Goal: Task Accomplishment & Management: Complete application form

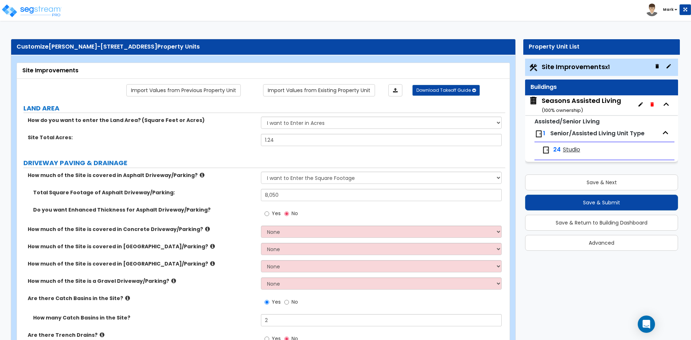
select select "2"
select select "1"
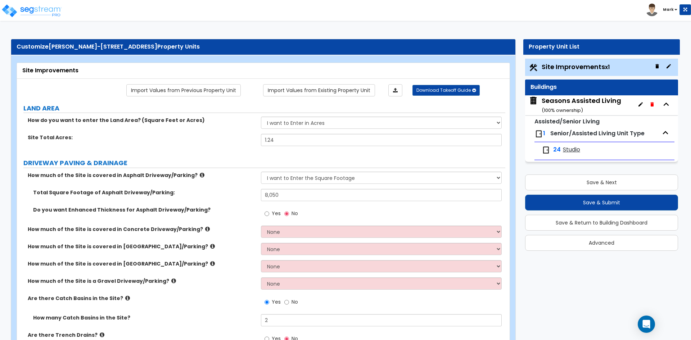
select select "1"
select select "2"
select select "1"
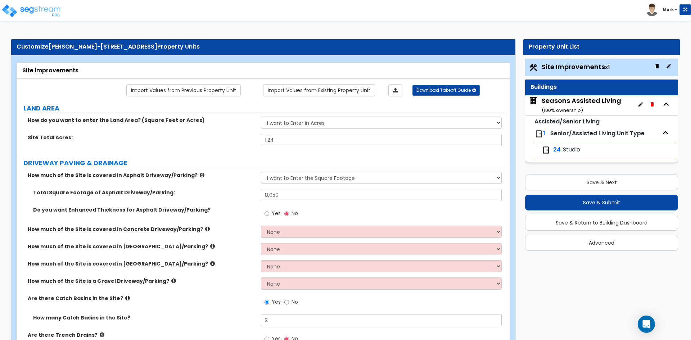
select select "3"
select select "2"
select select "3"
select select "1"
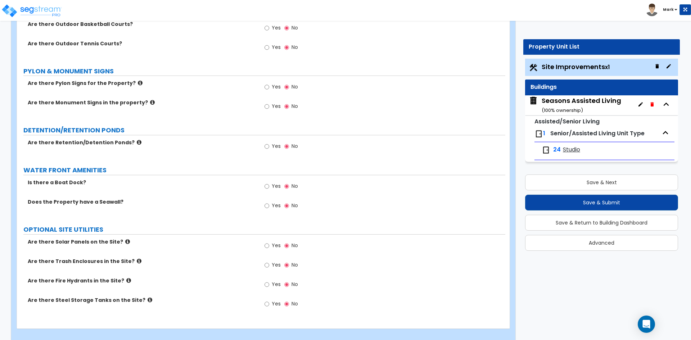
scroll to position [2286, 0]
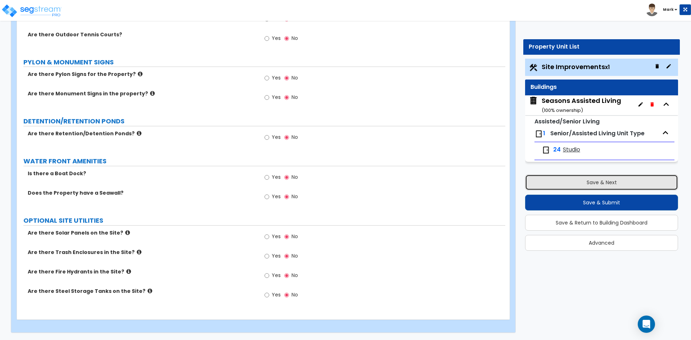
click at [620, 183] on button "Save & Next" at bounding box center [601, 183] width 153 height 16
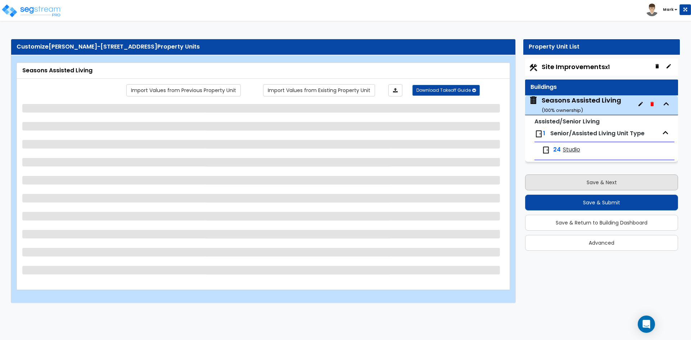
scroll to position [0, 0]
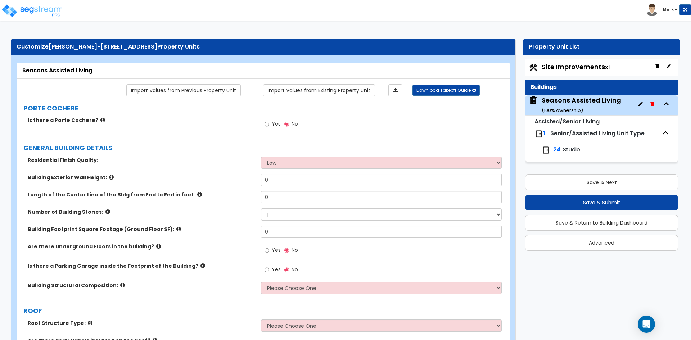
click at [569, 65] on span "Site Improvements x1" at bounding box center [576, 66] width 68 height 9
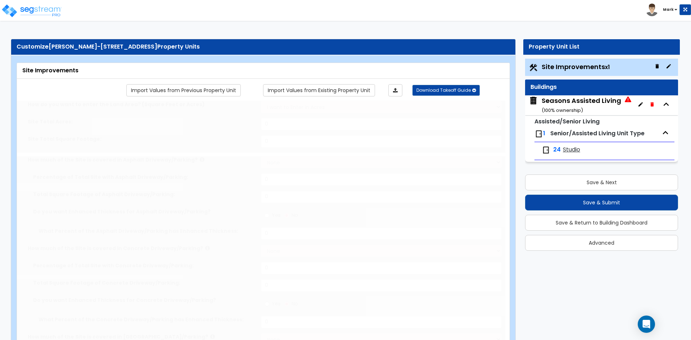
type input "1.24"
select select "2"
type input "8050"
radio input "true"
type input "2"
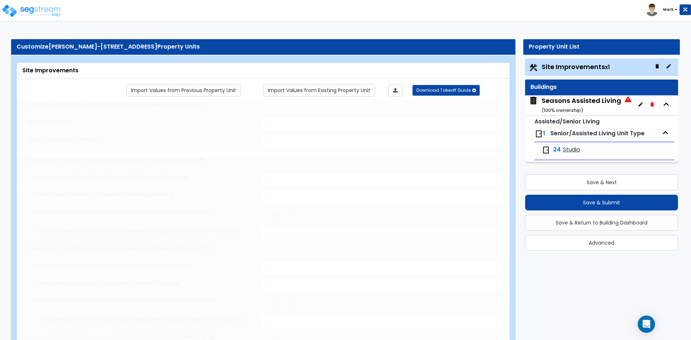
radio input "true"
type input "2"
radio input "true"
select select "2"
select select "1"
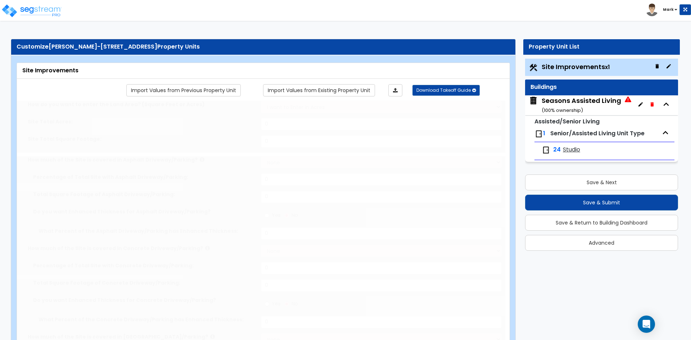
type input "595"
radio input "true"
select select "1"
type input "4"
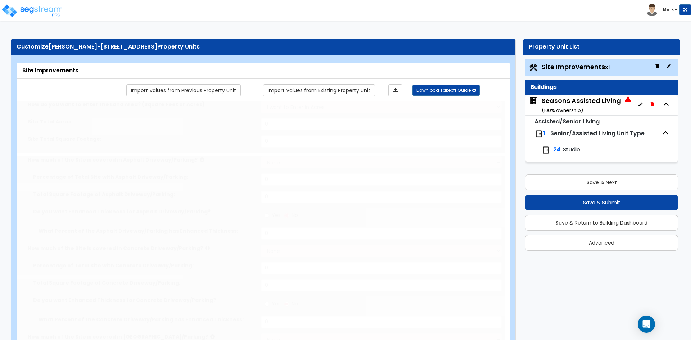
radio input "true"
type input "2"
radio input "true"
select select "1"
type input "14"
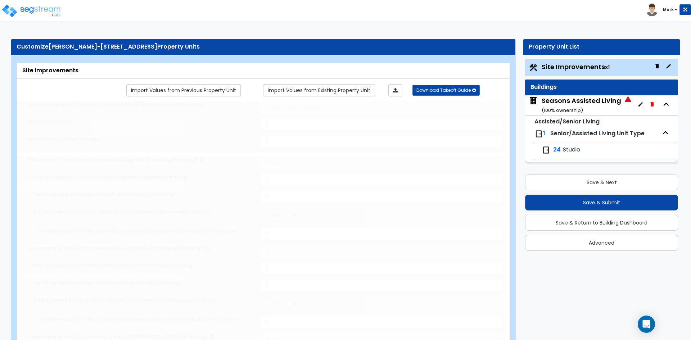
radio input "true"
select select "2"
type input "650"
select select "1"
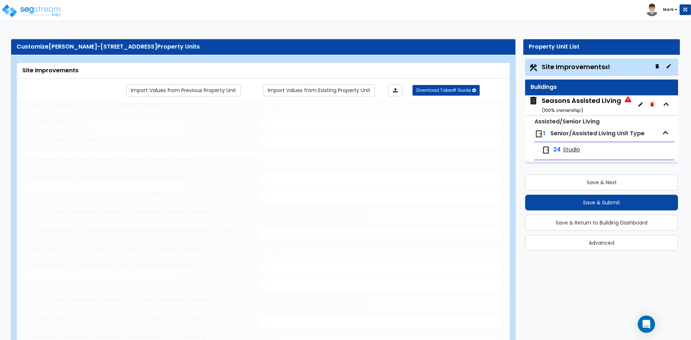
radio input "true"
select select "1"
type input "1445"
radio input "true"
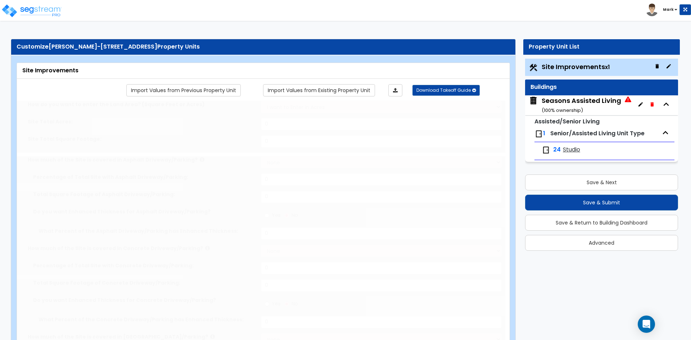
type input "470"
radio input "true"
select select "3"
type input "160"
select select "2"
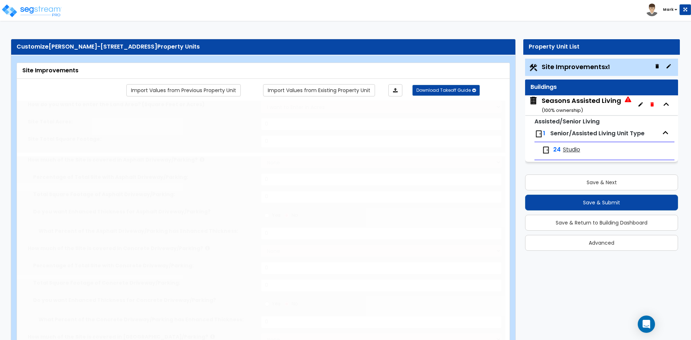
type input "6050"
radio input "true"
select select "2"
type input "6050"
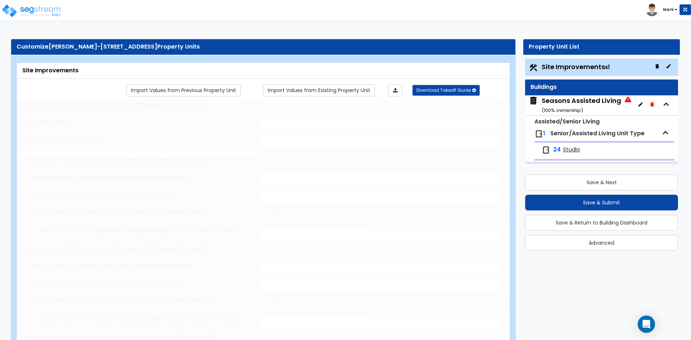
radio input "true"
type input "3710"
radio input "true"
type input "155"
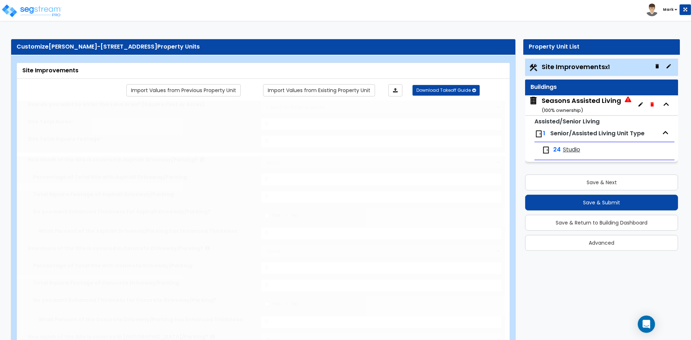
radio input "true"
type input "491"
select select "3"
select select "1"
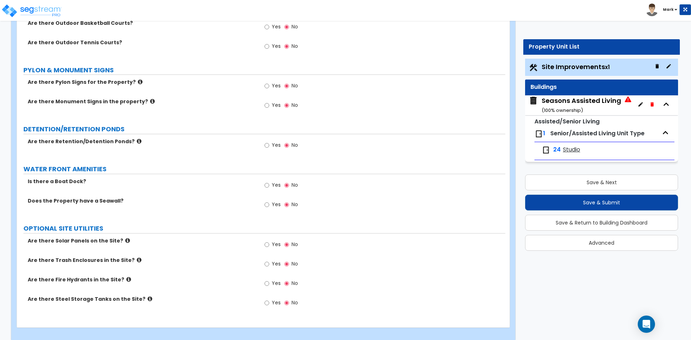
scroll to position [2286, 0]
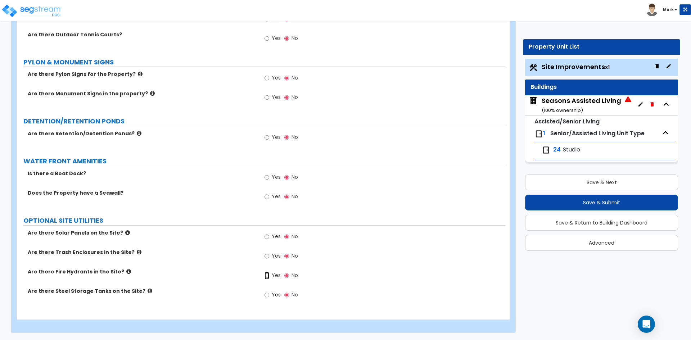
click at [265, 276] on input "Yes" at bounding box center [267, 276] width 5 height 8
radio input "true"
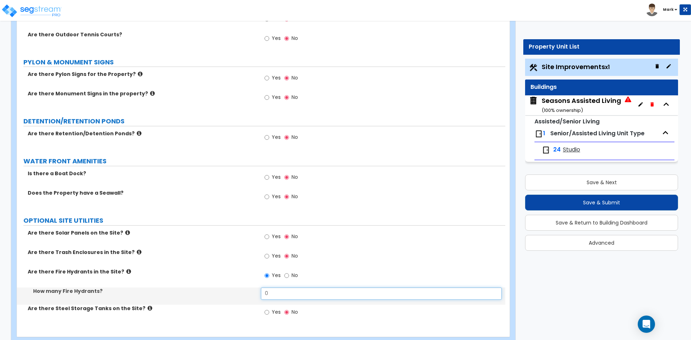
click at [279, 293] on input "0" at bounding box center [381, 294] width 240 height 12
type input "1"
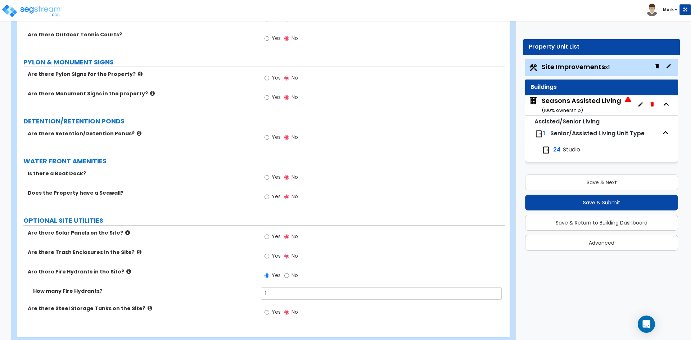
click at [225, 261] on div "Are there Trash Enclosures in the Site? Yes No" at bounding box center [261, 258] width 488 height 19
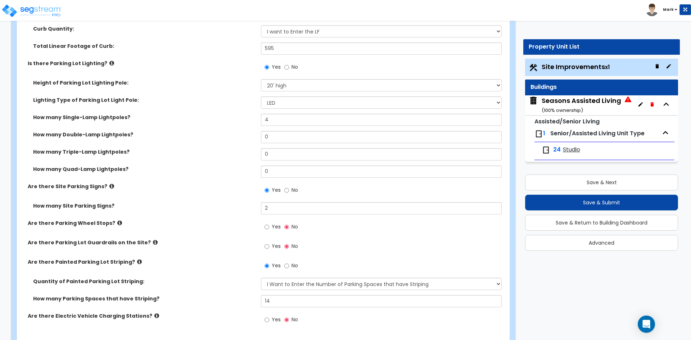
scroll to position [415, 0]
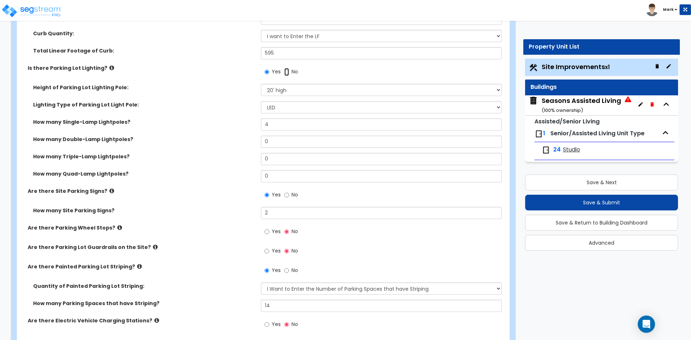
click at [288, 73] on input "No" at bounding box center [286, 72] width 5 height 8
radio input "false"
radio input "true"
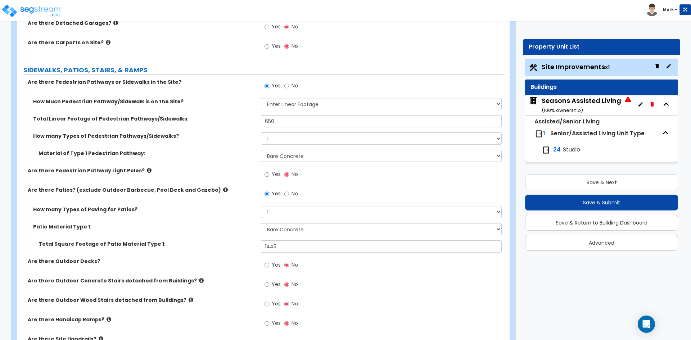
scroll to position [667, 0]
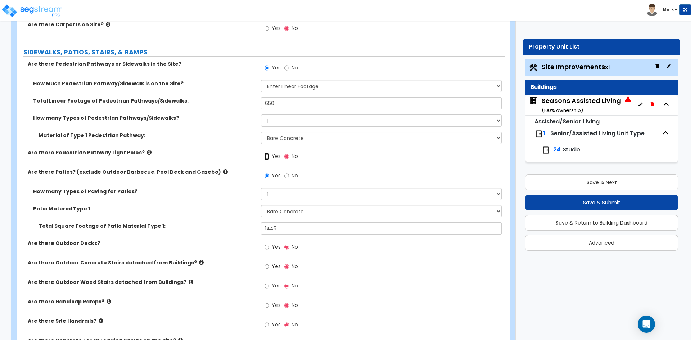
click at [268, 155] on input "Yes" at bounding box center [267, 157] width 5 height 8
radio input "true"
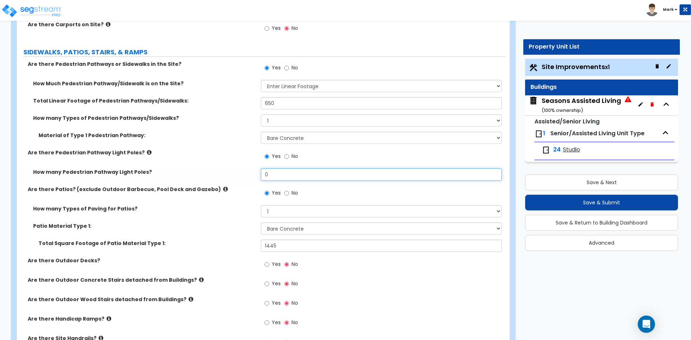
click at [286, 176] on input "0" at bounding box center [381, 174] width 240 height 12
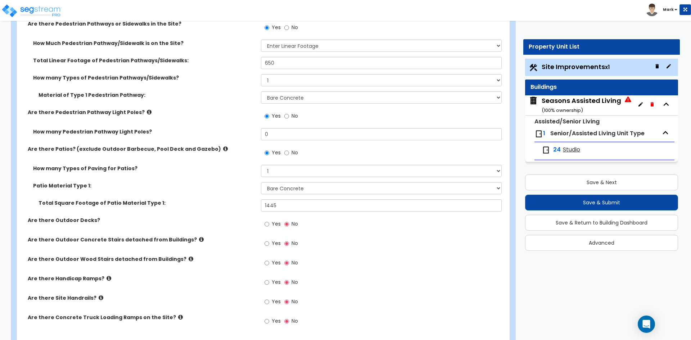
scroll to position [703, 0]
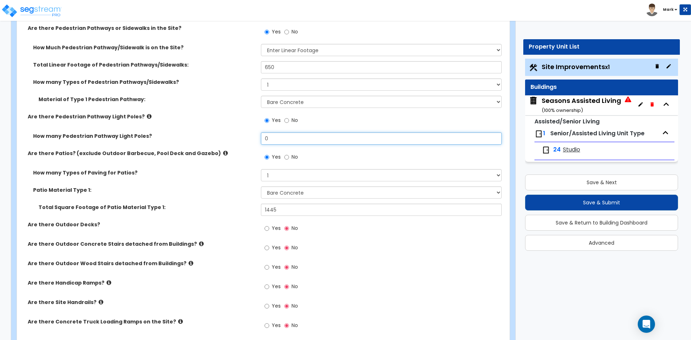
click at [276, 141] on input "0" at bounding box center [381, 138] width 240 height 12
type input "4"
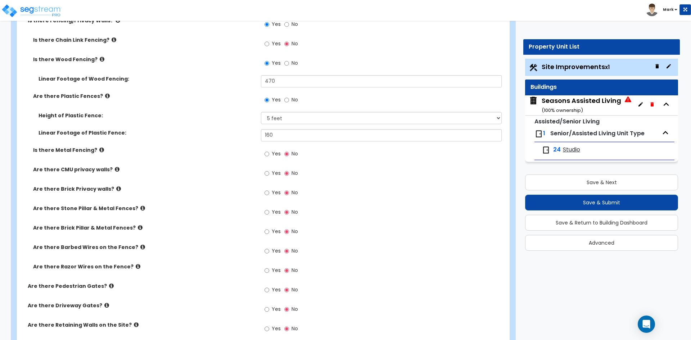
scroll to position [1030, 0]
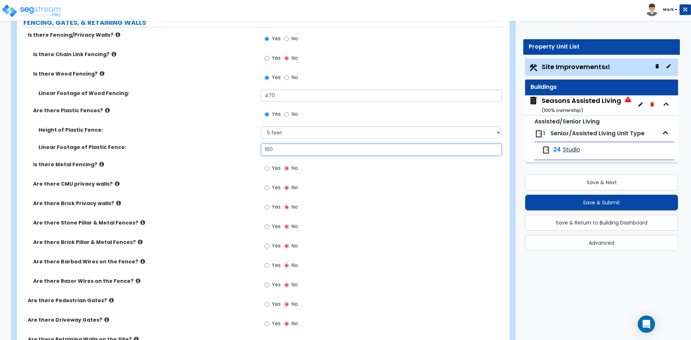
click at [284, 150] on input "160" at bounding box center [381, 150] width 240 height 12
click at [299, 153] on input "160" at bounding box center [381, 150] width 240 height 12
type input "1"
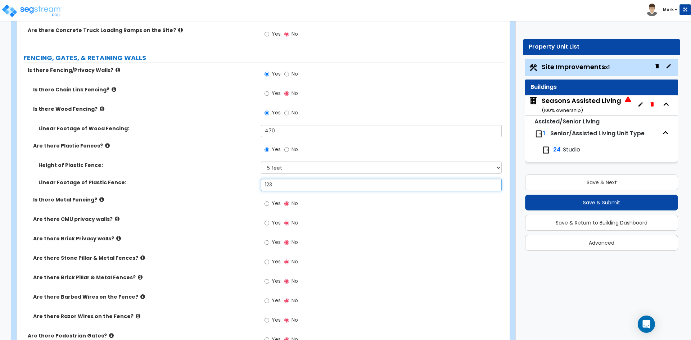
scroll to position [994, 0]
type input "123"
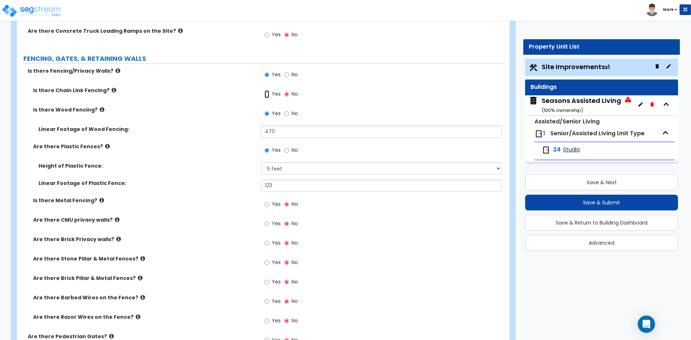
click at [267, 94] on input "Yes" at bounding box center [267, 94] width 5 height 8
radio input "true"
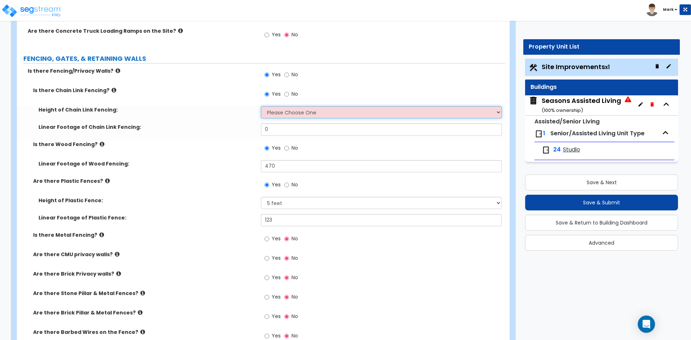
click at [277, 110] on select "Please Choose One 3 feet 4 feet 5 feet 6 feet 10 feet 12 feet" at bounding box center [381, 112] width 240 height 12
select select "3"
click at [261, 106] on select "Please Choose One 3 feet 4 feet 5 feet 6 feet 10 feet 12 feet" at bounding box center [381, 112] width 240 height 12
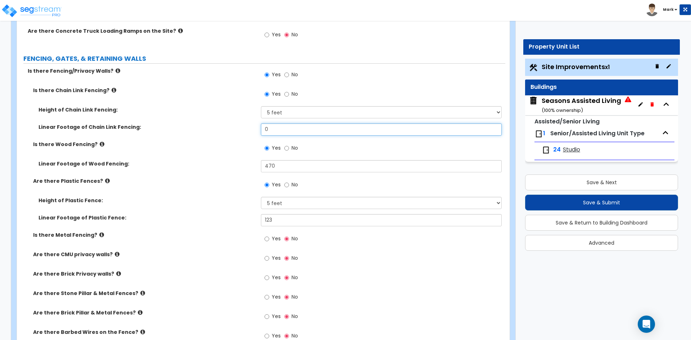
click at [289, 130] on input "0" at bounding box center [381, 129] width 240 height 12
type input "37"
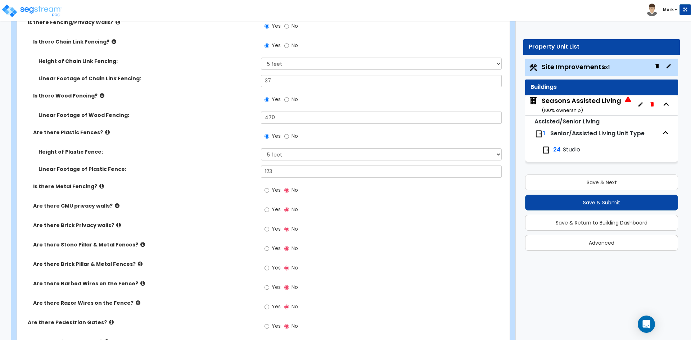
scroll to position [1030, 0]
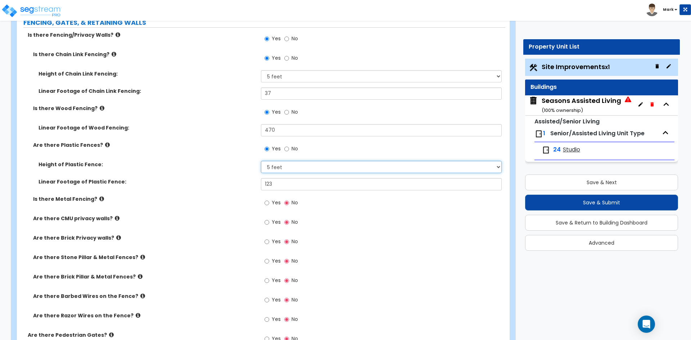
click at [282, 165] on select "Please Choose One 3 feet 4 feet 5 feet 6 feet" at bounding box center [381, 167] width 240 height 12
select select "4"
click at [261, 161] on select "Please Choose One 3 feet 4 feet 5 feet 6 feet" at bounding box center [381, 167] width 240 height 12
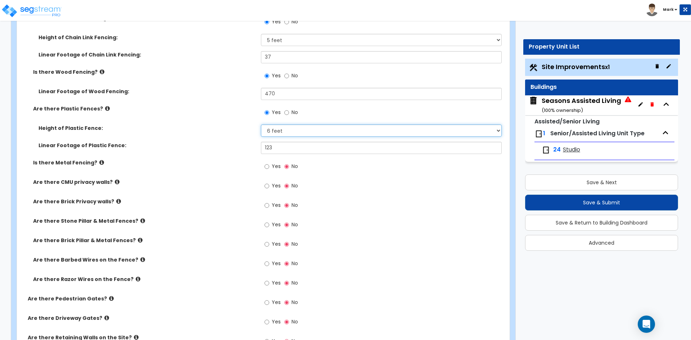
scroll to position [1066, 0]
click at [283, 130] on select "Please Choose One 3 feet 4 feet 5 feet 6 feet" at bounding box center [381, 131] width 240 height 12
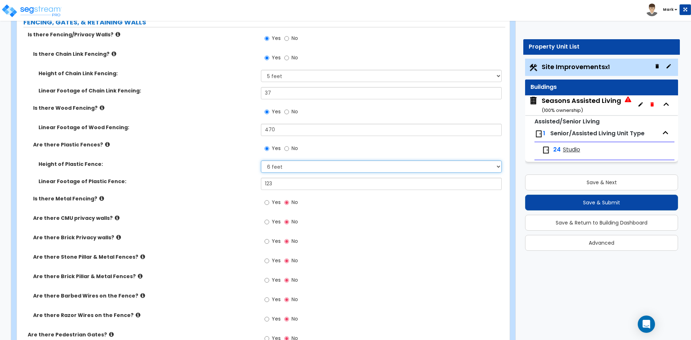
scroll to position [1030, 0]
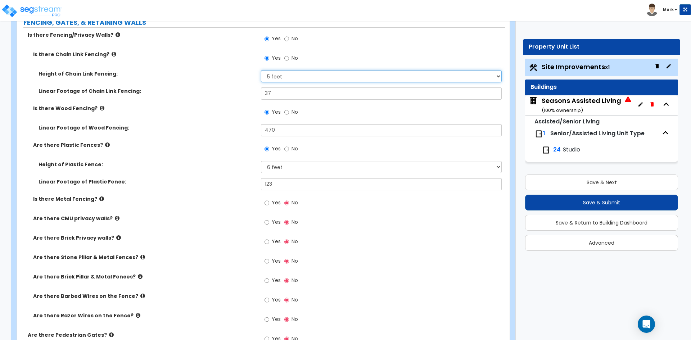
click at [293, 77] on select "Please Choose One 3 feet 4 feet 5 feet 6 feet 10 feet 12 feet" at bounding box center [381, 76] width 240 height 12
select select "4"
click at [261, 70] on select "Please Choose One 3 feet 4 feet 5 feet 6 feet 10 feet 12 feet" at bounding box center [381, 76] width 240 height 12
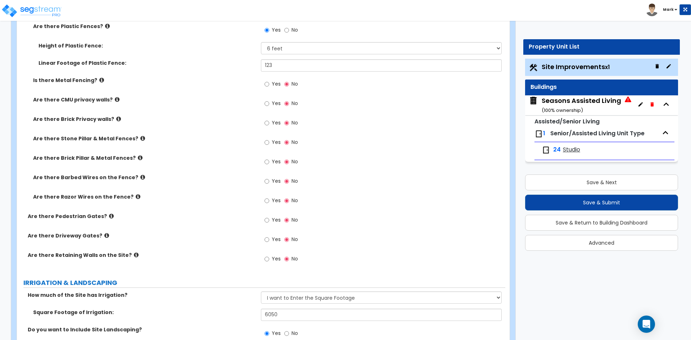
scroll to position [1174, 0]
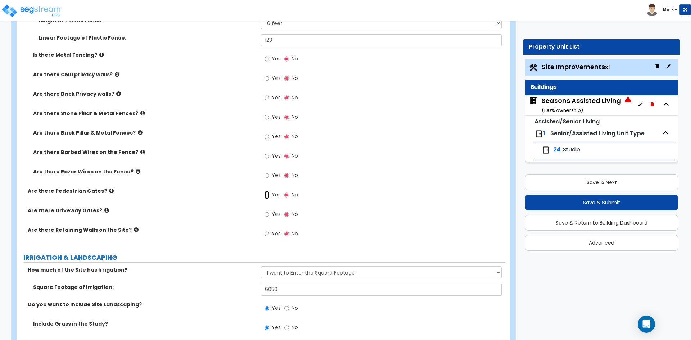
click at [269, 196] on input "Yes" at bounding box center [267, 195] width 5 height 8
radio input "true"
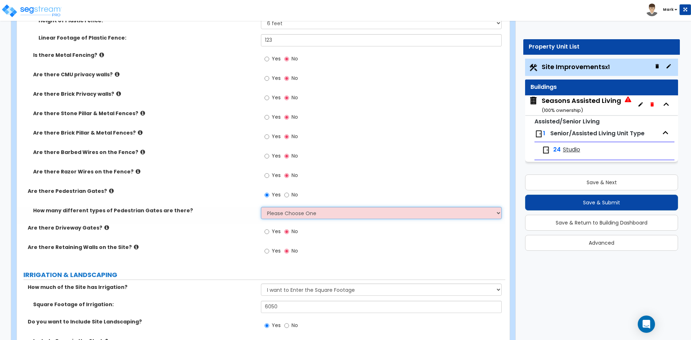
click at [283, 212] on select "Please Choose One 1 2 3" at bounding box center [381, 213] width 240 height 12
select select "1"
click at [261, 207] on select "Please Choose One 1 2 3" at bounding box center [381, 213] width 240 height 12
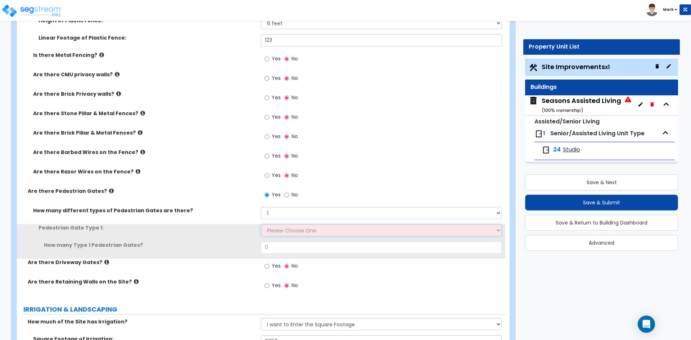
click at [279, 234] on select "Please Choose One Chain Link, 3 ft Height Chain Link, 4 ft Height Chain Link, 6…" at bounding box center [381, 230] width 240 height 12
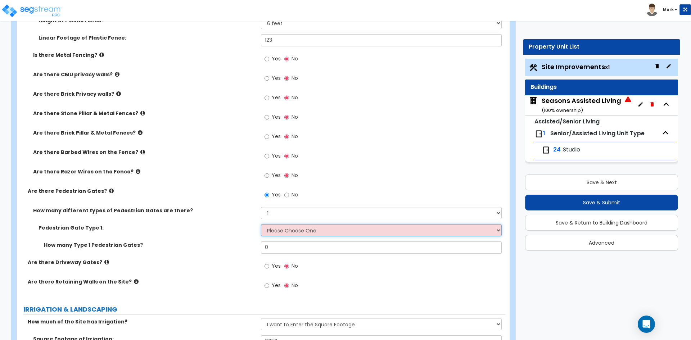
select select "3"
click at [261, 224] on select "Please Choose One Chain Link, 3 ft Height Chain Link, 4 ft Height Chain Link, 6…" at bounding box center [381, 230] width 240 height 12
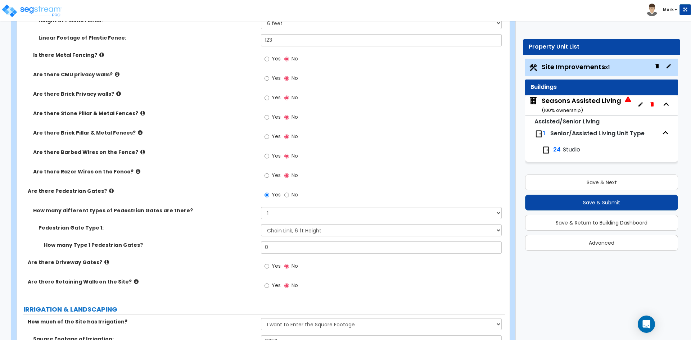
click at [269, 240] on div "Pedestrian Gate Type 1: Please Choose One Chain Link, 3 ft Height Chain Link, 4…" at bounding box center [261, 232] width 488 height 17
click at [280, 248] on input "0" at bounding box center [381, 247] width 240 height 12
type input "2"
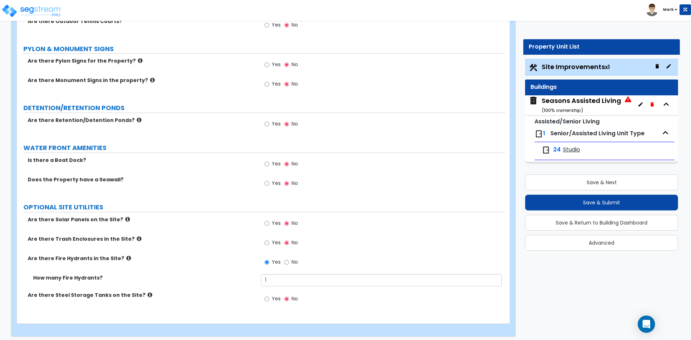
scroll to position [2304, 0]
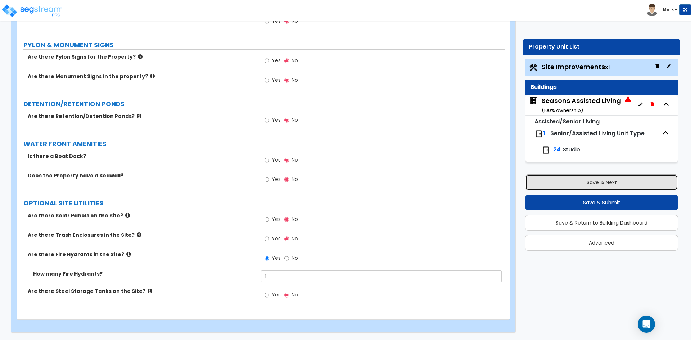
click at [606, 182] on button "Save & Next" at bounding box center [601, 183] width 153 height 16
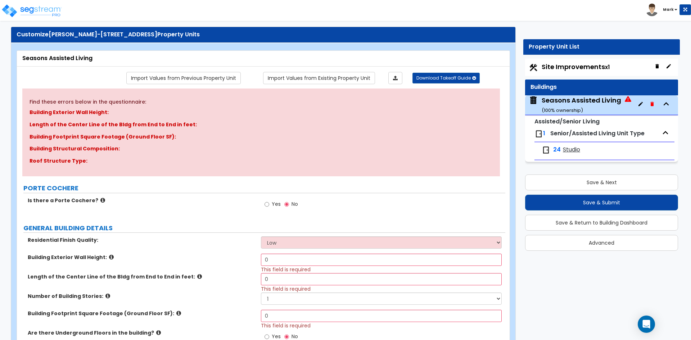
scroll to position [72, 0]
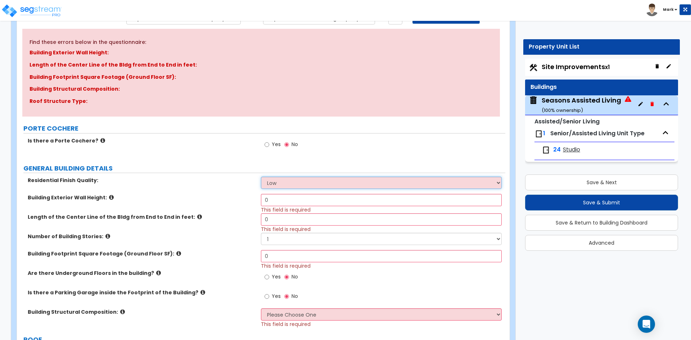
click at [297, 182] on select "Low Average High" at bounding box center [381, 183] width 240 height 12
select select "1"
click at [261, 177] on select "Low Average High" at bounding box center [381, 183] width 240 height 12
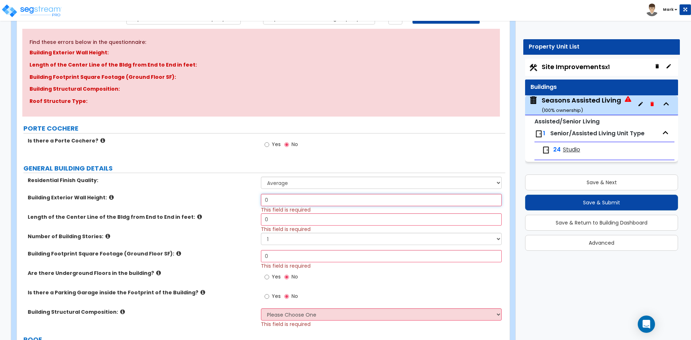
click at [286, 202] on input "0" at bounding box center [381, 200] width 240 height 12
type input "12"
click at [295, 221] on input "0" at bounding box center [381, 219] width 240 height 12
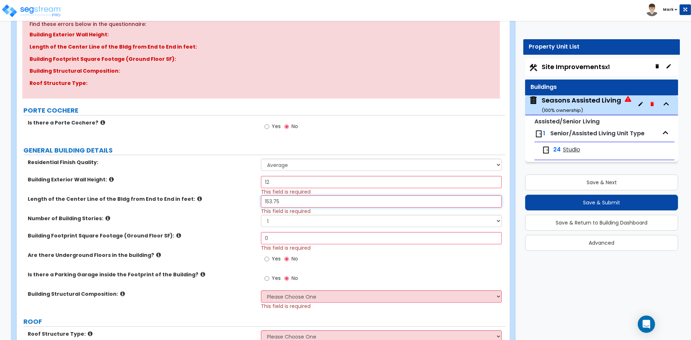
scroll to position [108, 0]
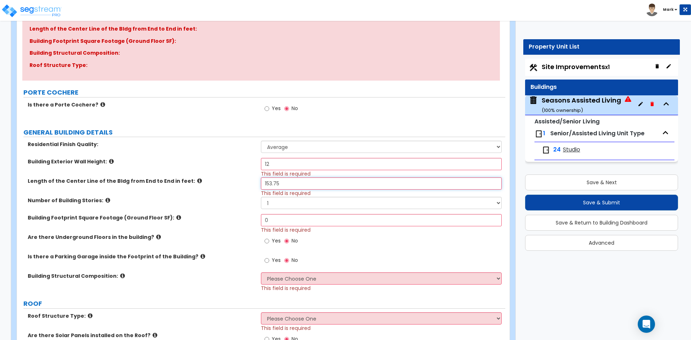
type input "153.75"
click at [276, 221] on input "0" at bounding box center [381, 220] width 240 height 12
click at [276, 222] on input "0" at bounding box center [381, 220] width 240 height 12
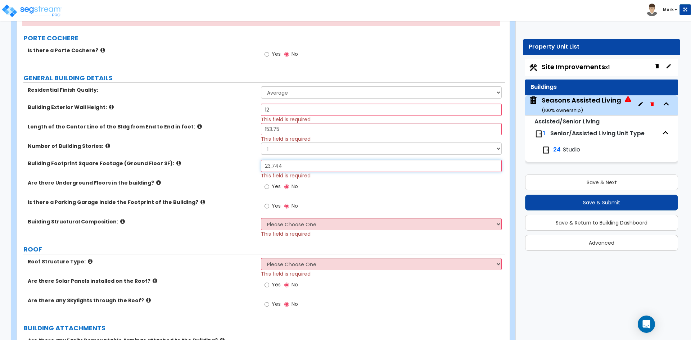
scroll to position [180, 0]
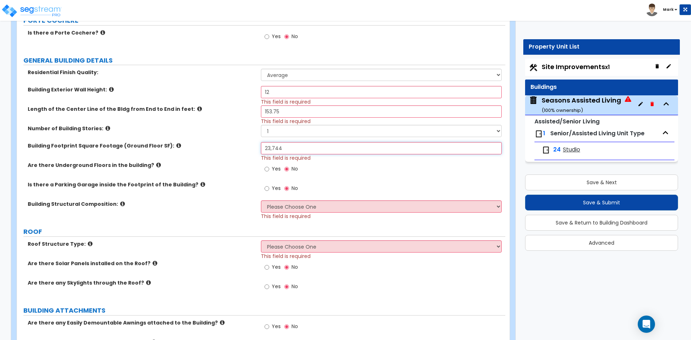
type input "23,744"
click at [307, 207] on select "Please Choose One Reinforced Concrete Structural Steel Brick Masonry CMU Masonr…" at bounding box center [381, 206] width 240 height 12
select select "7"
click at [261, 200] on select "Please Choose One Reinforced Concrete Structural Steel Brick Masonry CMU Masonr…" at bounding box center [381, 206] width 240 height 12
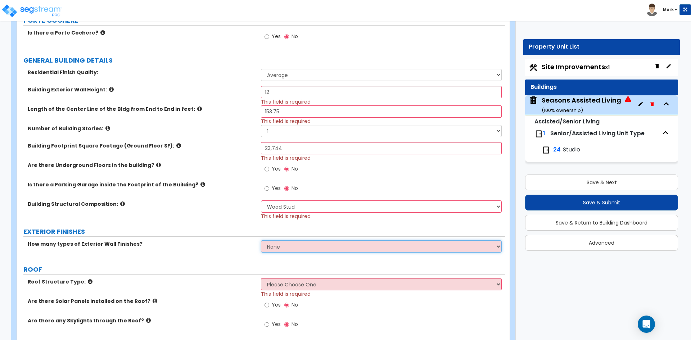
click at [302, 247] on select "None 1 2 3" at bounding box center [381, 246] width 240 height 12
select select "2"
click at [261, 240] on select "None 1 2 3" at bounding box center [381, 246] width 240 height 12
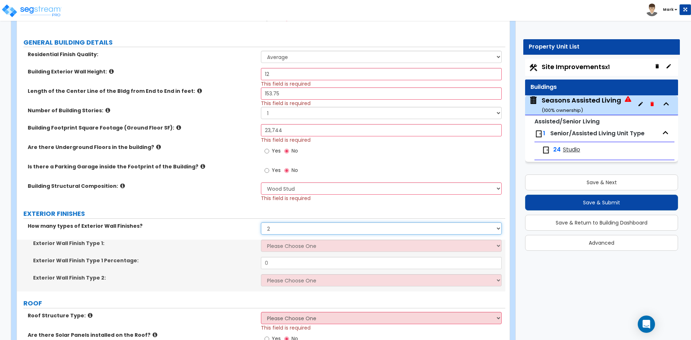
scroll to position [216, 0]
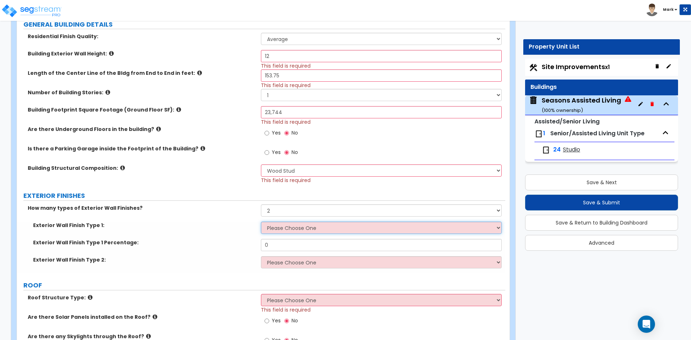
click at [305, 227] on select "Please Choose One No Finish/Shared Wall No Wall Brick Veneer Stone Veneer Wood …" at bounding box center [381, 228] width 240 height 12
select select "4"
click at [261, 222] on select "Please Choose One No Finish/Shared Wall No Wall Brick Veneer Stone Veneer Wood …" at bounding box center [381, 228] width 240 height 12
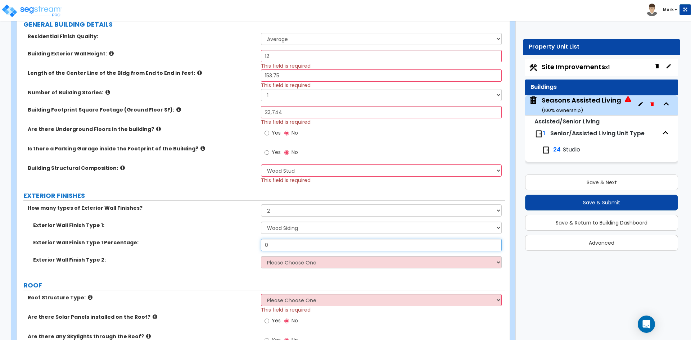
click at [288, 246] on input "0" at bounding box center [381, 245] width 240 height 12
type input "0"
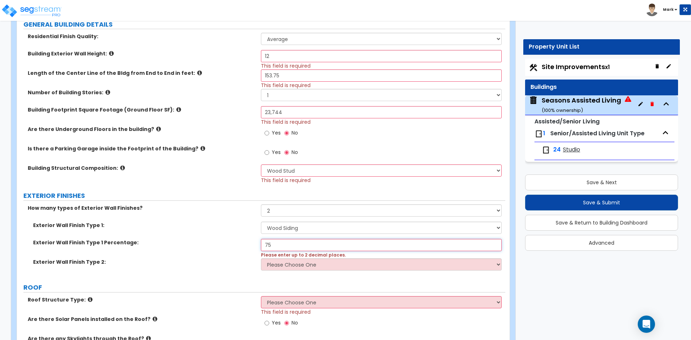
type input "75"
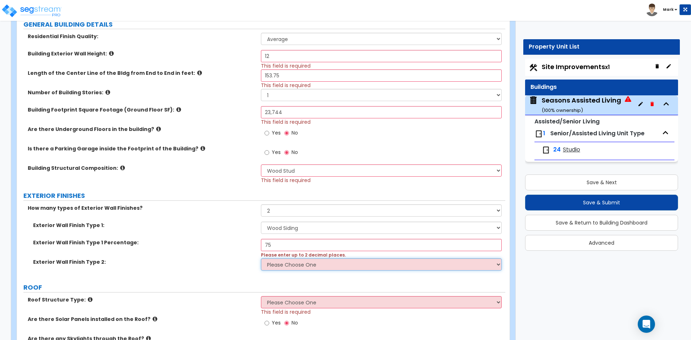
click at [306, 264] on select "Please Choose One No Finish/Shared Wall No Wall Brick Veneer Stone Veneer Wood …" at bounding box center [381, 264] width 240 height 12
select select "4"
click at [261, 258] on select "Please Choose One No Finish/Shared Wall No Wall Brick Veneer Stone Veneer Wood …" at bounding box center [381, 264] width 240 height 12
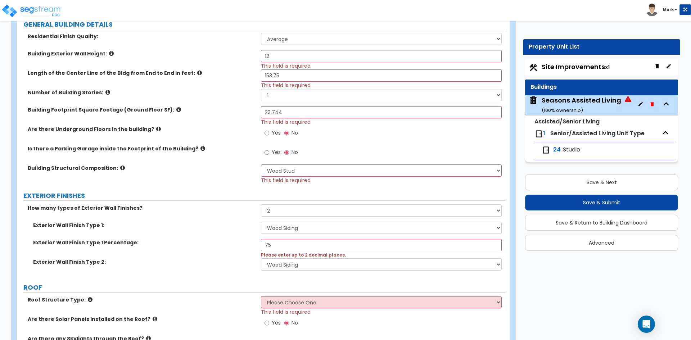
click at [226, 251] on div "Exterior Wall Finish Type 1 Percentage: 75 Please enter up to 2 decimal places." at bounding box center [261, 248] width 488 height 19
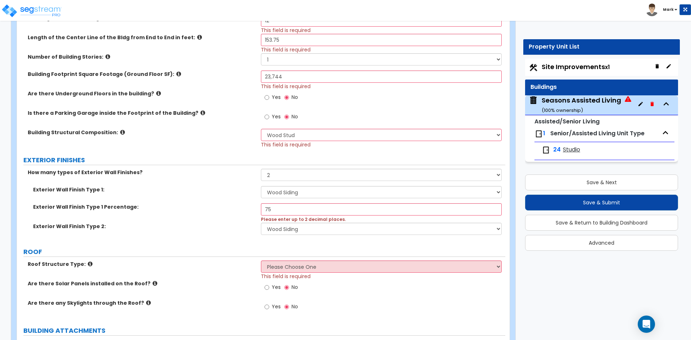
scroll to position [252, 0]
click at [352, 268] on select "Please Choose One Gable Roof Flat Roof Hybrid Gable & Flat Roof" at bounding box center [381, 266] width 240 height 12
select select "1"
click at [261, 260] on select "Please Choose One Gable Roof Flat Roof Hybrid Gable & Flat Roof" at bounding box center [381, 266] width 240 height 12
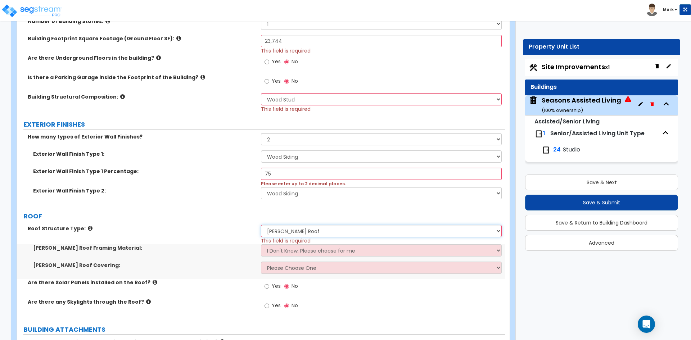
scroll to position [288, 0]
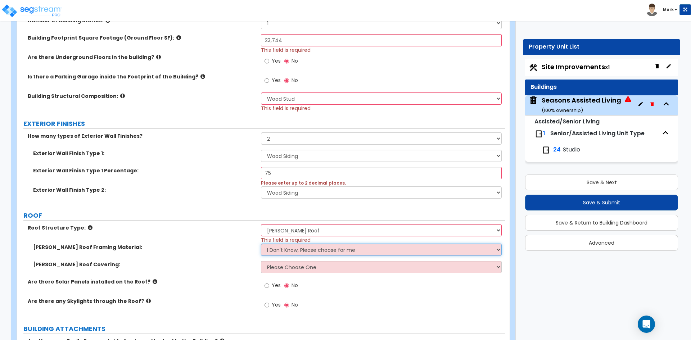
click at [328, 250] on select "I Don't Know, Please choose for me Metal Wood" at bounding box center [381, 250] width 240 height 12
select select "2"
click at [261, 244] on select "I Don't Know, Please choose for me Metal Wood" at bounding box center [381, 250] width 240 height 12
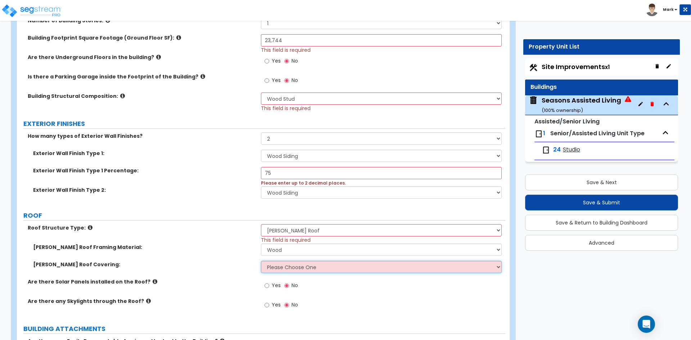
click at [321, 268] on select "Please Choose One Asphalt Shingle Clay Tile Wood Shingle Metal Shingle Standing…" at bounding box center [381, 267] width 240 height 12
select select "1"
click at [261, 261] on select "Please Choose One Asphalt Shingle Clay Tile Wood Shingle Metal Shingle Standing…" at bounding box center [381, 267] width 240 height 12
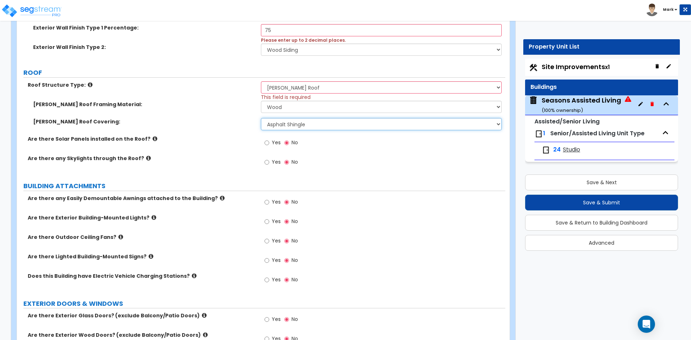
scroll to position [432, 0]
click at [267, 219] on input "Yes" at bounding box center [267, 221] width 5 height 8
radio input "true"
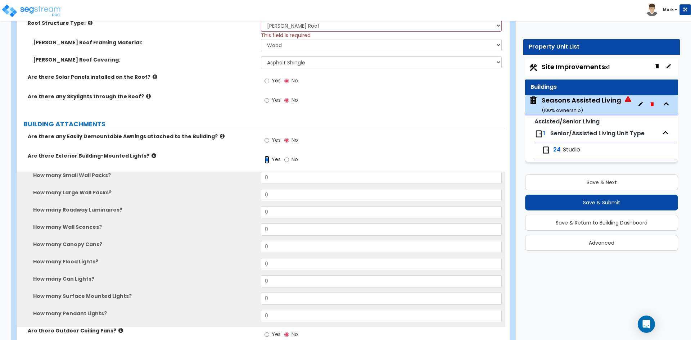
scroll to position [504, 0]
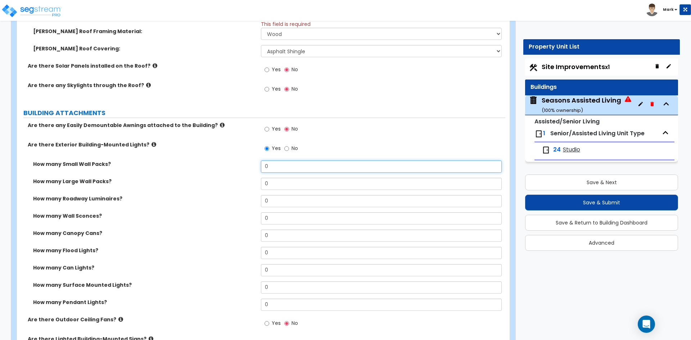
click at [286, 170] on input "0" at bounding box center [381, 167] width 240 height 12
type input "3"
type input "0"
click at [270, 218] on input "0" at bounding box center [381, 218] width 240 height 12
type input "8"
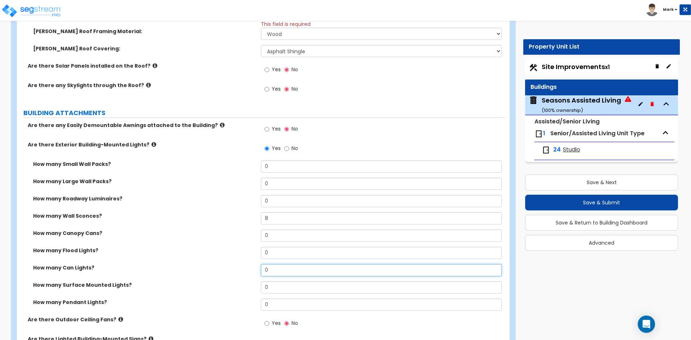
click at [279, 272] on input "0" at bounding box center [381, 270] width 240 height 12
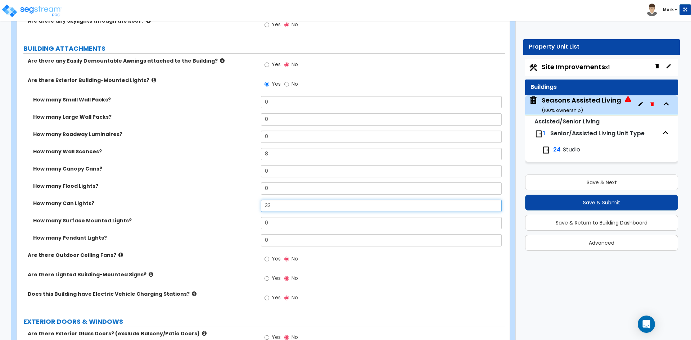
scroll to position [576, 0]
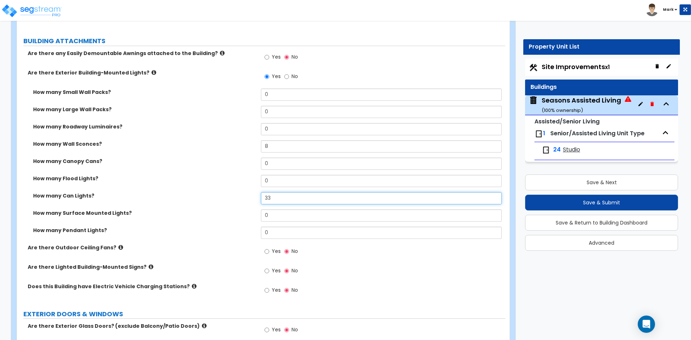
type input "33"
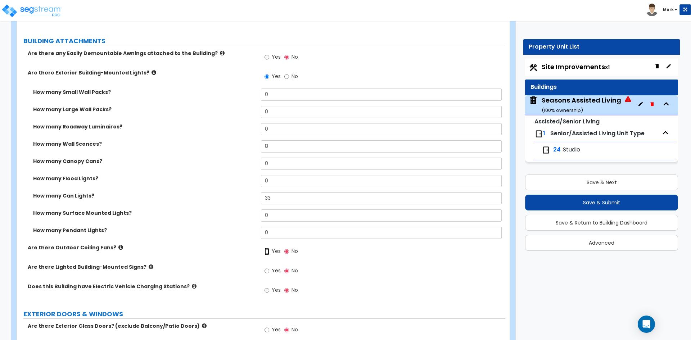
click at [267, 249] on input "Yes" at bounding box center [267, 252] width 5 height 8
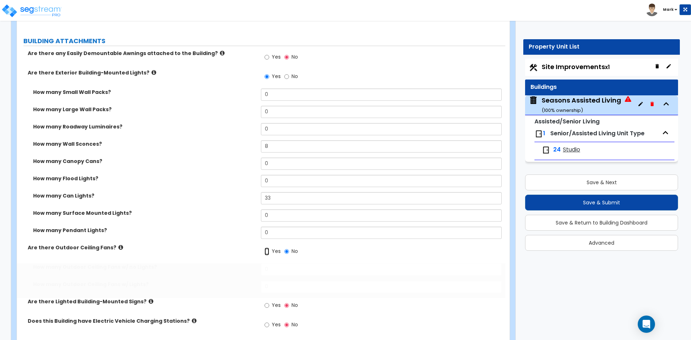
radio input "true"
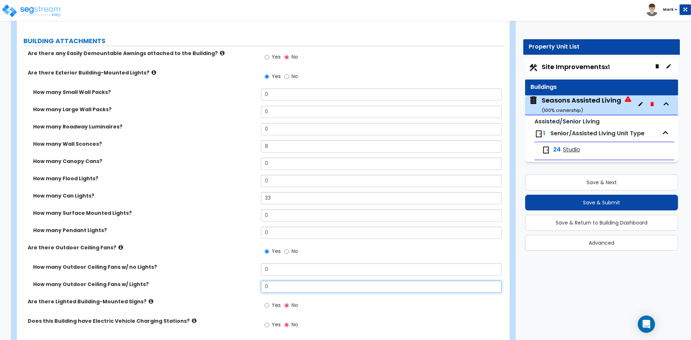
click at [287, 288] on input "0" at bounding box center [381, 287] width 240 height 12
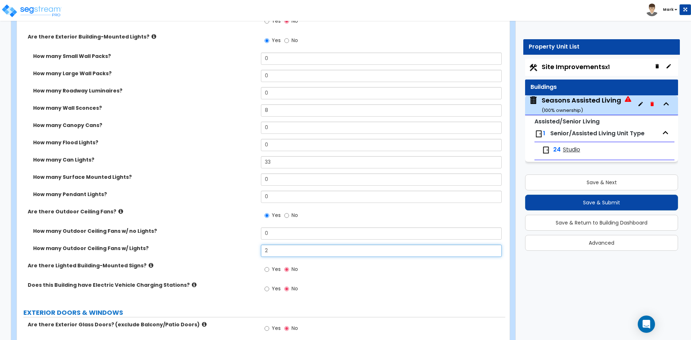
type input "2"
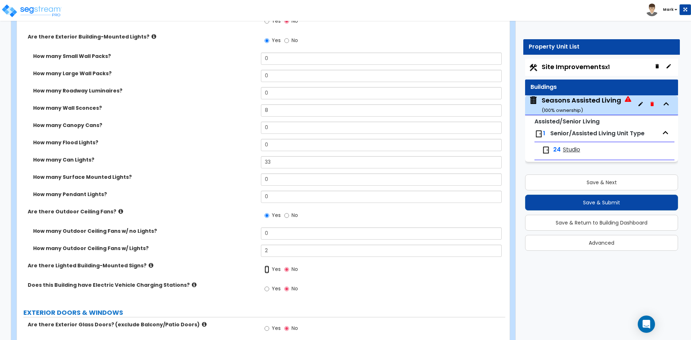
click at [268, 270] on input "Yes" at bounding box center [267, 270] width 5 height 8
radio input "true"
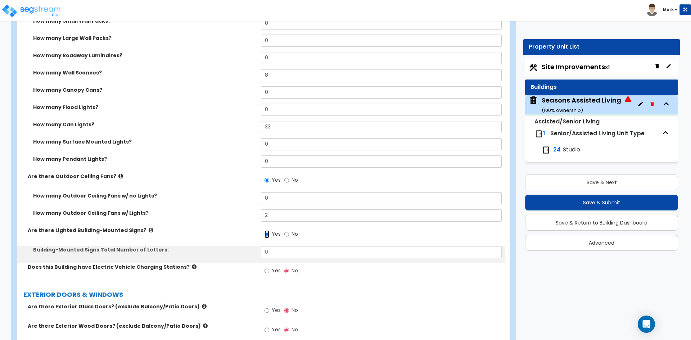
scroll to position [648, 0]
click at [279, 252] on input "0" at bounding box center [381, 251] width 240 height 12
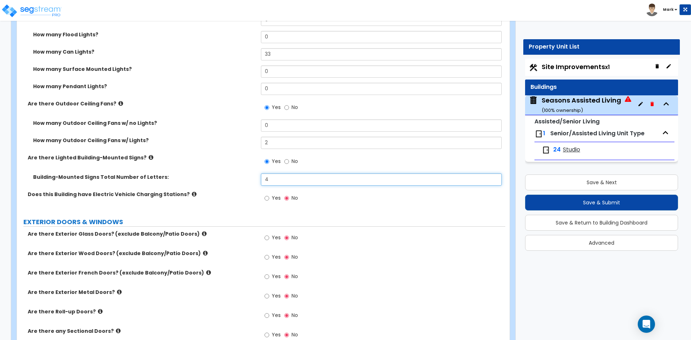
scroll to position [756, 0]
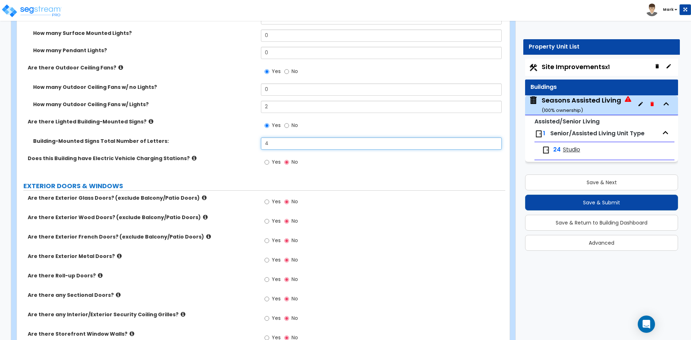
type input "4"
click at [267, 202] on input "Yes" at bounding box center [267, 202] width 5 height 8
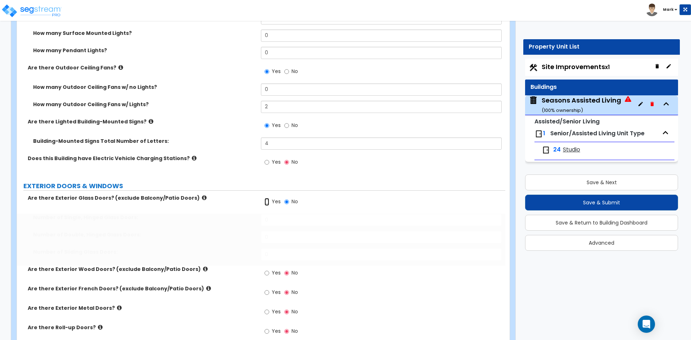
radio input "true"
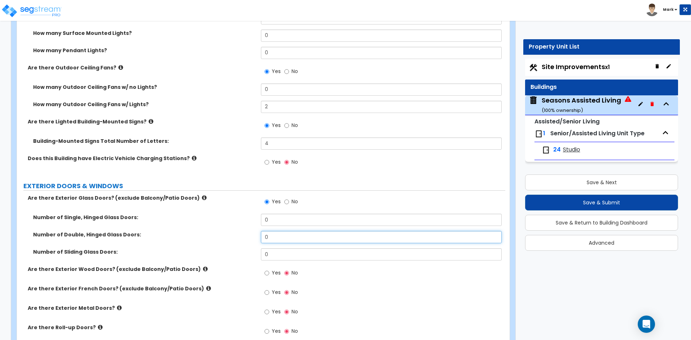
click at [279, 238] on input "0" at bounding box center [381, 237] width 240 height 12
type input "2"
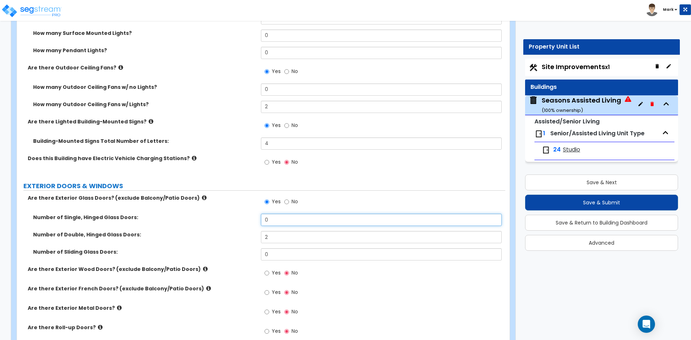
click at [279, 215] on input "0" at bounding box center [381, 220] width 240 height 12
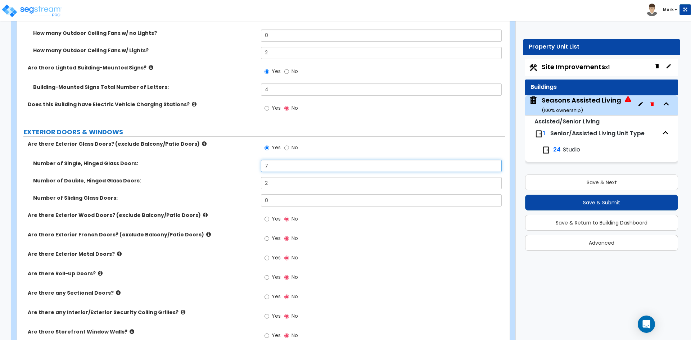
scroll to position [828, 0]
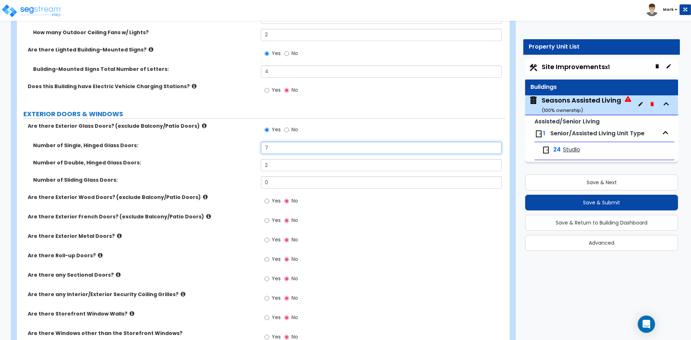
type input "7"
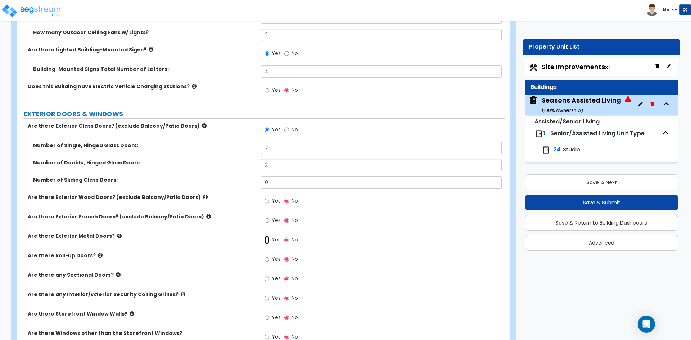
click at [265, 240] on input "Yes" at bounding box center [267, 240] width 5 height 8
radio input "true"
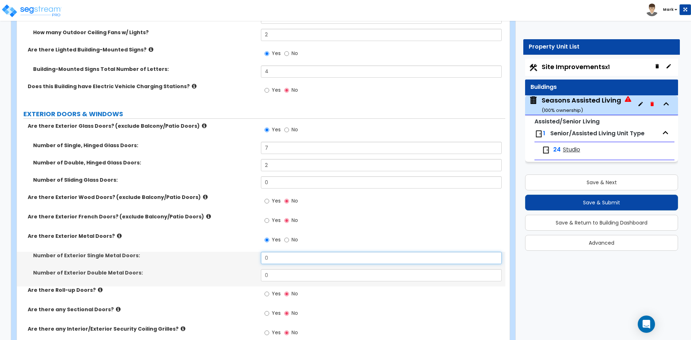
click at [276, 258] on input "0" at bounding box center [381, 258] width 240 height 12
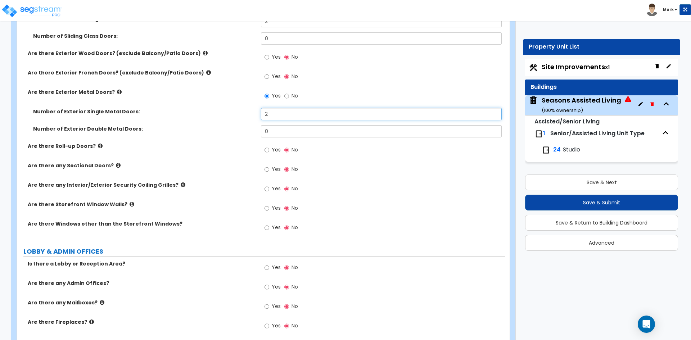
scroll to position [1008, 0]
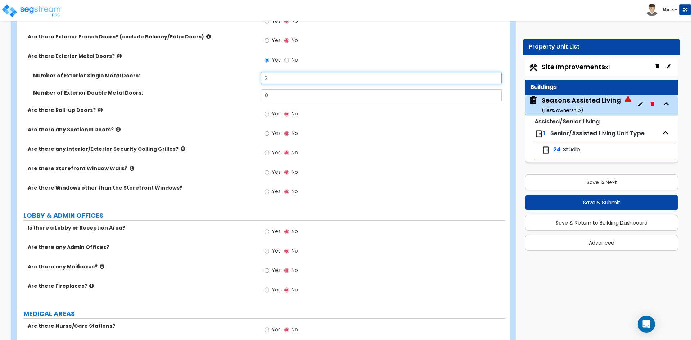
type input "2"
click at [266, 191] on input "Yes" at bounding box center [267, 192] width 5 height 8
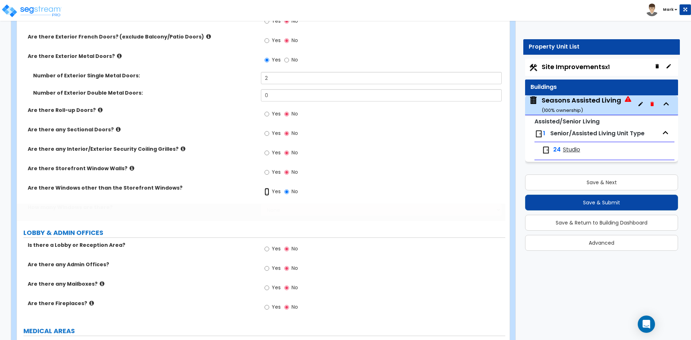
radio input "true"
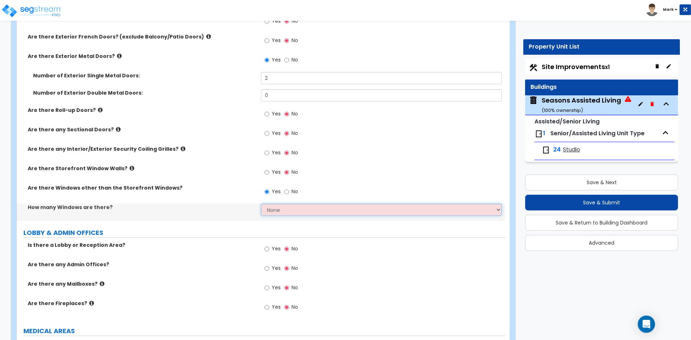
click at [282, 210] on select "None I want to enter a Percentage of the Exterior Windows I want to enter the N…" at bounding box center [381, 210] width 240 height 12
select select "2"
click at [261, 204] on select "None I want to enter a Percentage of the Exterior Windows I want to enter the N…" at bounding box center [381, 210] width 240 height 12
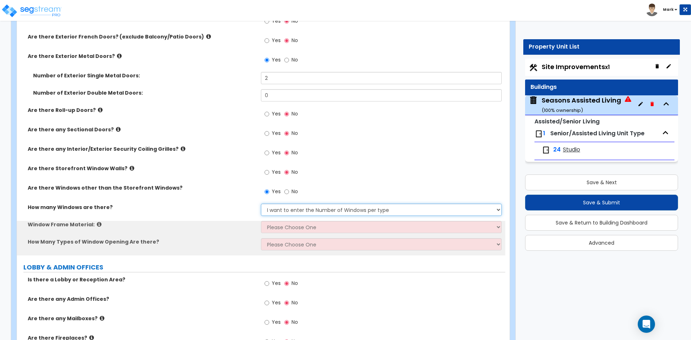
scroll to position [1044, 0]
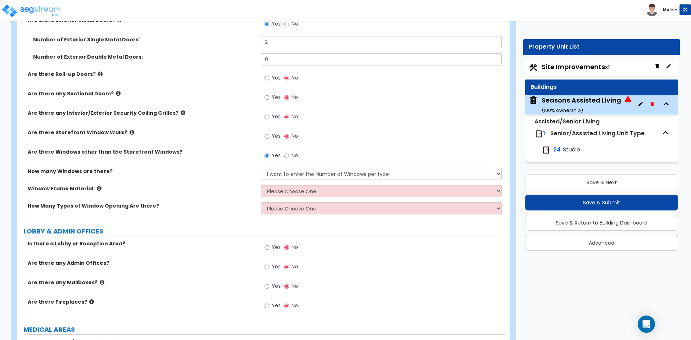
click at [297, 198] on div "Window Frame Material: Please Choose One Vinyl Aluminum Wood" at bounding box center [261, 193] width 488 height 17
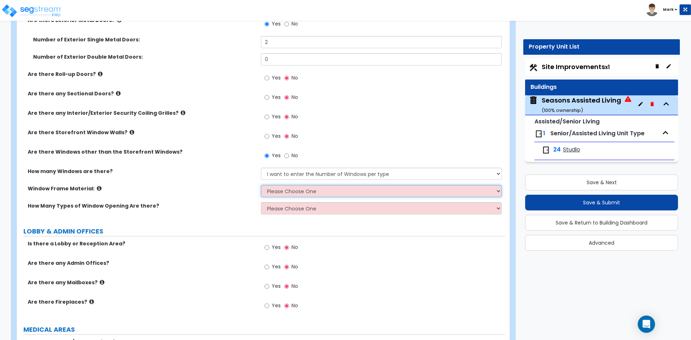
click at [302, 194] on select "Please Choose One Vinyl Aluminum Wood" at bounding box center [381, 191] width 240 height 12
select select "2"
click at [261, 185] on select "Please Choose One Vinyl Aluminum Wood" at bounding box center [381, 191] width 240 height 12
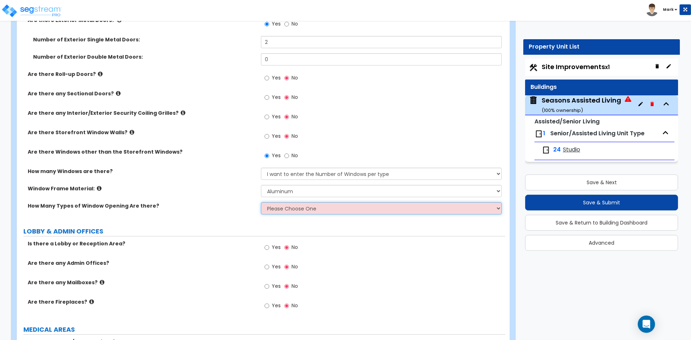
click at [306, 209] on select "Please Choose One 1 2 3 4" at bounding box center [381, 208] width 240 height 12
select select "2"
click at [261, 202] on select "Please Choose One 1 2 3 4" at bounding box center [381, 208] width 240 height 12
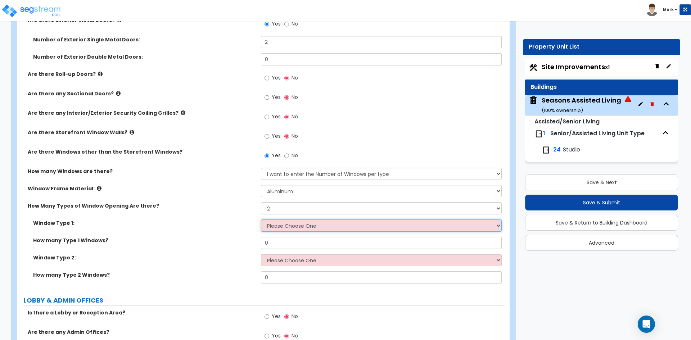
click at [303, 223] on select "Please Choose One Sliding Picture/Fixed Double/Single Hung Awning Swing" at bounding box center [381, 226] width 240 height 12
click at [302, 207] on select "Please Choose One 1 2 3 4" at bounding box center [381, 208] width 240 height 12
click at [261, 202] on select "Please Choose One 1 2 3 4" at bounding box center [381, 208] width 240 height 12
click at [304, 221] on select "Please Choose One Sliding Picture/Fixed Double/Single Hung Awning Swing" at bounding box center [381, 226] width 240 height 12
select select "2"
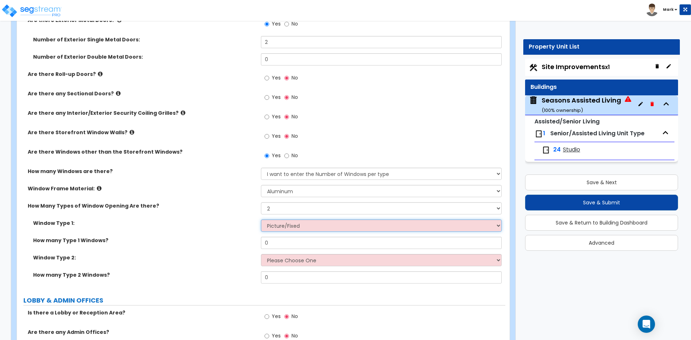
click at [261, 220] on select "Please Choose One Sliding Picture/Fixed Double/Single Hung Awning Swing" at bounding box center [381, 226] width 240 height 12
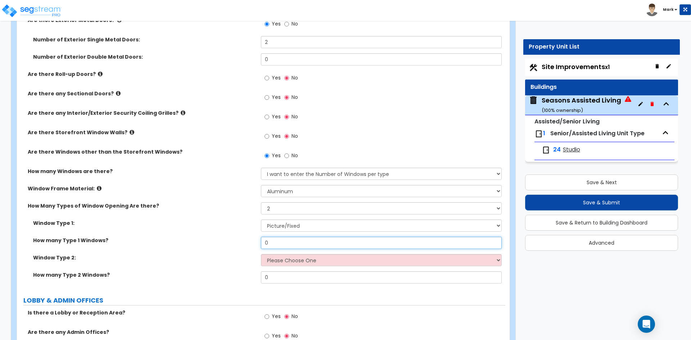
click at [295, 241] on input "0" at bounding box center [381, 243] width 240 height 12
type input "10"
click at [308, 262] on select "Please Choose One Sliding Picture/Fixed Double/Single Hung Awning Swing" at bounding box center [381, 260] width 240 height 12
select select "1"
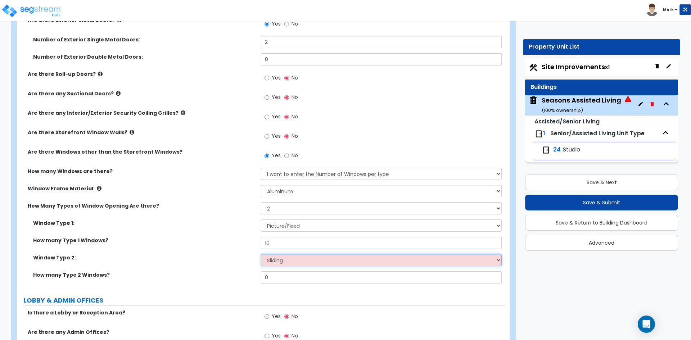
click at [261, 254] on select "Please Choose One Sliding Picture/Fixed Double/Single Hung Awning Swing" at bounding box center [381, 260] width 240 height 12
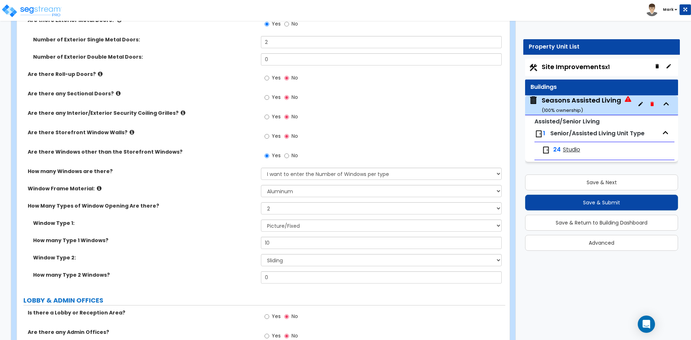
click at [296, 271] on div "Window Type 2: Please Choose One Sliding Picture/Fixed Double/Single Hung Awnin…" at bounding box center [261, 262] width 488 height 17
click at [293, 277] on input "0" at bounding box center [381, 277] width 240 height 12
click at [291, 211] on select "Please Choose One 1 2 3 4" at bounding box center [381, 208] width 240 height 12
select select "1"
click at [261, 202] on select "Please Choose One 1 2 3 4" at bounding box center [381, 208] width 240 height 12
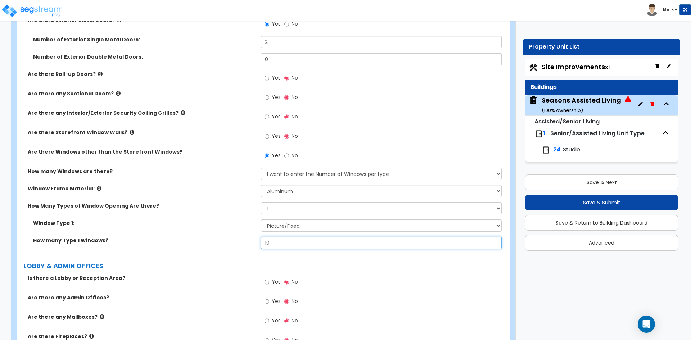
click at [284, 242] on input "10" at bounding box center [381, 243] width 240 height 12
type input "1"
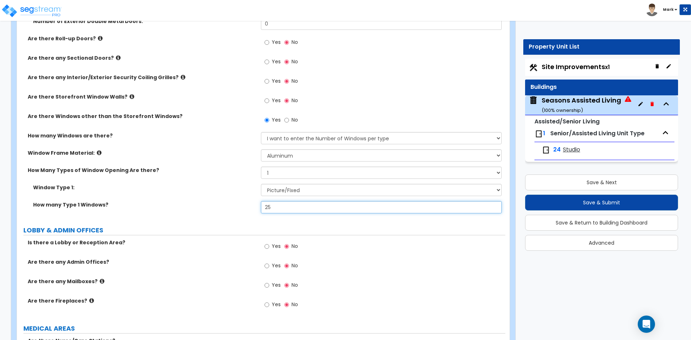
scroll to position [1080, 0]
type input "2"
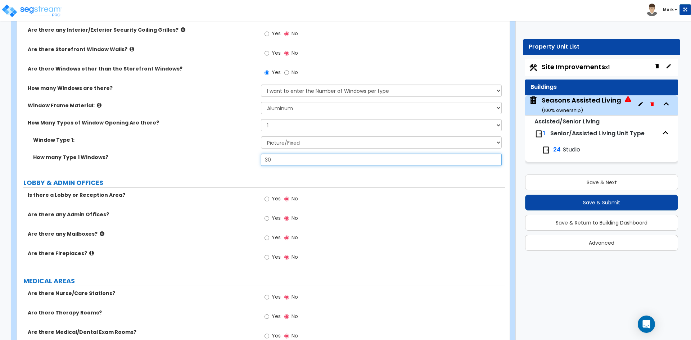
scroll to position [1152, 0]
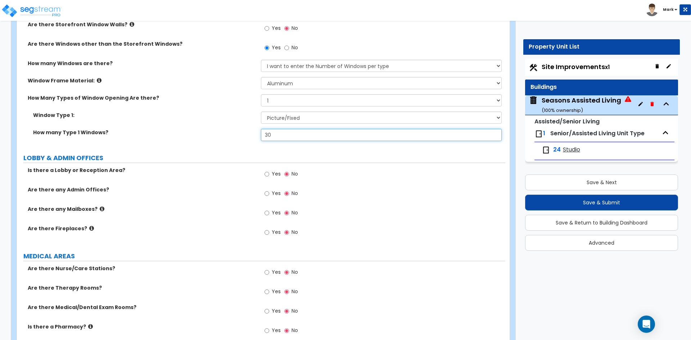
type input "30"
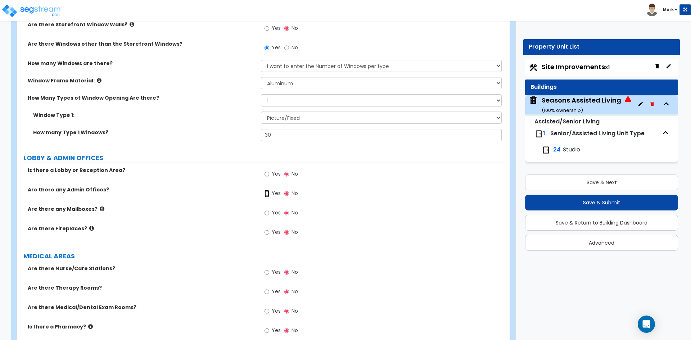
click at [268, 195] on input "Yes" at bounding box center [267, 194] width 5 height 8
radio input "true"
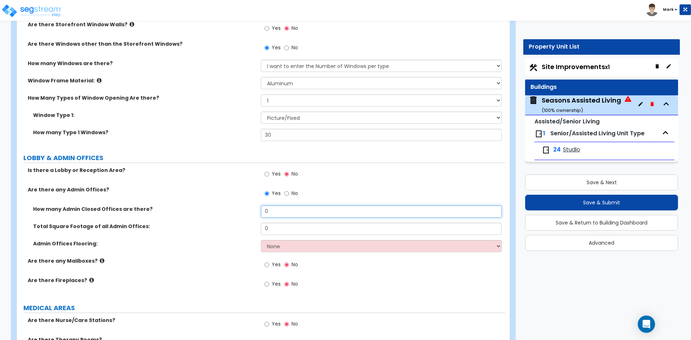
click at [284, 210] on input "0" at bounding box center [381, 212] width 240 height 12
type input "1"
click at [276, 222] on div "How many Admin Closed Offices are there? 1" at bounding box center [261, 214] width 488 height 17
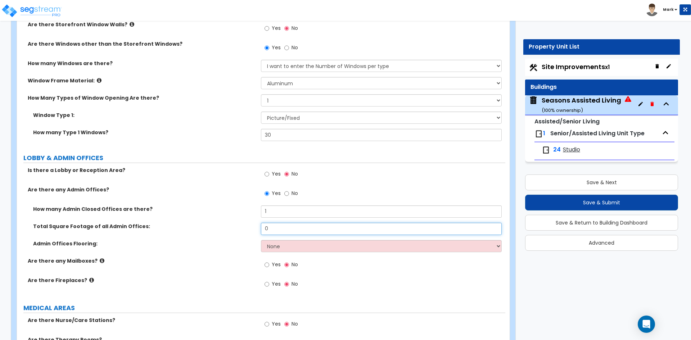
click at [276, 226] on input "0" at bounding box center [381, 229] width 240 height 12
type input "250"
click at [290, 247] on select "None Tile Flooring Hardwood Flooring Resilient Laminate Flooring VCT Flooring S…" at bounding box center [381, 246] width 240 height 12
select select "7"
click at [261, 240] on select "None Tile Flooring Hardwood Flooring Resilient Laminate Flooring VCT Flooring S…" at bounding box center [381, 246] width 240 height 12
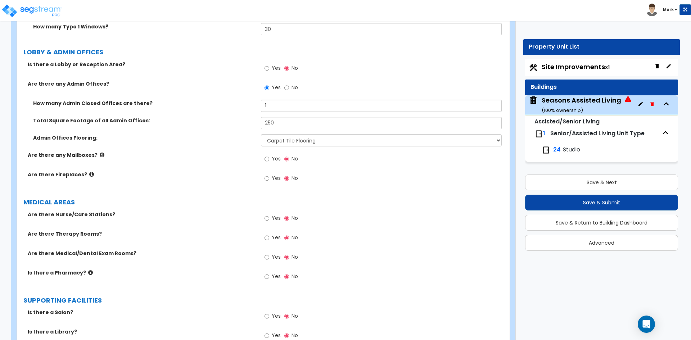
scroll to position [1260, 0]
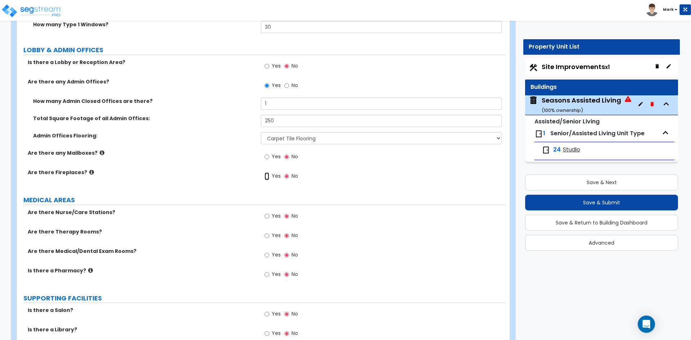
click at [268, 177] on input "Yes" at bounding box center [267, 176] width 5 height 8
radio input "true"
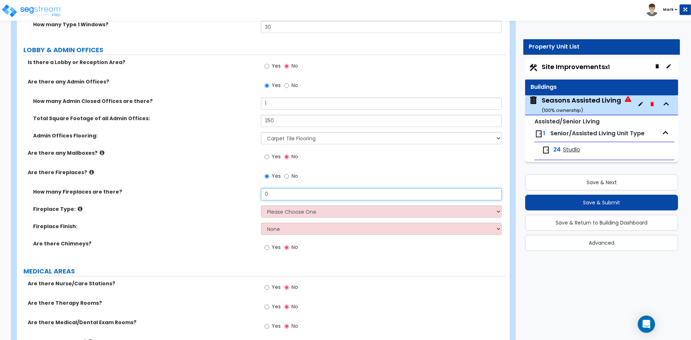
click at [288, 192] on input "0" at bounding box center [381, 194] width 240 height 12
type input "1"
click at [286, 211] on select "Please Choose One Built-in Electric Fireplace Built-in Gas Fireplace Built-in W…" at bounding box center [381, 212] width 240 height 12
select select "1"
click at [261, 206] on select "Please Choose One Built-in Electric Fireplace Built-in Gas Fireplace Built-in W…" at bounding box center [381, 212] width 240 height 12
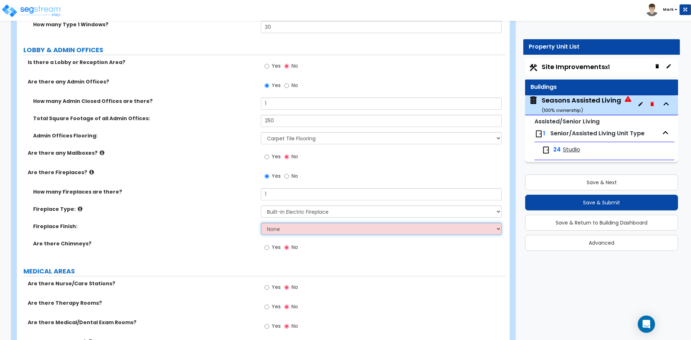
click at [294, 228] on select "None Brick Stone Tile Painted Molding" at bounding box center [381, 229] width 240 height 12
select select "2"
click at [261, 223] on select "None Brick Stone Tile Painted Molding" at bounding box center [381, 229] width 240 height 12
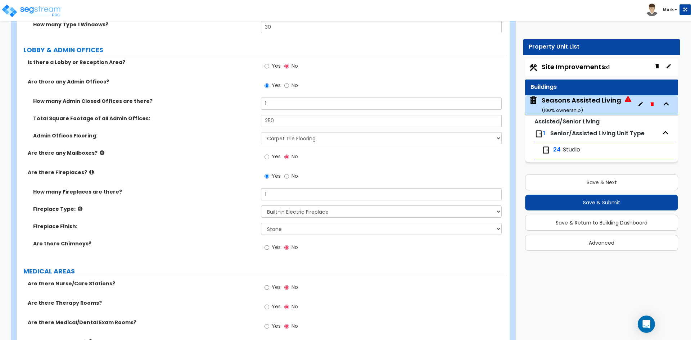
click at [213, 226] on label "Fireplace Finish:" at bounding box center [144, 226] width 222 height 7
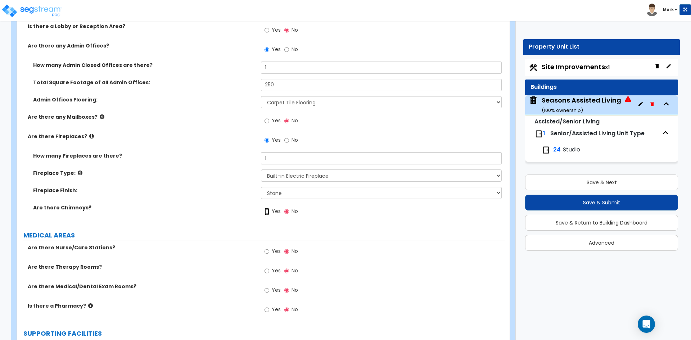
click at [268, 213] on input "Yes" at bounding box center [267, 212] width 5 height 8
radio input "true"
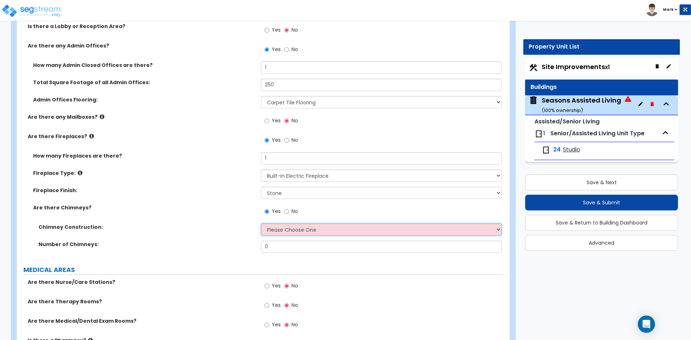
click at [297, 231] on select "Please Choose One Brick Construction Cinder Block Construction Stone Constructi…" at bounding box center [381, 229] width 240 height 12
select select "3"
click at [261, 223] on select "Please Choose One Brick Construction Cinder Block Construction Stone Constructi…" at bounding box center [381, 229] width 240 height 12
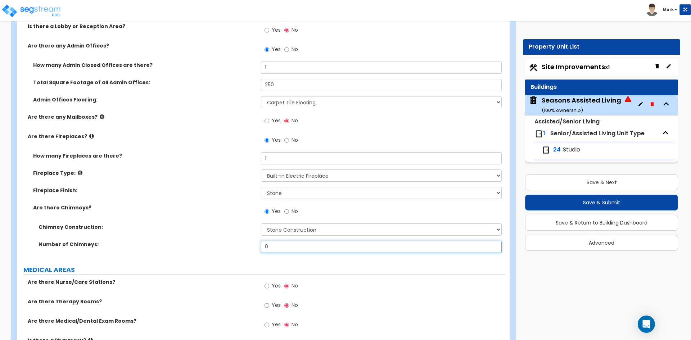
click at [288, 246] on input "0" at bounding box center [381, 247] width 240 height 12
type input "1"
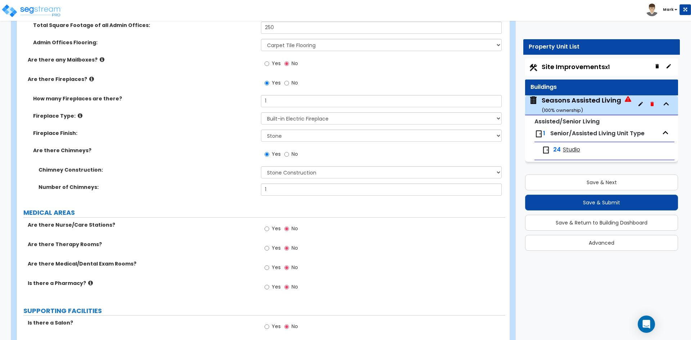
scroll to position [1368, 0]
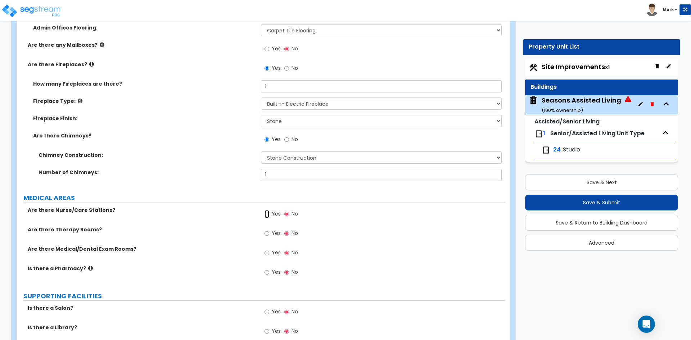
click at [267, 214] on input "Yes" at bounding box center [267, 214] width 5 height 8
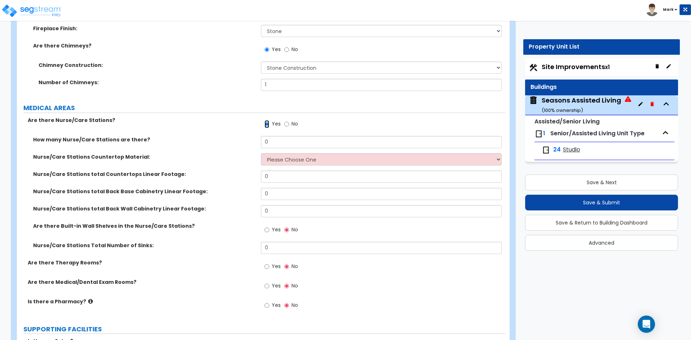
scroll to position [1476, 0]
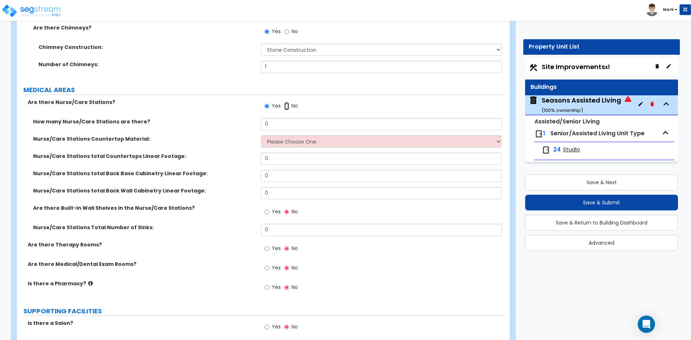
click at [285, 106] on input "No" at bounding box center [286, 106] width 5 height 8
radio input "false"
radio input "true"
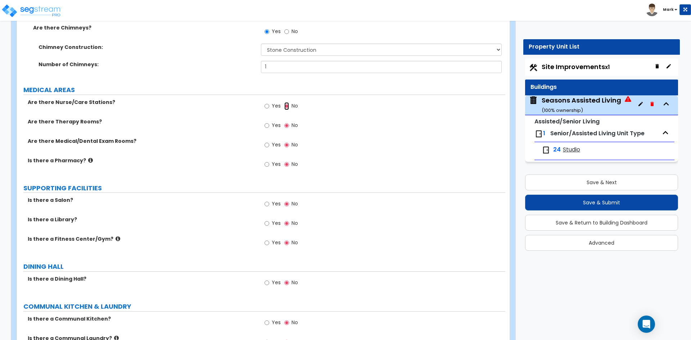
scroll to position [1512, 0]
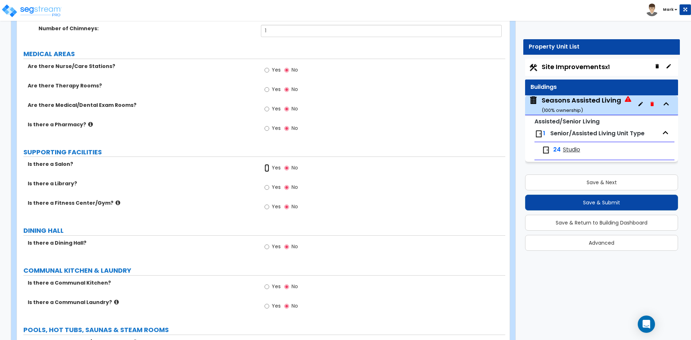
click at [268, 167] on input "Yes" at bounding box center [267, 168] width 5 height 8
radio input "true"
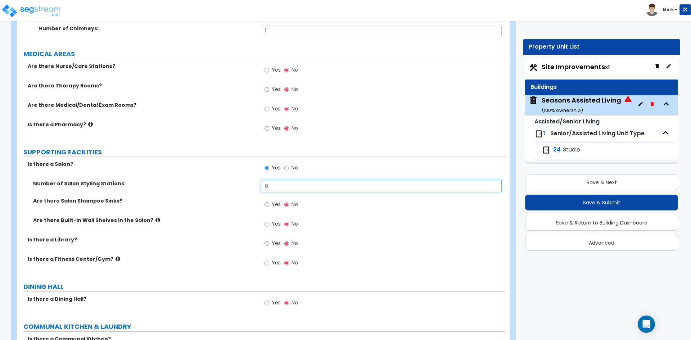
click at [295, 188] on input "0" at bounding box center [381, 186] width 240 height 12
type input "1"
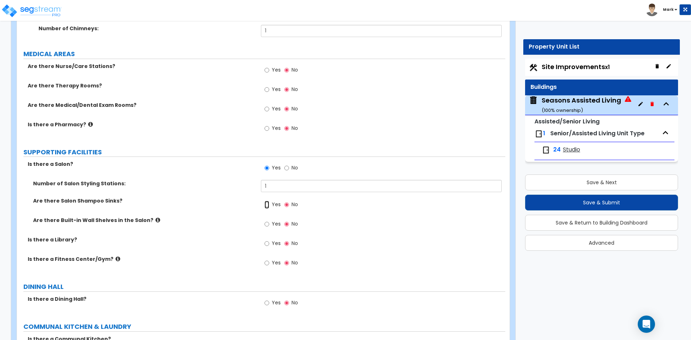
click at [268, 206] on input "Yes" at bounding box center [267, 205] width 5 height 8
radio input "true"
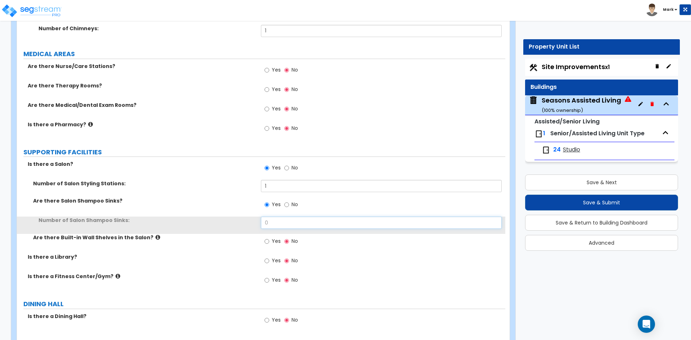
click at [284, 224] on input "0" at bounding box center [381, 223] width 240 height 12
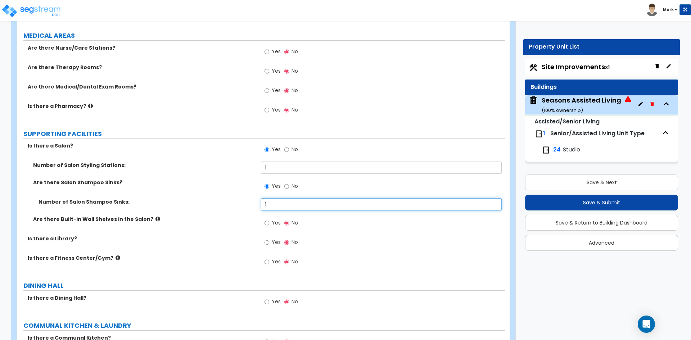
scroll to position [1548, 0]
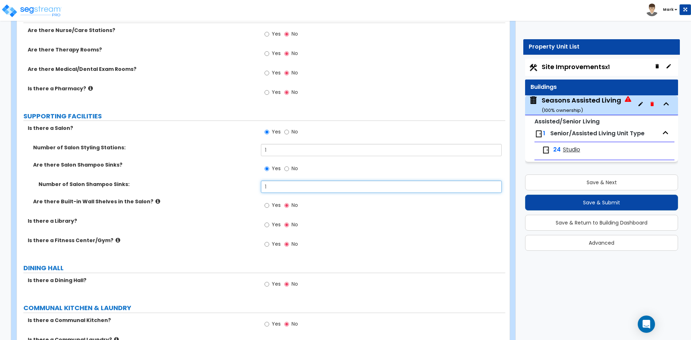
type input "1"
click at [267, 207] on input "Yes" at bounding box center [267, 206] width 5 height 8
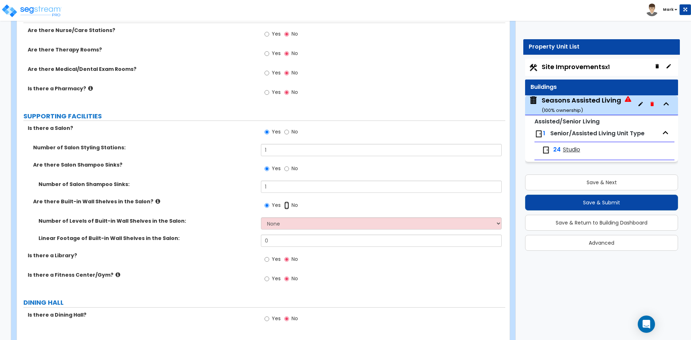
click at [285, 207] on input "No" at bounding box center [286, 206] width 5 height 8
radio input "false"
radio input "true"
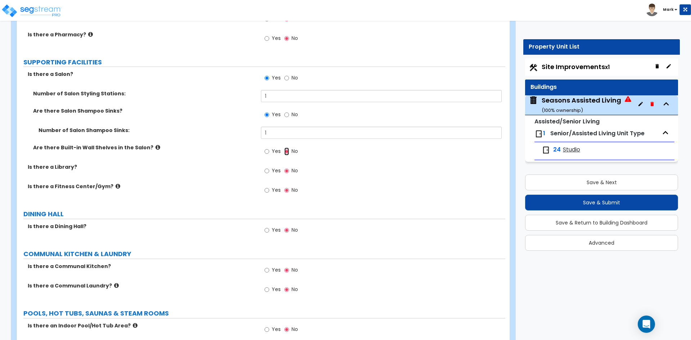
scroll to position [1620, 0]
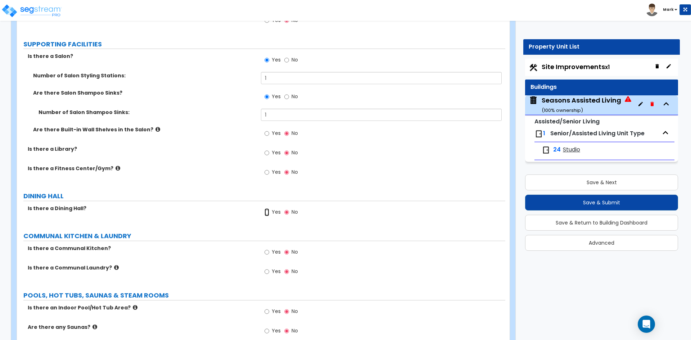
click at [267, 212] on input "Yes" at bounding box center [267, 212] width 5 height 8
radio input "true"
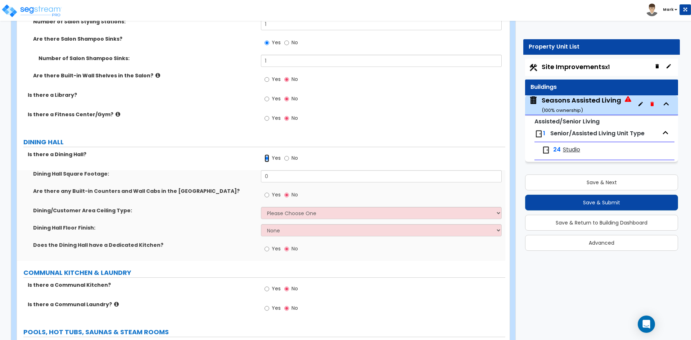
scroll to position [1692, 0]
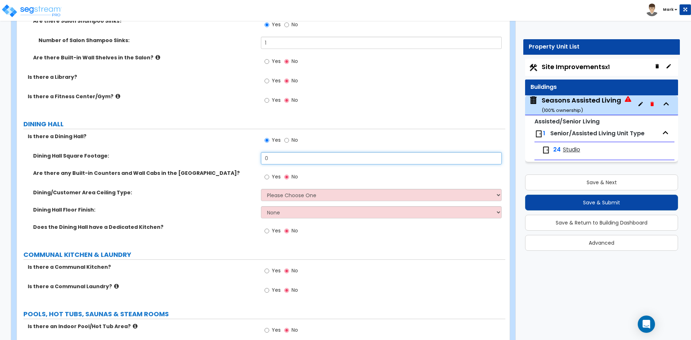
click at [286, 159] on input "0" at bounding box center [381, 158] width 240 height 12
click at [280, 161] on input "text" at bounding box center [381, 158] width 240 height 12
type input "1,985"
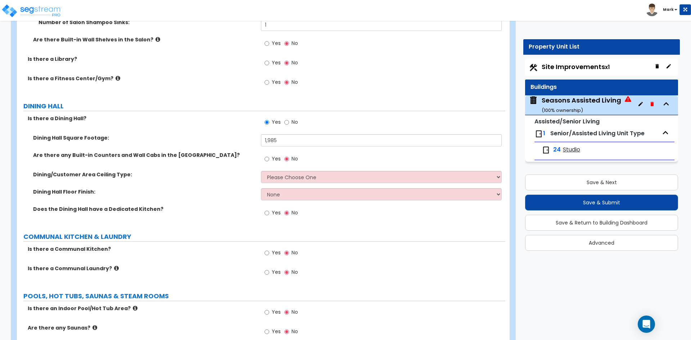
scroll to position [1728, 0]
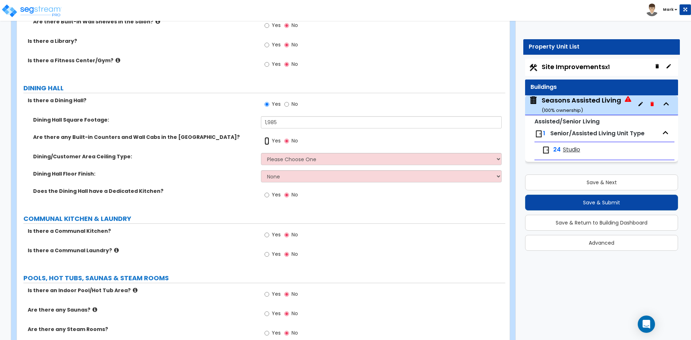
click at [268, 142] on input "Yes" at bounding box center [267, 141] width 5 height 8
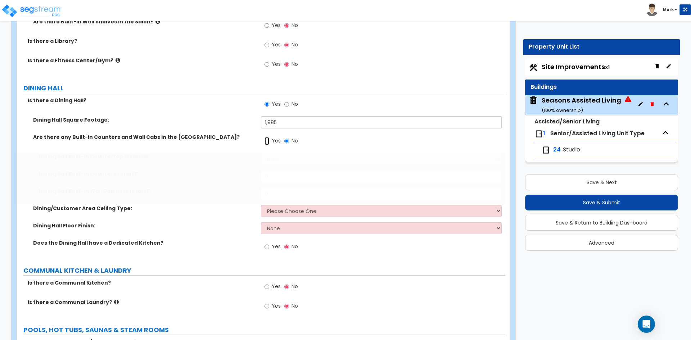
radio input "true"
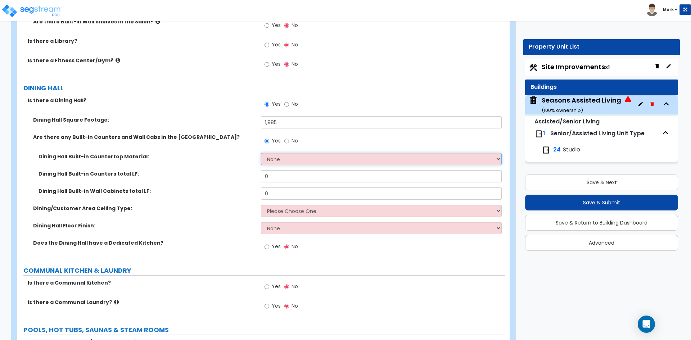
click at [290, 153] on select "None Plastic Laminate Solid Surface Stone Quartz Marble Tile Wood Stainless Ste…" at bounding box center [381, 159] width 240 height 12
select select "5"
click at [261, 153] on select "None Plastic Laminate Solid Surface Stone Quartz Marble Tile Wood Stainless Ste…" at bounding box center [381, 159] width 240 height 12
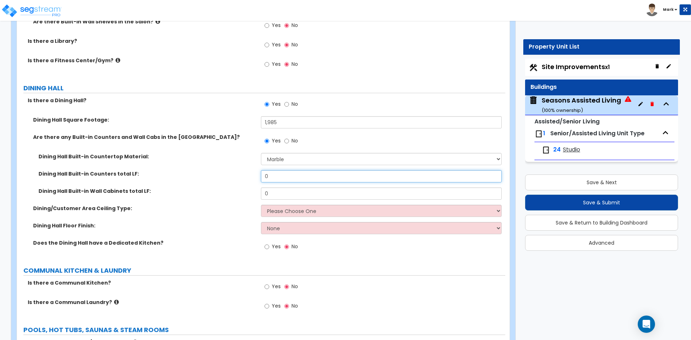
click at [284, 177] on input "0" at bounding box center [381, 176] width 240 height 12
type input "8"
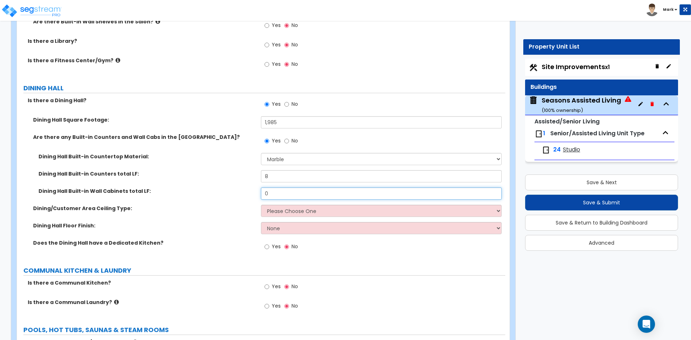
click at [278, 195] on input "0" at bounding box center [381, 194] width 240 height 12
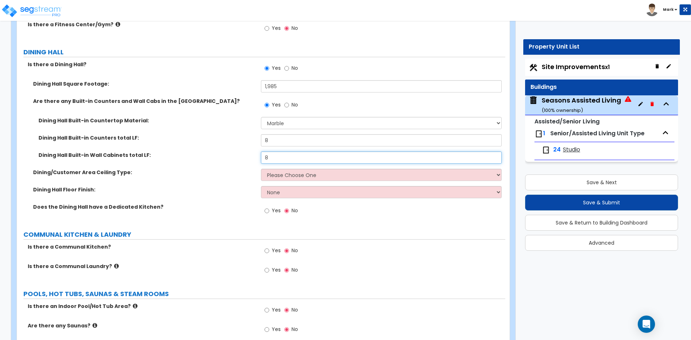
type input "8"
click at [339, 173] on select "Please Choose One Drop Ceiling Open Ceiling Drywall Ceiling" at bounding box center [381, 175] width 240 height 12
select select "1"
click at [261, 169] on select "Please Choose One Drop Ceiling Open Ceiling Drywall Ceiling" at bounding box center [381, 175] width 240 height 12
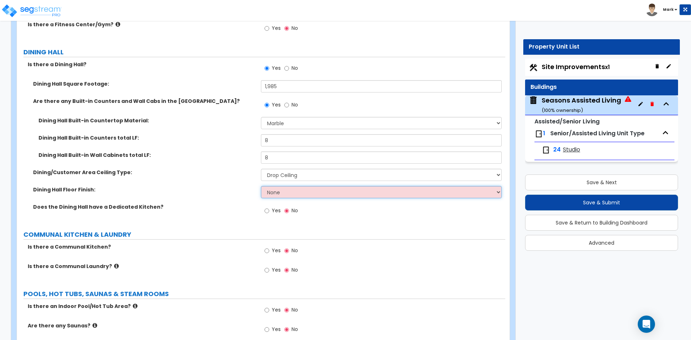
click at [296, 194] on select "None Tile Flooring Hardwood Flooring Resilient Laminate Flooring VCT Flooring S…" at bounding box center [381, 192] width 240 height 12
select select "5"
click at [261, 186] on select "None Tile Flooring Hardwood Flooring Resilient Laminate Flooring VCT Flooring S…" at bounding box center [381, 192] width 240 height 12
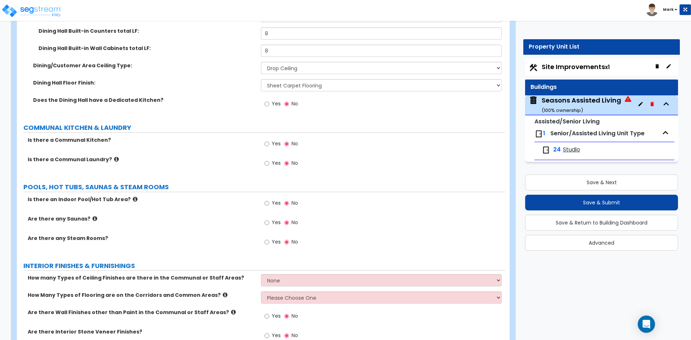
scroll to position [1871, 0]
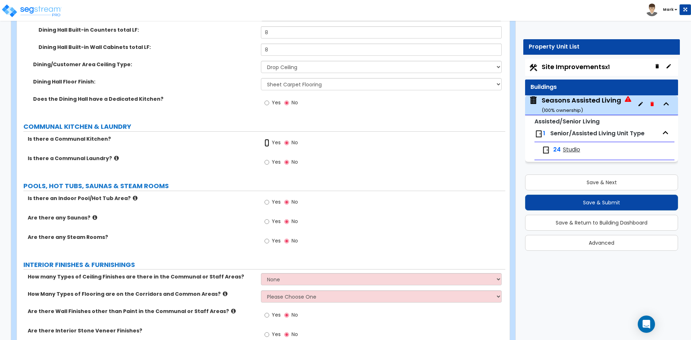
click at [268, 143] on input "Yes" at bounding box center [267, 143] width 5 height 8
radio input "true"
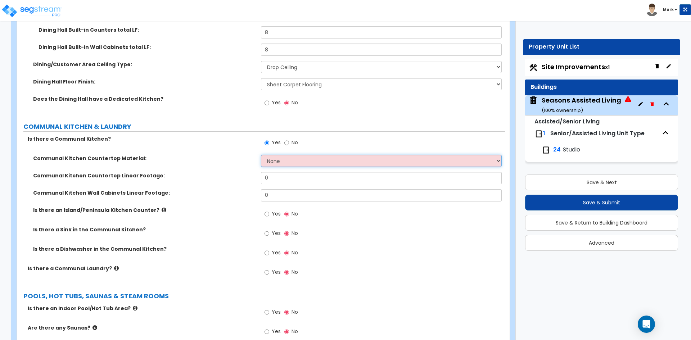
click at [280, 159] on select "None Plastic Laminate Solid Surface Stone Quartz Marble Tile Wood Stainless Ste…" at bounding box center [381, 161] width 240 height 12
select select "8"
click at [261, 155] on select "None Plastic Laminate Solid Surface Stone Quartz Marble Tile Wood Stainless Ste…" at bounding box center [381, 161] width 240 height 12
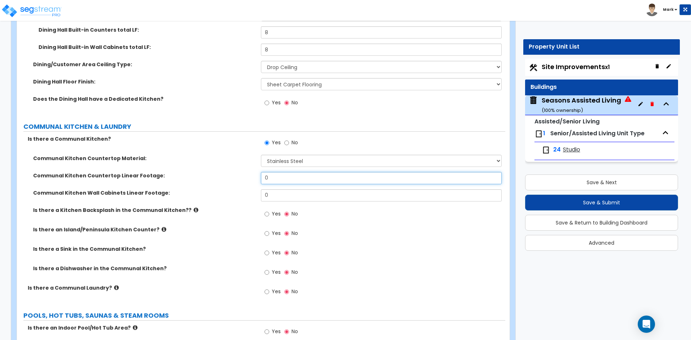
click at [274, 174] on input "0" at bounding box center [381, 178] width 240 height 12
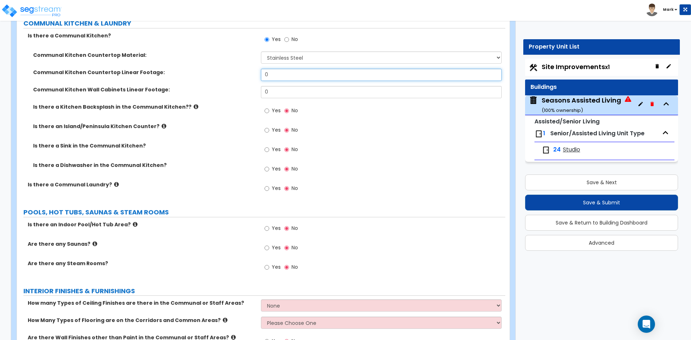
scroll to position [1820, 0]
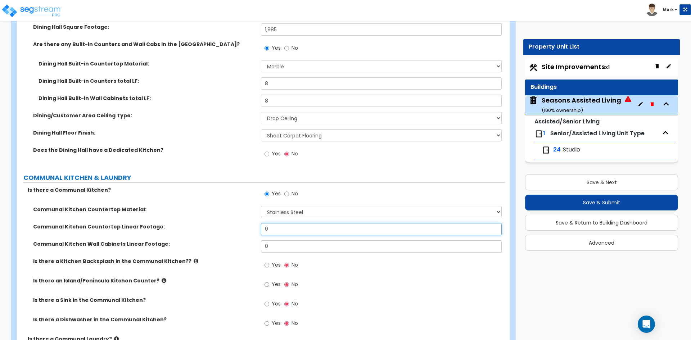
click at [275, 232] on input "0" at bounding box center [381, 229] width 240 height 12
type input "10"
click at [268, 230] on input "10" at bounding box center [381, 229] width 240 height 12
drag, startPoint x: 273, startPoint y: 230, endPoint x: 261, endPoint y: 230, distance: 11.9
click at [261, 230] on input "10" at bounding box center [381, 229] width 240 height 12
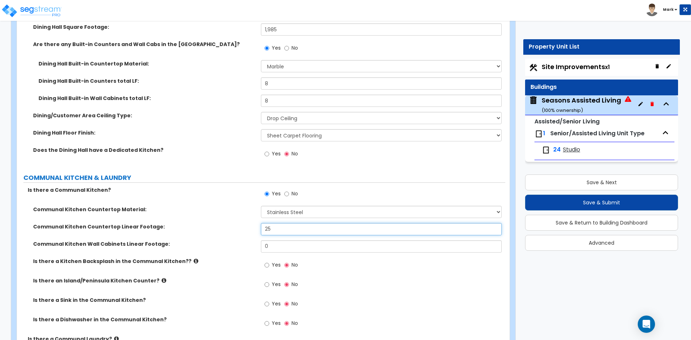
scroll to position [1856, 0]
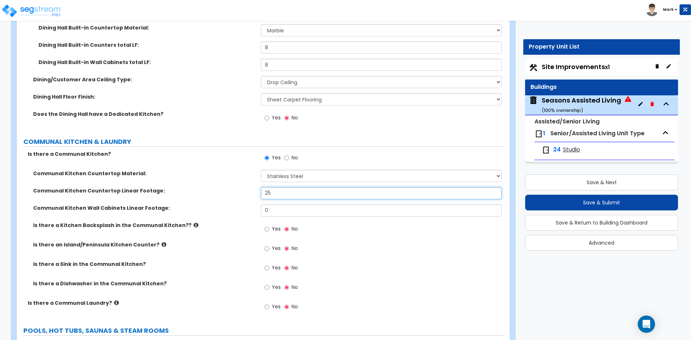
type input "25"
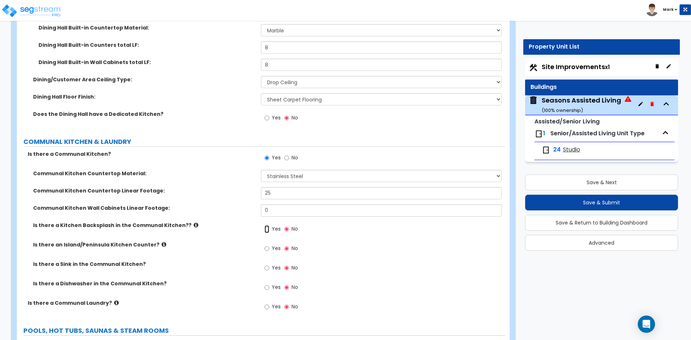
click at [267, 229] on input "Yes" at bounding box center [267, 229] width 5 height 8
radio input "true"
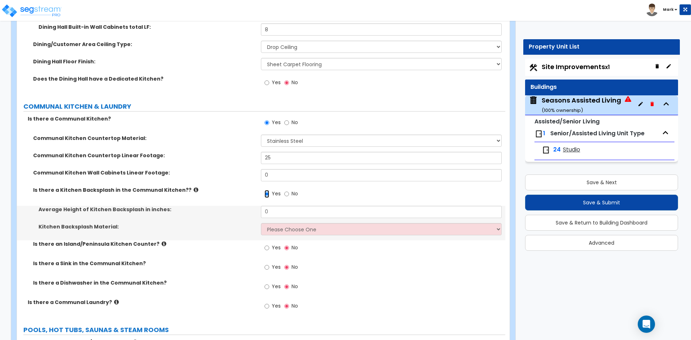
scroll to position [1892, 0]
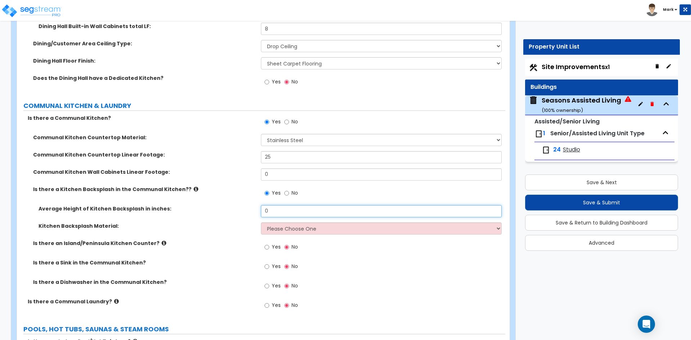
click at [283, 212] on input "0" at bounding box center [381, 211] width 240 height 12
type input "7"
click at [280, 236] on div "Kitchen Backsplash Material: Please Choose One Plastic Laminate Solid Surface S…" at bounding box center [261, 230] width 488 height 17
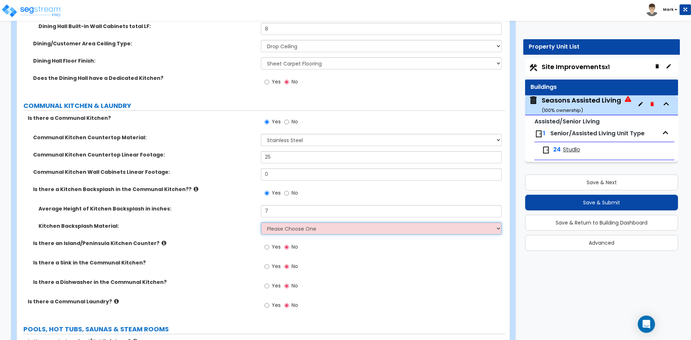
click at [284, 229] on select "Please Choose One Plastic Laminate Solid Surface Stone Quartz Tile Stainless St…" at bounding box center [381, 228] width 240 height 12
select select "6"
click at [261, 222] on select "Please Choose One Plastic Laminate Solid Surface Stone Quartz Tile Stainless St…" at bounding box center [381, 228] width 240 height 12
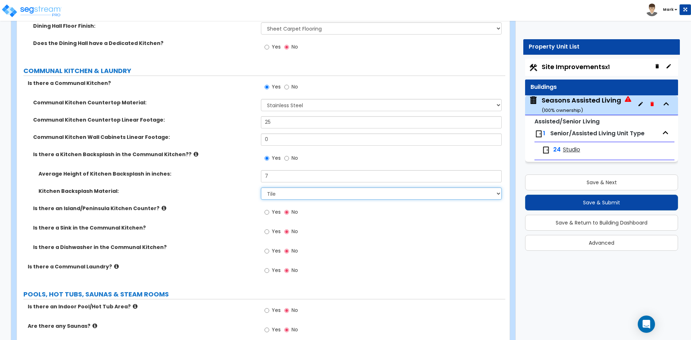
scroll to position [1928, 0]
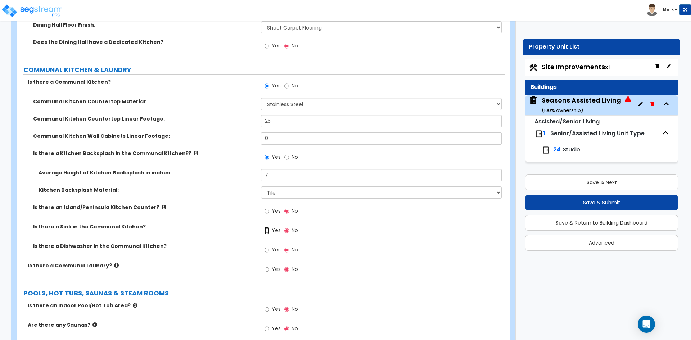
click at [267, 230] on input "Yes" at bounding box center [267, 231] width 5 height 8
radio input "true"
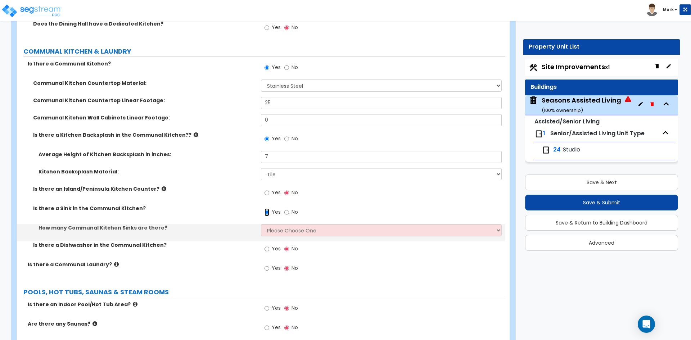
scroll to position [1964, 0]
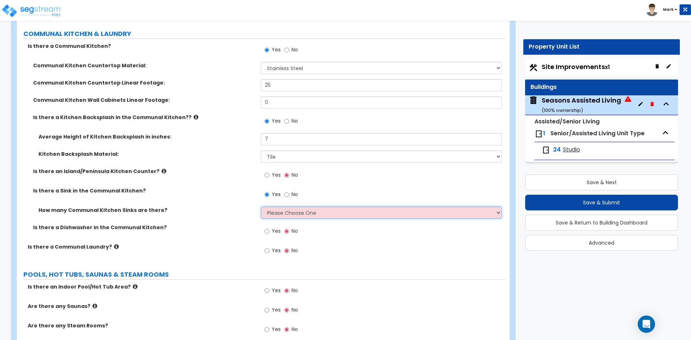
click at [290, 212] on select "Please Choose One 1 2 3" at bounding box center [381, 213] width 240 height 12
select select "1"
click at [261, 207] on select "Please Choose One 1 2 3" at bounding box center [381, 213] width 240 height 12
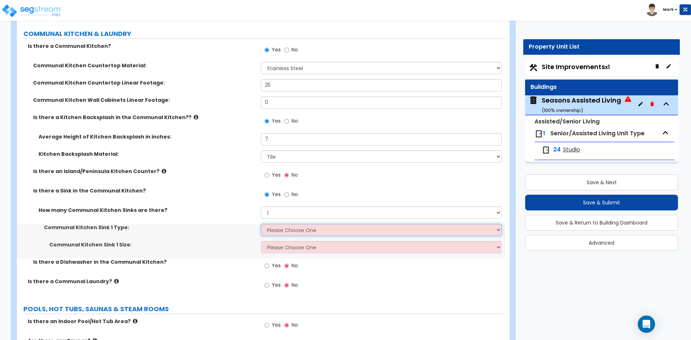
click at [287, 230] on select "Please Choose One Stainless Steel Porcelain Enamel Cast Iron Granite Composite" at bounding box center [381, 230] width 240 height 12
select select "1"
click at [261, 224] on select "Please Choose One Stainless Steel Porcelain Enamel Cast Iron Granite Composite" at bounding box center [381, 230] width 240 height 12
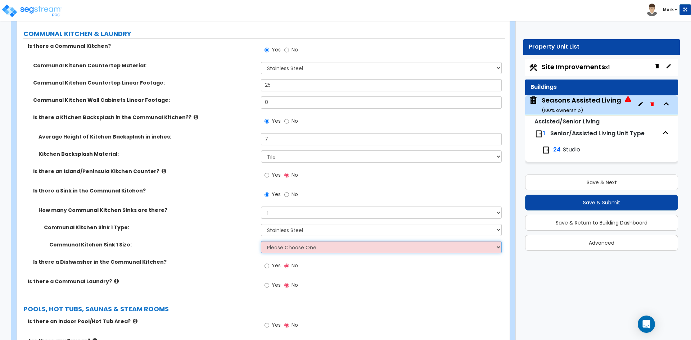
click at [293, 250] on select "Please Choose One Single Sink Double Sink" at bounding box center [381, 247] width 240 height 12
select select "2"
click at [261, 241] on select "Please Choose One Single Sink Double Sink" at bounding box center [381, 247] width 240 height 12
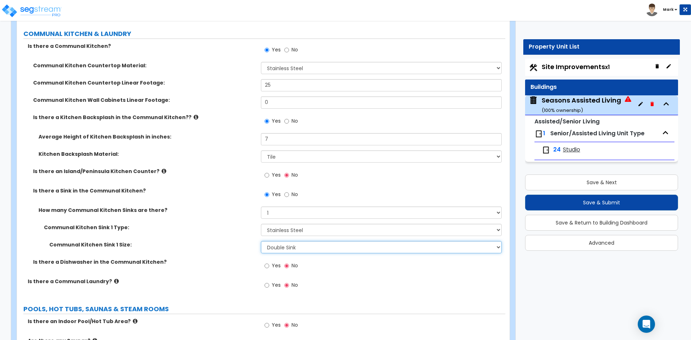
scroll to position [2000, 0]
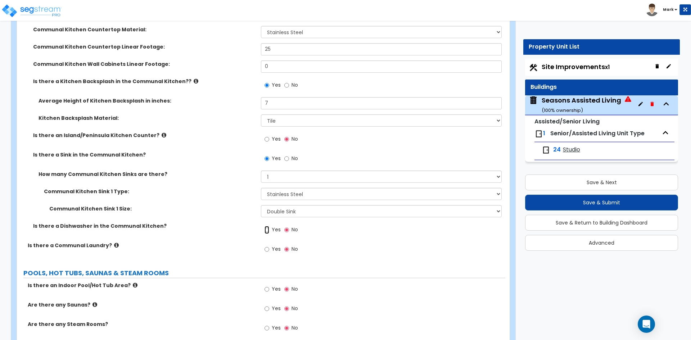
click at [267, 230] on input "Yes" at bounding box center [267, 230] width 5 height 8
radio input "true"
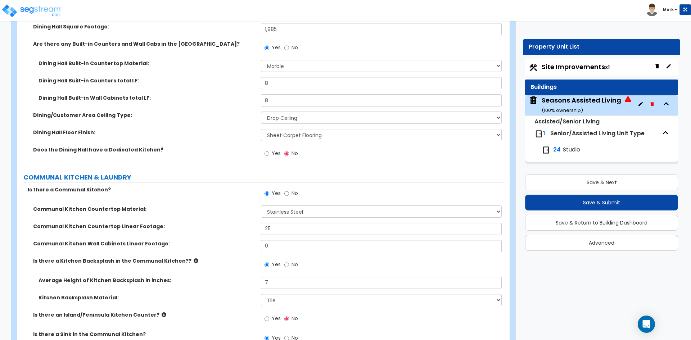
scroll to position [1820, 0]
click at [267, 152] on input "Yes" at bounding box center [267, 154] width 5 height 8
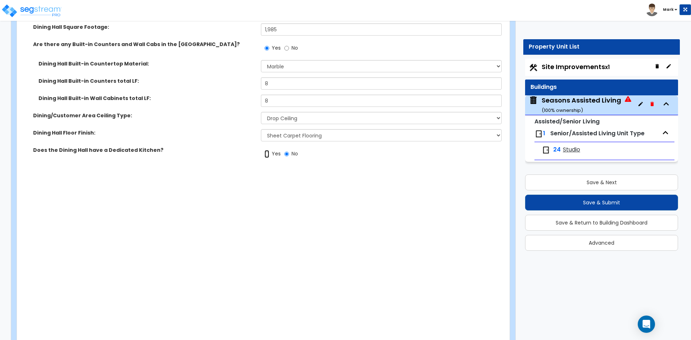
radio input "true"
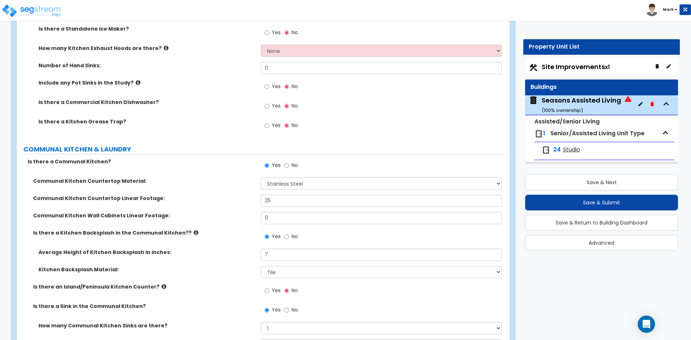
scroll to position [2144, 0]
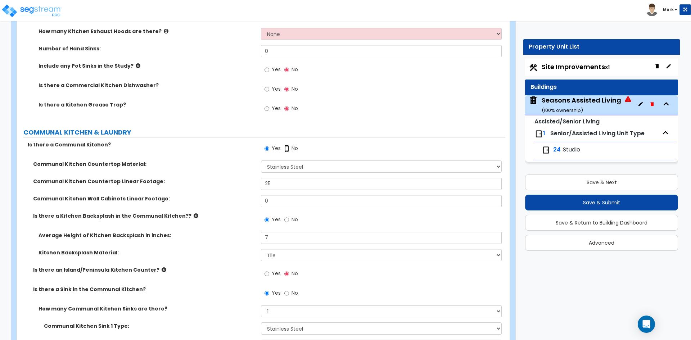
click at [287, 149] on input "No" at bounding box center [286, 149] width 5 height 8
radio input "false"
radio input "true"
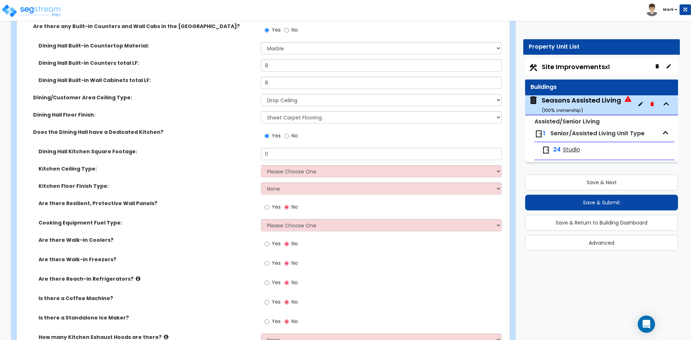
scroll to position [1820, 0]
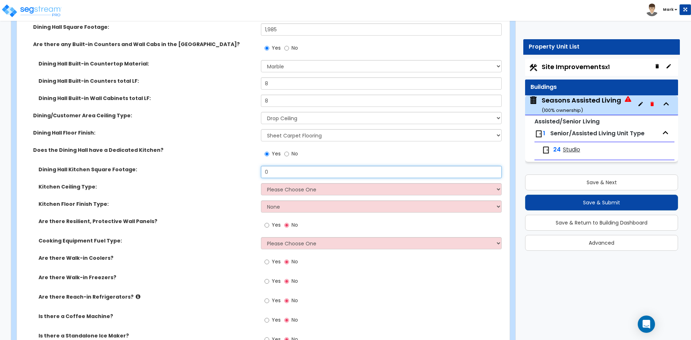
click at [280, 174] on input "0" at bounding box center [381, 172] width 240 height 12
type input "356"
click at [299, 186] on select "Please Choose One Drop Ceiling Open Ceiling Drywall Ceiling" at bounding box center [381, 189] width 240 height 12
select select "1"
click at [261, 183] on select "Please Choose One Drop Ceiling Open Ceiling Drywall Ceiling" at bounding box center [381, 189] width 240 height 12
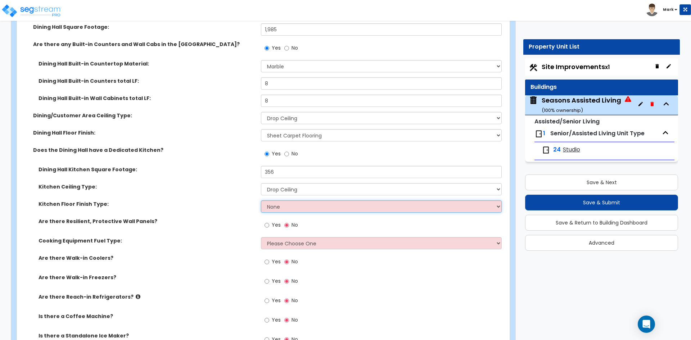
click at [288, 208] on select "None Tile Flooring VCT Flooring Sheet Vinyl Flooring" at bounding box center [381, 206] width 240 height 12
select select "1"
click at [261, 200] on select "None Tile Flooring VCT Flooring Sheet Vinyl Flooring" at bounding box center [381, 206] width 240 height 12
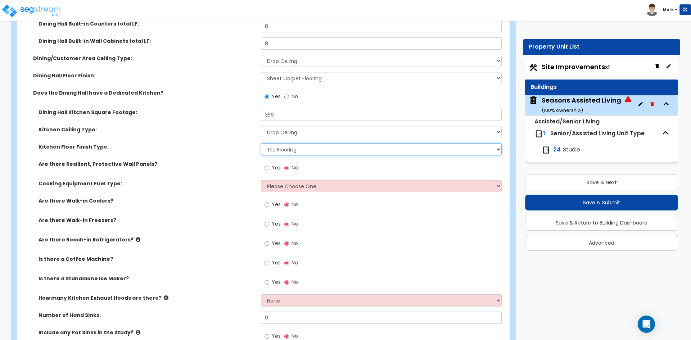
scroll to position [1892, 0]
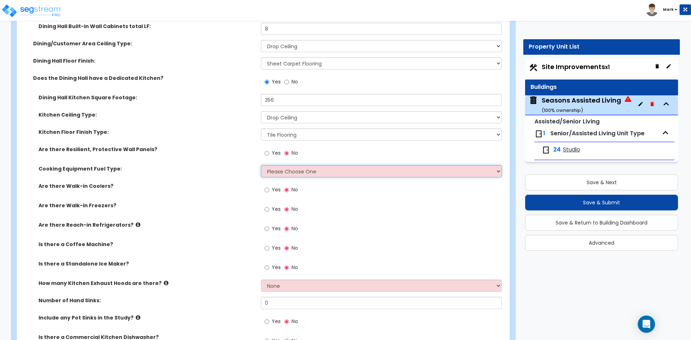
click at [277, 175] on select "Please Choose One Gas Electric" at bounding box center [381, 171] width 240 height 12
select select "1"
click at [261, 165] on select "Please Choose One Gas Electric" at bounding box center [381, 171] width 240 height 12
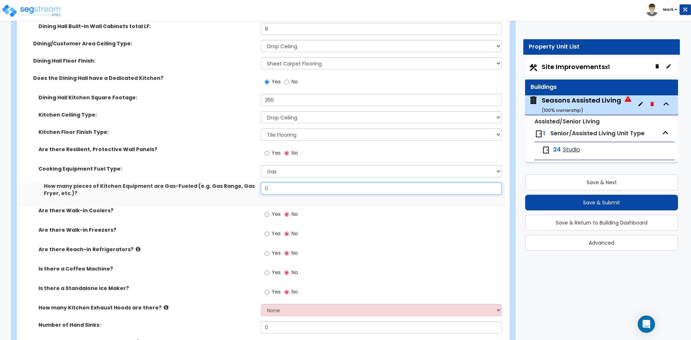
click at [286, 188] on input "0" at bounding box center [381, 188] width 240 height 12
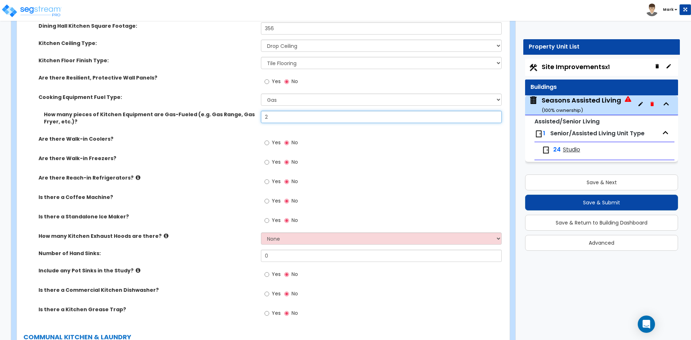
scroll to position [1964, 0]
type input "2"
click at [269, 182] on input "Yes" at bounding box center [267, 181] width 5 height 8
radio input "true"
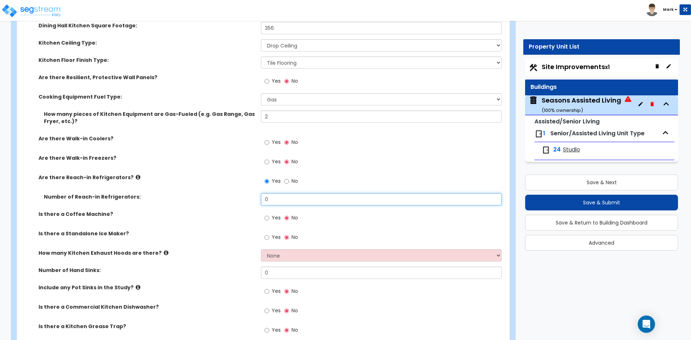
click at [284, 195] on input "0" at bounding box center [381, 199] width 240 height 12
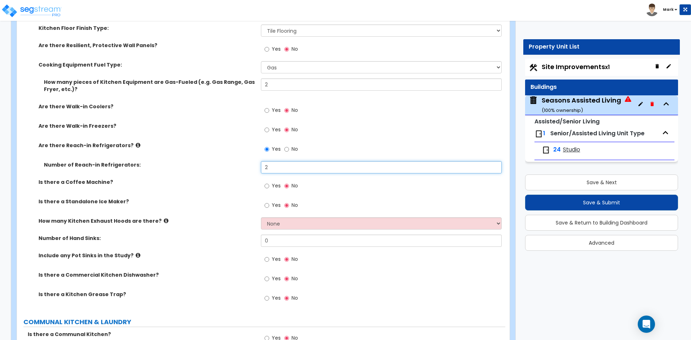
scroll to position [2000, 0]
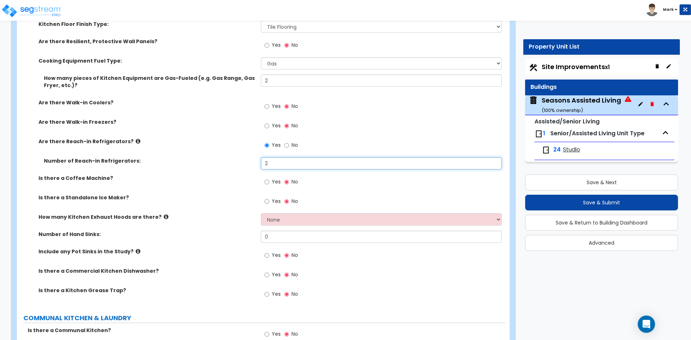
type input "2"
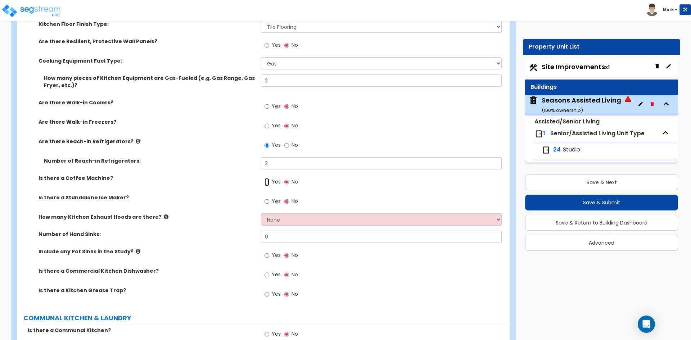
click at [266, 182] on input "Yes" at bounding box center [267, 182] width 5 height 8
radio input "true"
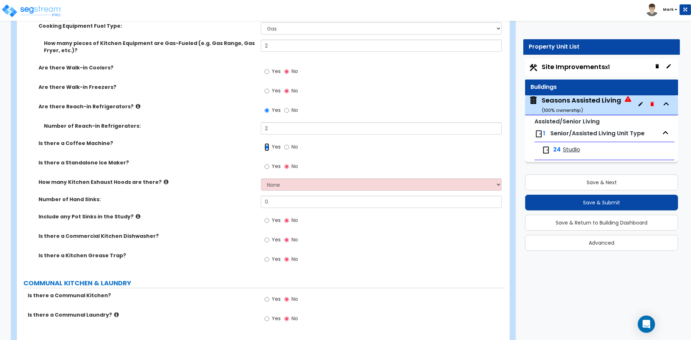
scroll to position [2036, 0]
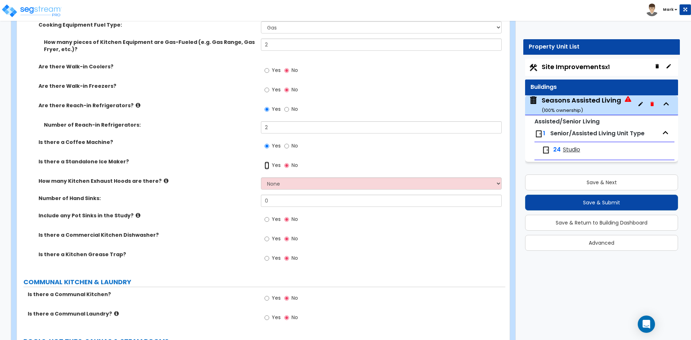
click at [266, 166] on input "Yes" at bounding box center [267, 166] width 5 height 8
radio input "true"
click at [280, 184] on select "None 1 2 3" at bounding box center [381, 183] width 240 height 12
select select "1"
click at [261, 177] on select "None 1 2 3" at bounding box center [381, 183] width 240 height 12
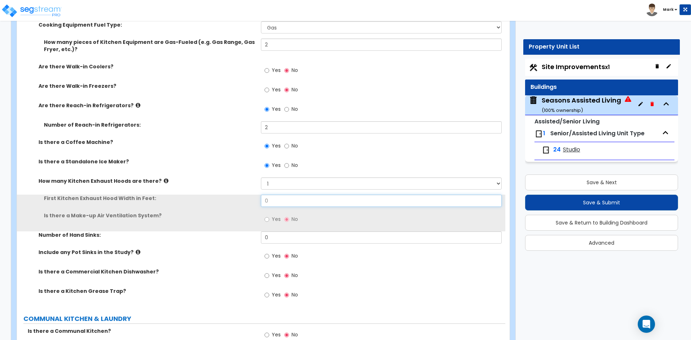
click at [288, 204] on input "0" at bounding box center [381, 201] width 240 height 12
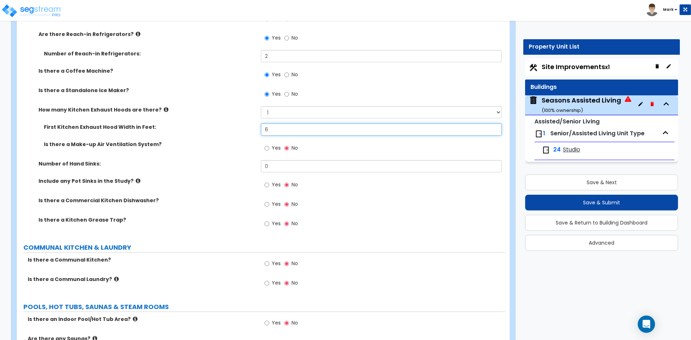
scroll to position [2108, 0]
type input "6"
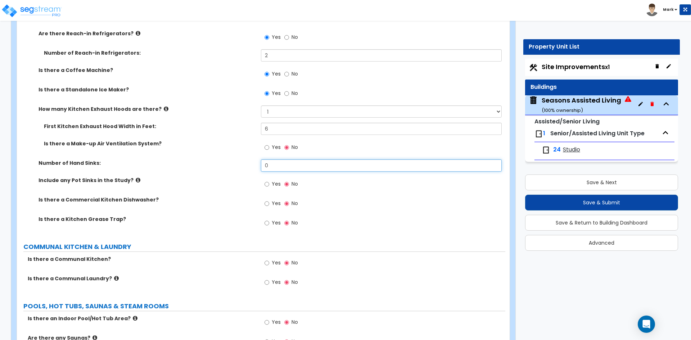
click at [273, 165] on input "0" at bounding box center [381, 165] width 240 height 12
type input "1"
click at [267, 184] on input "Yes" at bounding box center [267, 184] width 5 height 8
radio input "true"
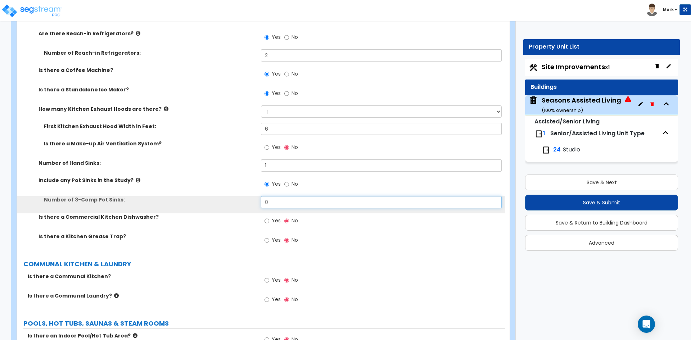
click at [278, 200] on input "0" at bounding box center [381, 202] width 240 height 12
type input "2"
type input "1"
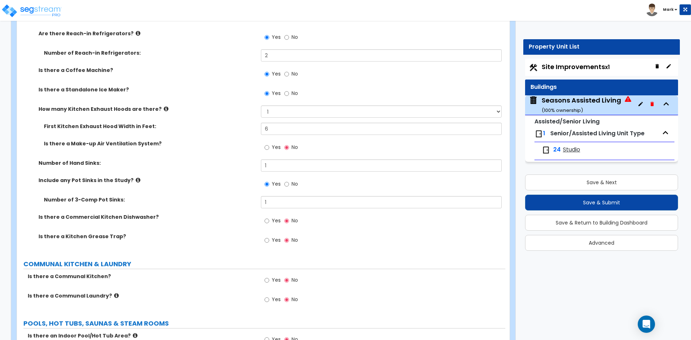
click at [270, 221] on label "Yes" at bounding box center [273, 222] width 16 height 12
click at [269, 221] on input "Yes" at bounding box center [267, 221] width 5 height 8
radio input "true"
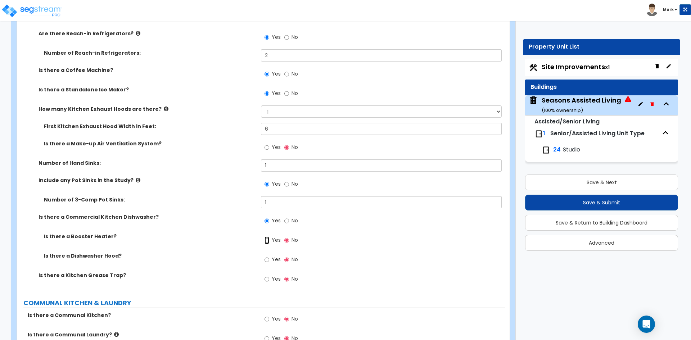
click at [268, 242] on input "Yes" at bounding box center [267, 240] width 5 height 8
radio input "true"
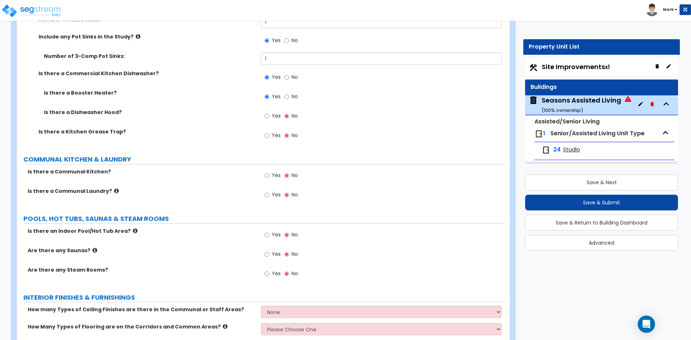
scroll to position [2252, 0]
click at [266, 194] on input "Yes" at bounding box center [267, 195] width 5 height 8
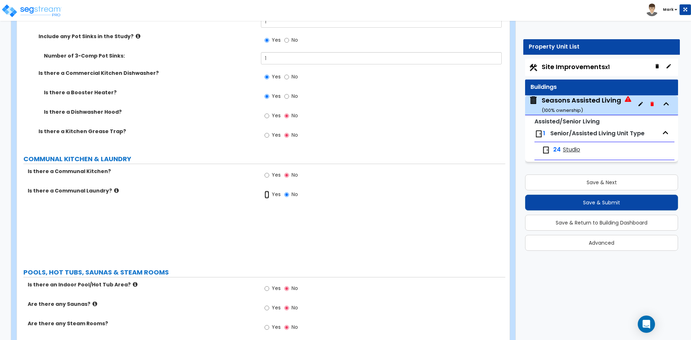
radio input "true"
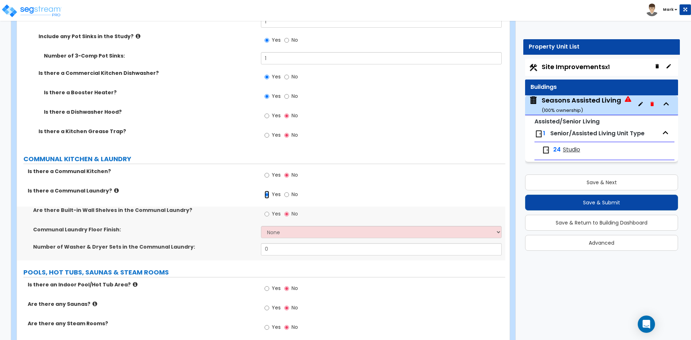
scroll to position [2288, 0]
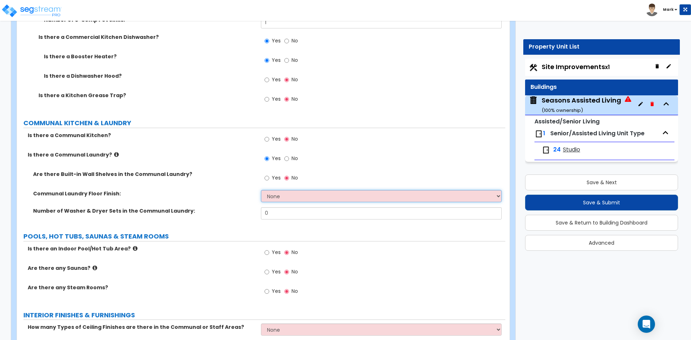
click at [279, 198] on select "None Tile Flooring Hardwood Flooring Resilient Laminate Flooring VCT Flooring S…" at bounding box center [381, 196] width 240 height 12
select select "1"
click at [261, 190] on select "None Tile Flooring Hardwood Flooring Resilient Laminate Flooring VCT Flooring S…" at bounding box center [381, 196] width 240 height 12
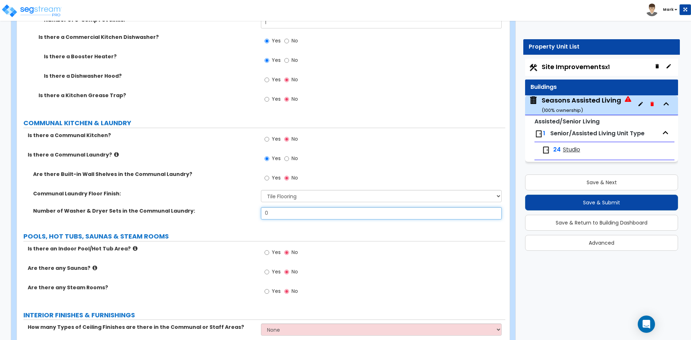
click at [281, 215] on input "0" at bounding box center [381, 213] width 240 height 12
type input "1"
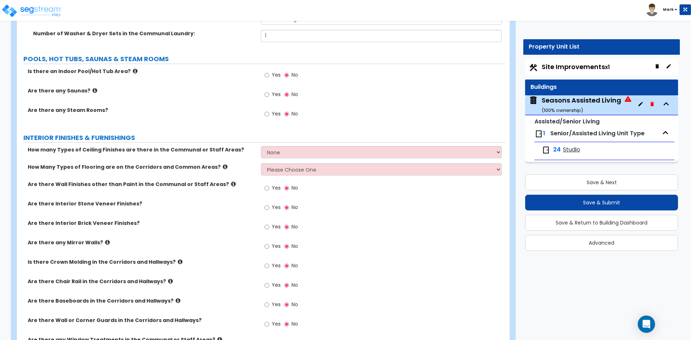
scroll to position [2468, 0]
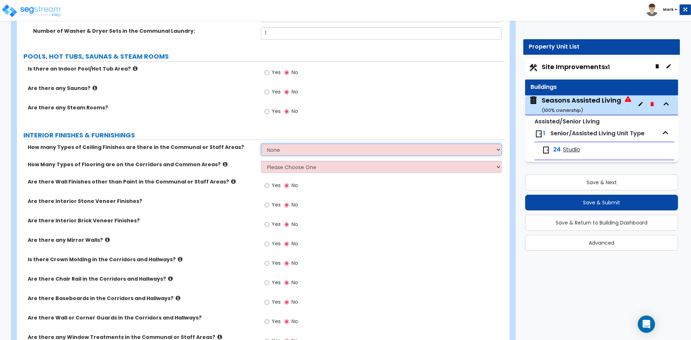
click at [309, 149] on select "None 1 2 3" at bounding box center [381, 150] width 240 height 12
select select "1"
click at [261, 144] on select "None 1 2 3" at bounding box center [381, 150] width 240 height 12
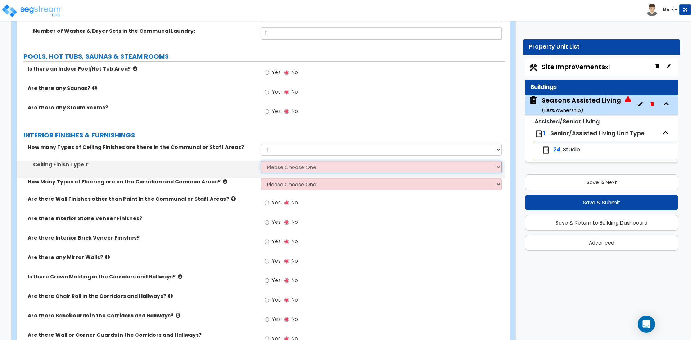
click at [309, 171] on select "Please Choose One Drop Ceiling Drywall Ceiling Open Ceiling" at bounding box center [381, 167] width 240 height 12
select select "1"
click at [261, 161] on select "Please Choose One Drop Ceiling Drywall Ceiling Open Ceiling" at bounding box center [381, 167] width 240 height 12
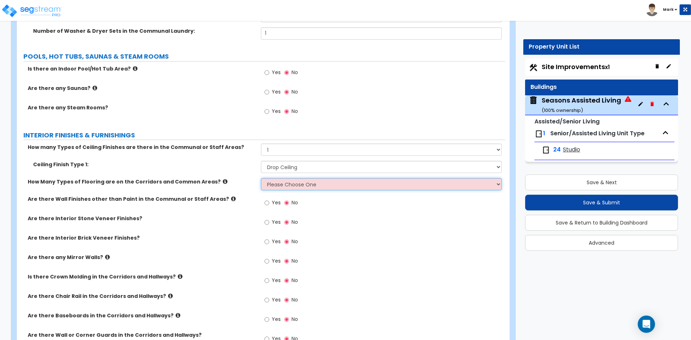
click at [307, 188] on select "Please Choose One 1 2 3" at bounding box center [381, 184] width 240 height 12
select select "1"
click at [261, 178] on select "Please Choose One 1 2 3" at bounding box center [381, 184] width 240 height 12
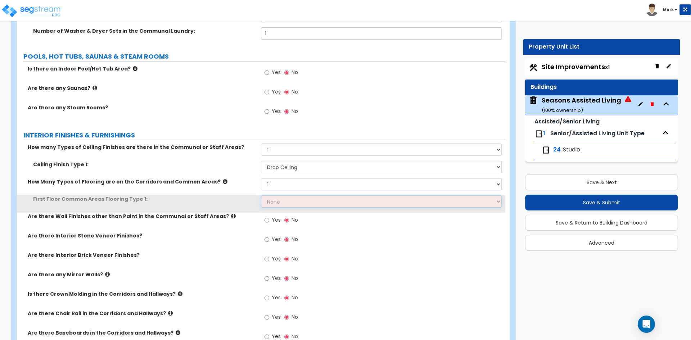
click at [302, 203] on select "None Tile Flooring Hardwood Flooring Resilient Laminate Flooring VCT Flooring S…" at bounding box center [381, 201] width 240 height 12
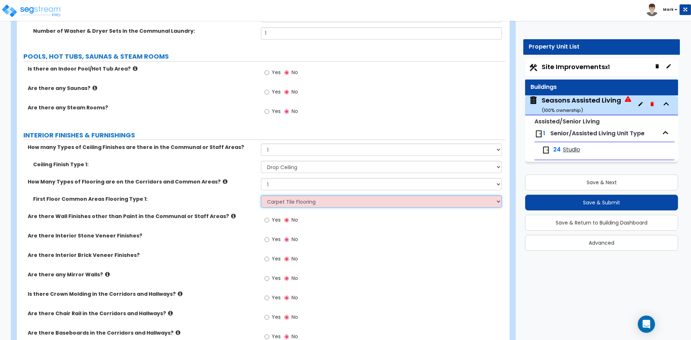
click at [261, 195] on select "None Tile Flooring Hardwood Flooring Resilient Laminate Flooring VCT Flooring S…" at bounding box center [381, 201] width 240 height 12
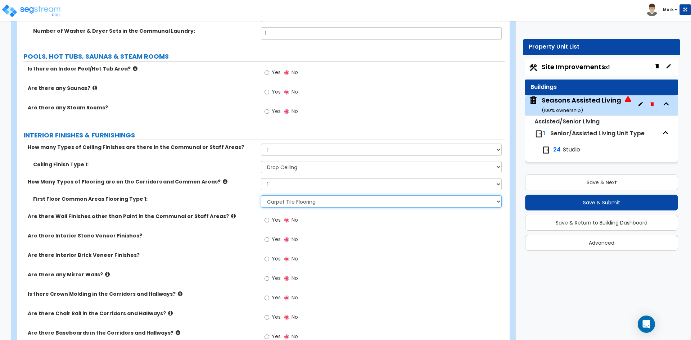
click at [306, 207] on select "None Tile Flooring Hardwood Flooring Resilient Laminate Flooring VCT Flooring S…" at bounding box center [381, 201] width 240 height 12
select select "5"
click at [261, 195] on select "None Tile Flooring Hardwood Flooring Resilient Laminate Flooring VCT Flooring S…" at bounding box center [381, 201] width 240 height 12
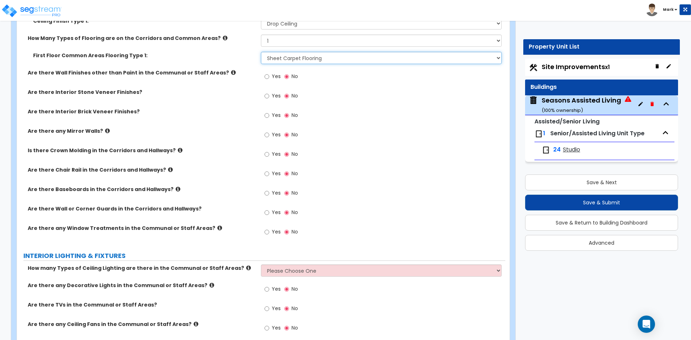
scroll to position [2612, 0]
click at [269, 154] on input "Yes" at bounding box center [267, 154] width 5 height 8
radio input "true"
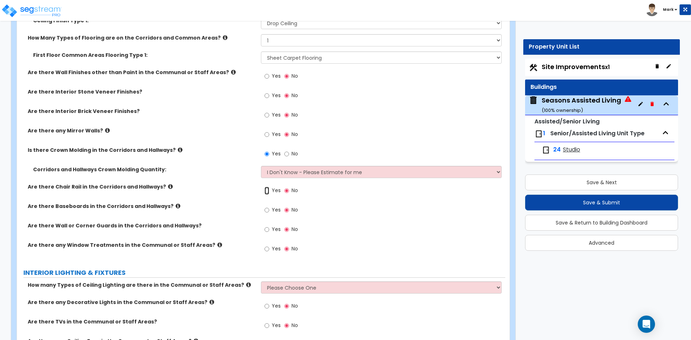
click at [265, 190] on input "Yes" at bounding box center [267, 191] width 5 height 8
radio input "true"
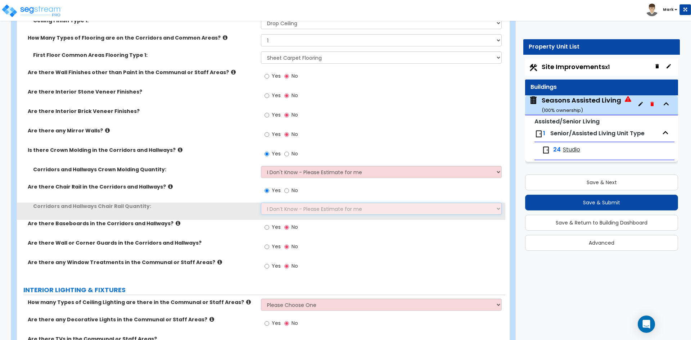
click at [284, 208] on select "I Don’t Know - Please Estimate for me I want to Enter the Linear Footage" at bounding box center [381, 209] width 240 height 12
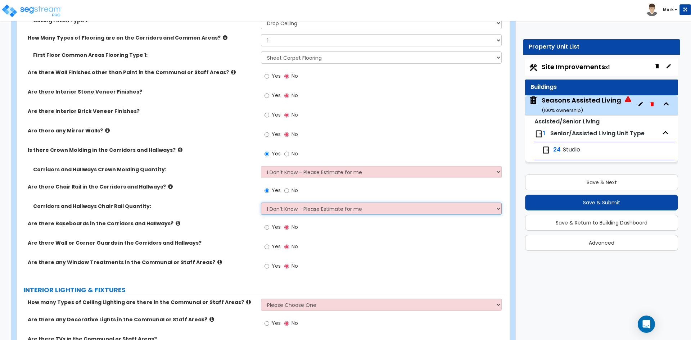
select select "1"
click at [261, 203] on select "I Don’t Know - Please Estimate for me I want to Enter the Linear Footage" at bounding box center [381, 209] width 240 height 12
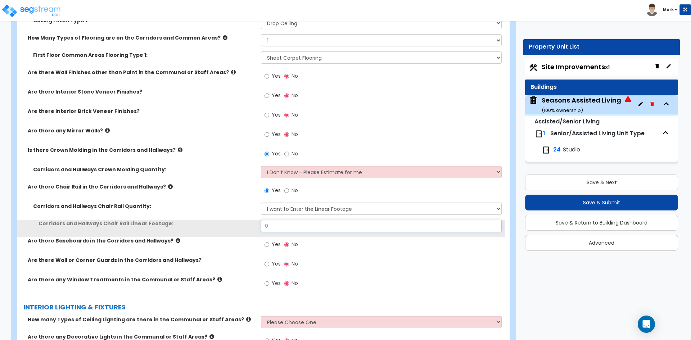
click at [281, 225] on input "0" at bounding box center [381, 226] width 240 height 12
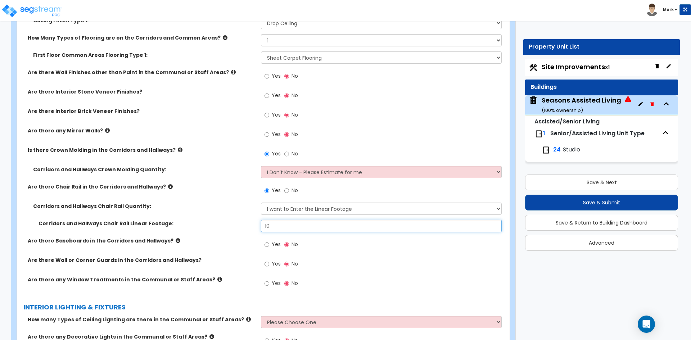
type input "10"
click at [267, 245] on input "Yes" at bounding box center [267, 245] width 5 height 8
radio input "true"
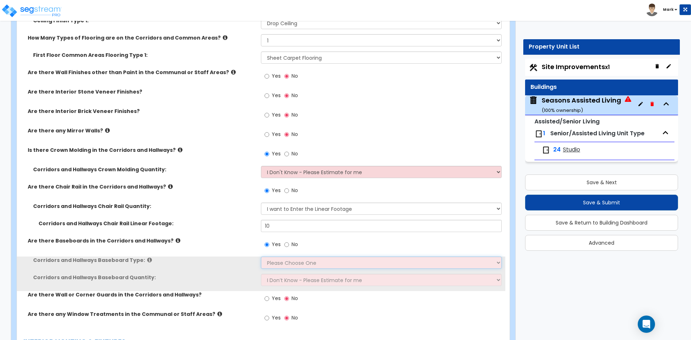
click at [281, 263] on select "Please Choose One Wood Vinyl Carpet Tile" at bounding box center [381, 263] width 240 height 12
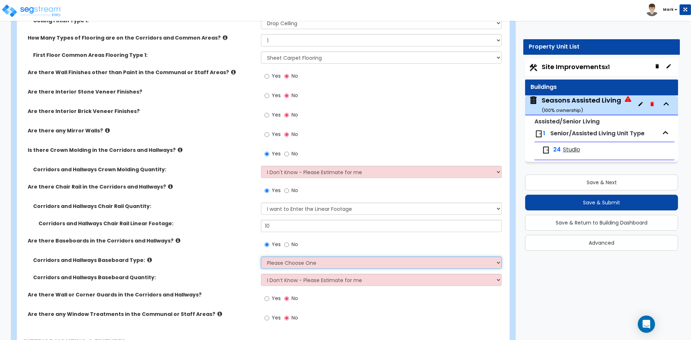
select select "4"
click at [261, 257] on select "Please Choose One Wood Vinyl Carpet Tile" at bounding box center [381, 263] width 240 height 12
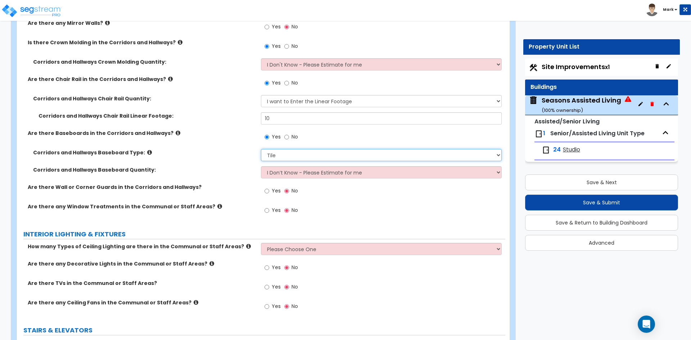
scroll to position [2720, 0]
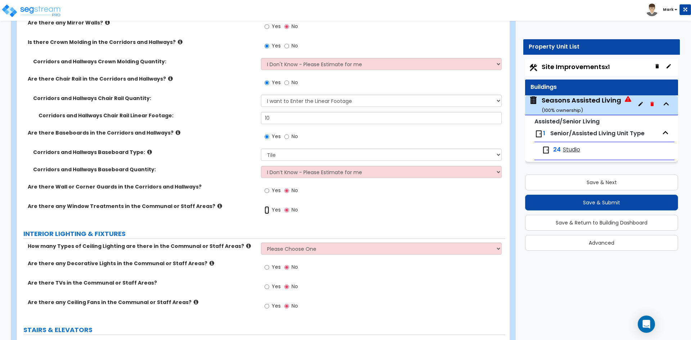
click at [267, 211] on input "Yes" at bounding box center [267, 210] width 5 height 8
radio input "true"
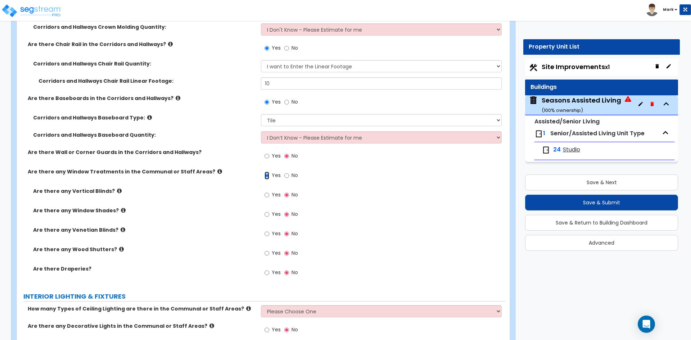
scroll to position [2756, 0]
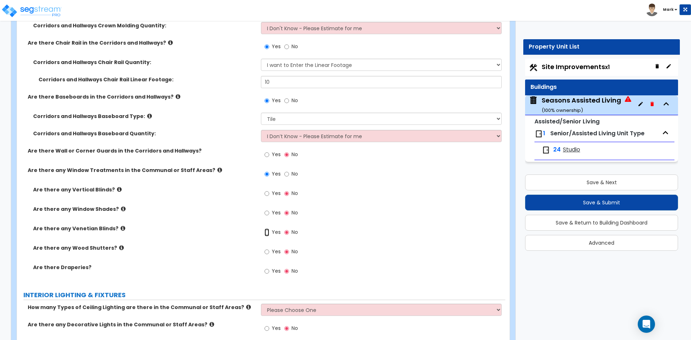
click at [267, 232] on input "Yes" at bounding box center [267, 233] width 5 height 8
radio input "true"
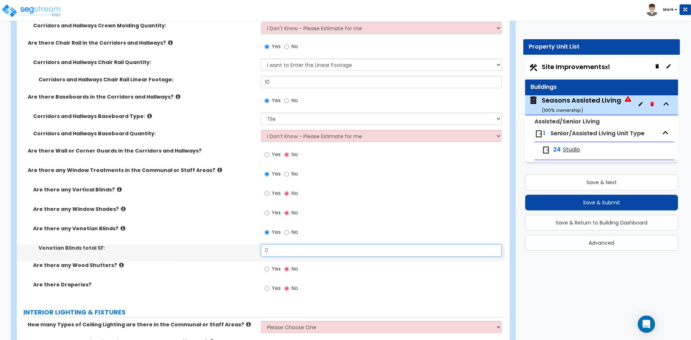
click at [280, 250] on input "0" at bounding box center [381, 250] width 240 height 12
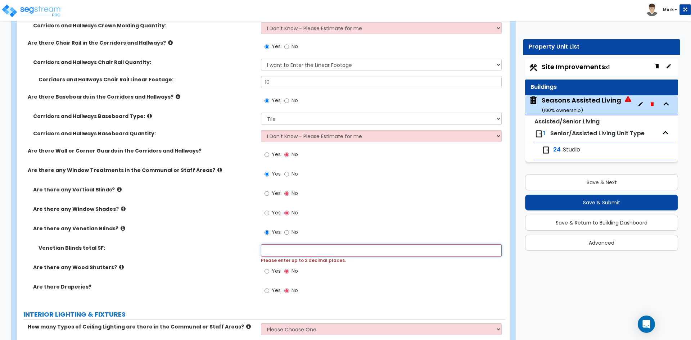
click at [286, 247] on input "text" at bounding box center [381, 250] width 240 height 12
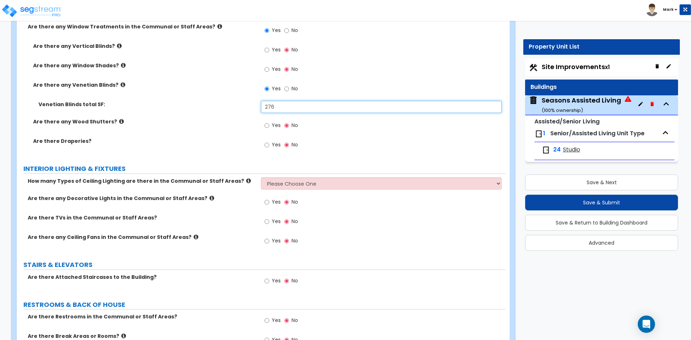
scroll to position [2900, 0]
type input "276"
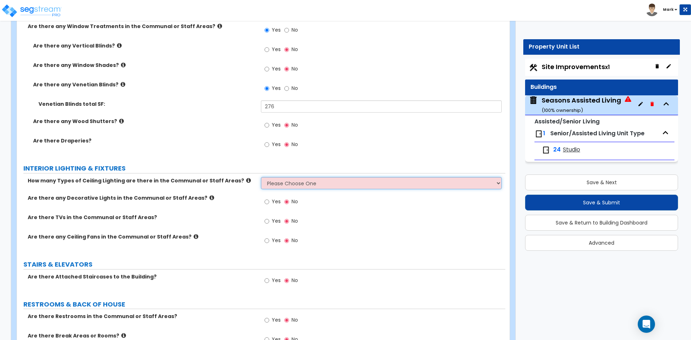
click at [302, 181] on select "Please Choose One 1 2 3" at bounding box center [381, 183] width 240 height 12
select select "2"
click at [261, 177] on select "Please Choose One 1 2 3" at bounding box center [381, 183] width 240 height 12
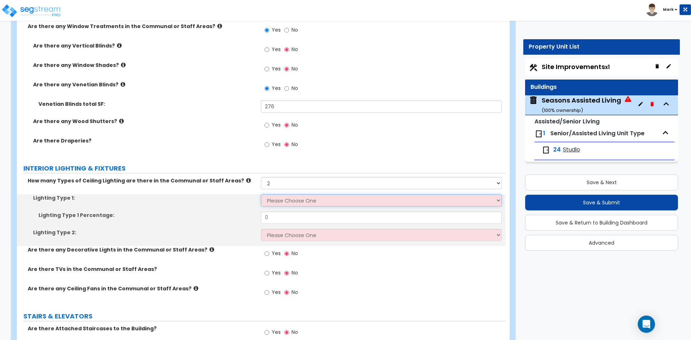
click at [290, 200] on select "Please Choose One LED Surface-Mounted LED Recessed Fluorescent Surface-Mounted …" at bounding box center [381, 200] width 240 height 12
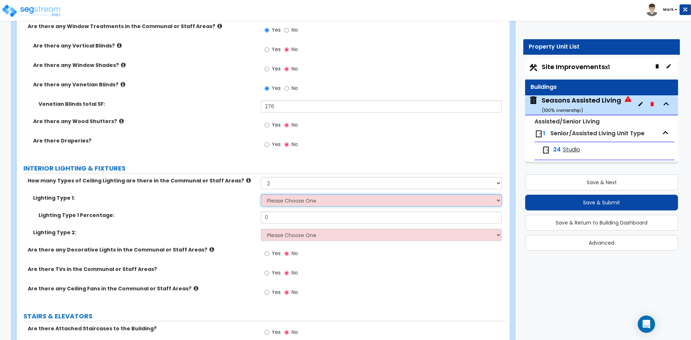
select select "2"
click at [261, 194] on select "Please Choose One LED Surface-Mounted LED Recessed Fluorescent Surface-Mounted …" at bounding box center [381, 200] width 240 height 12
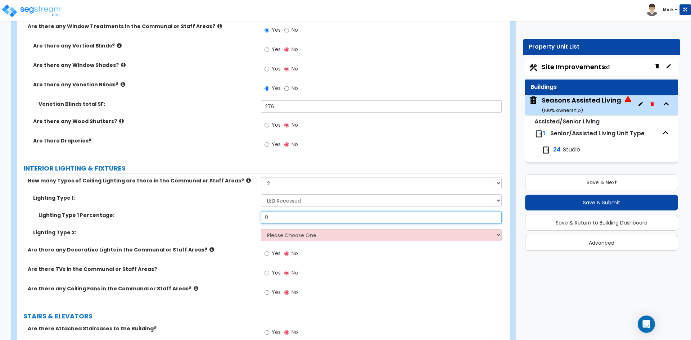
click at [282, 216] on input "0" at bounding box center [381, 218] width 240 height 12
type input "0.55"
click at [287, 235] on select "Please Choose One LED Surface-Mounted LED Recessed Fluorescent Surface-Mounted …" at bounding box center [381, 235] width 240 height 12
select select "5"
click at [261, 229] on select "Please Choose One LED Surface-Mounted LED Recessed Fluorescent Surface-Mounted …" at bounding box center [381, 235] width 240 height 12
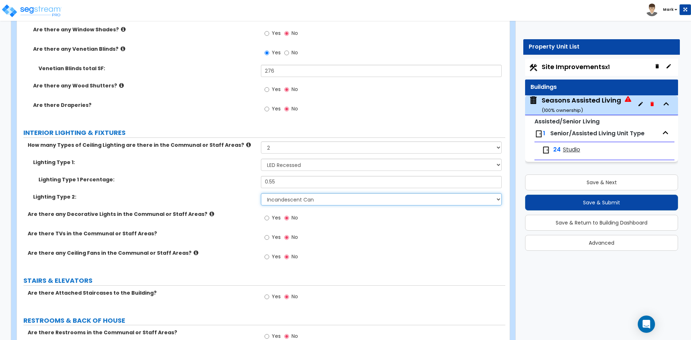
scroll to position [2936, 0]
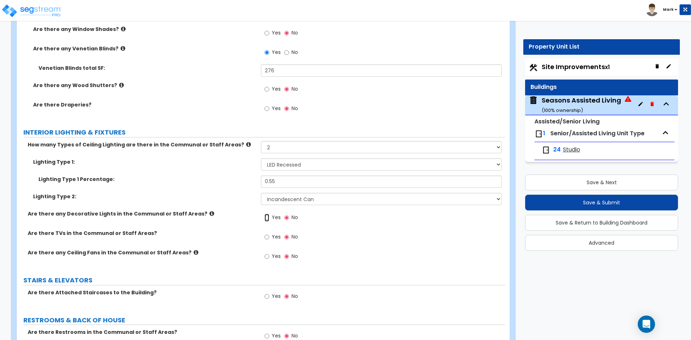
click at [266, 218] on input "Yes" at bounding box center [267, 218] width 5 height 8
radio input "true"
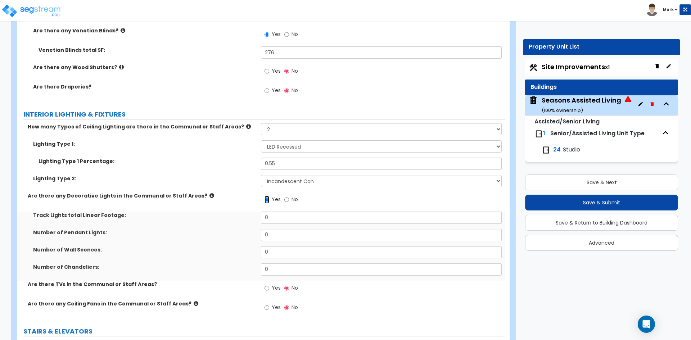
scroll to position [2972, 0]
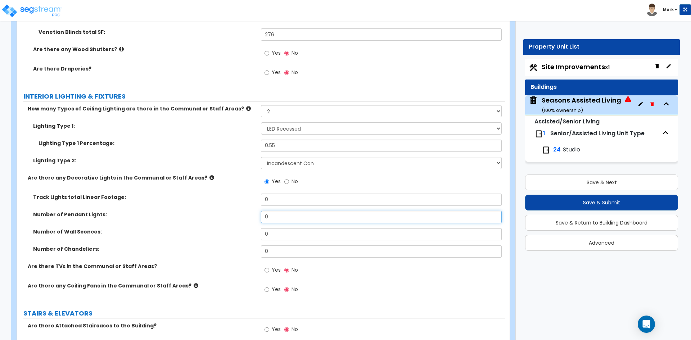
click at [282, 215] on input "0" at bounding box center [381, 217] width 240 height 12
click at [282, 248] on input "0" at bounding box center [381, 251] width 240 height 12
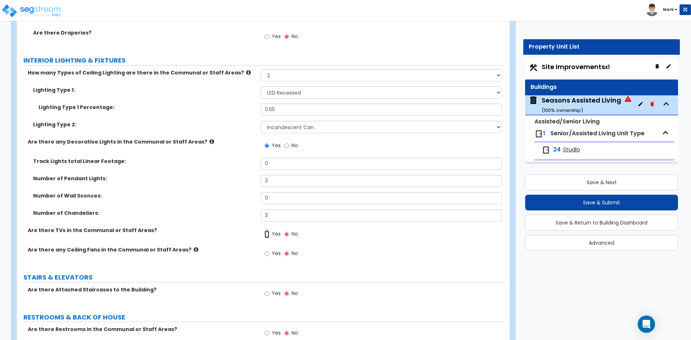
click at [265, 234] on input "Yes" at bounding box center [267, 234] width 5 height 8
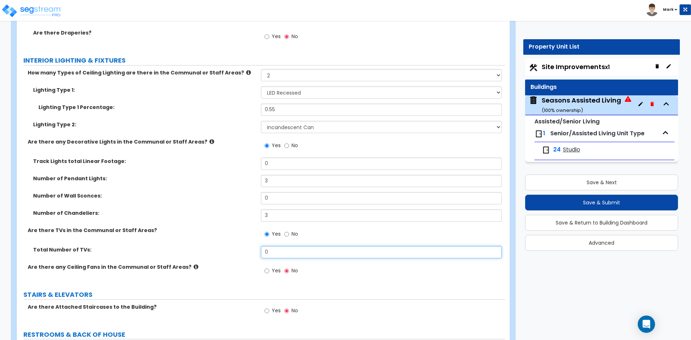
click at [275, 250] on input "0" at bounding box center [381, 252] width 240 height 12
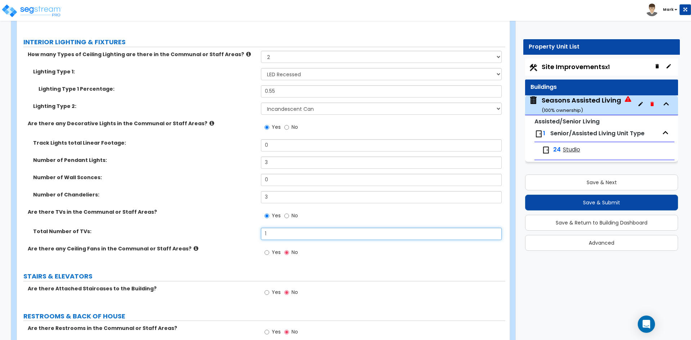
scroll to position [3044, 0]
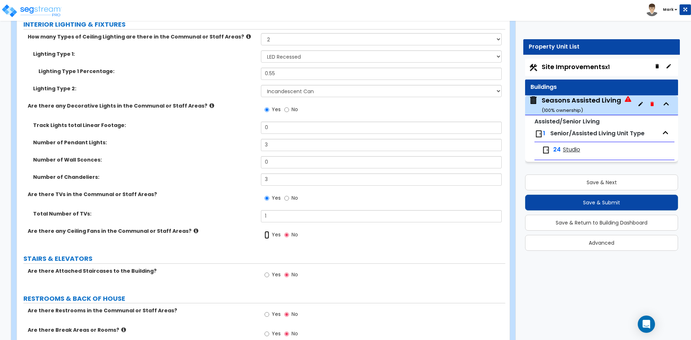
click at [268, 235] on input "Yes" at bounding box center [267, 235] width 5 height 8
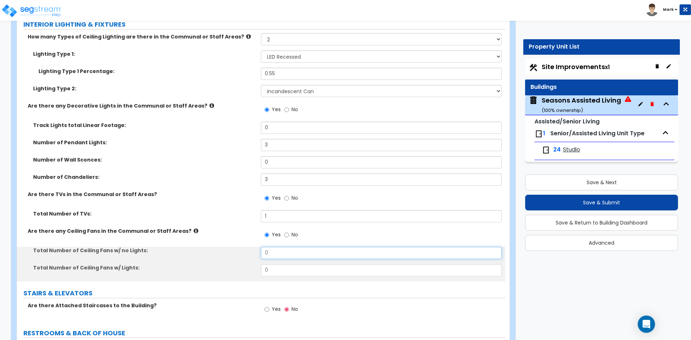
click at [277, 254] on input "0" at bounding box center [381, 253] width 240 height 12
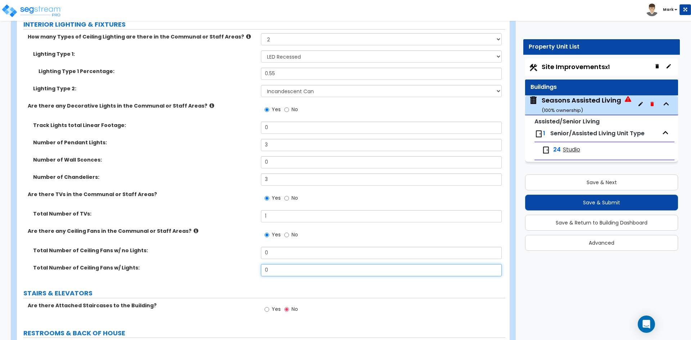
click at [271, 275] on input "0" at bounding box center [381, 270] width 240 height 12
click at [277, 254] on input "0" at bounding box center [381, 253] width 240 height 12
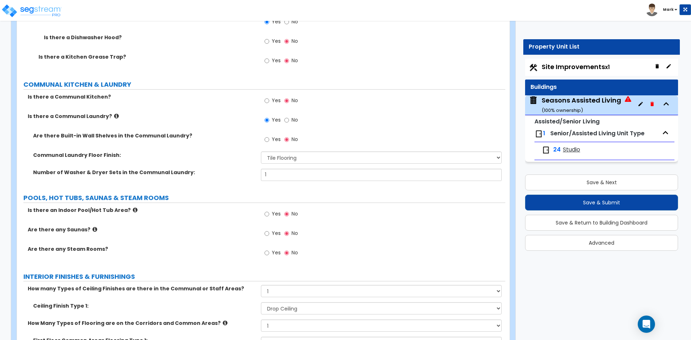
scroll to position [2324, 0]
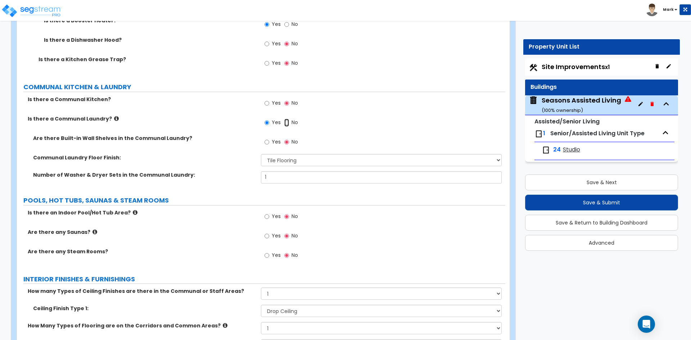
click at [287, 122] on input "No" at bounding box center [286, 123] width 5 height 8
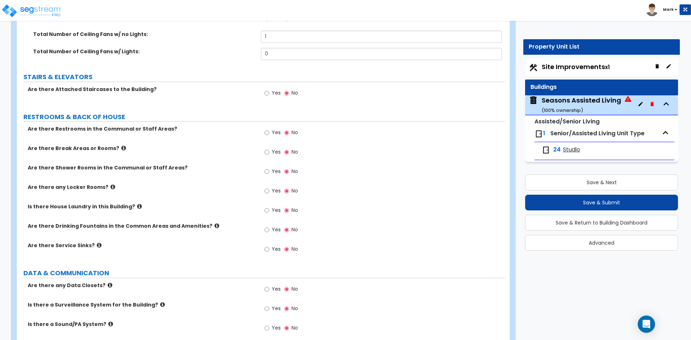
scroll to position [3224, 0]
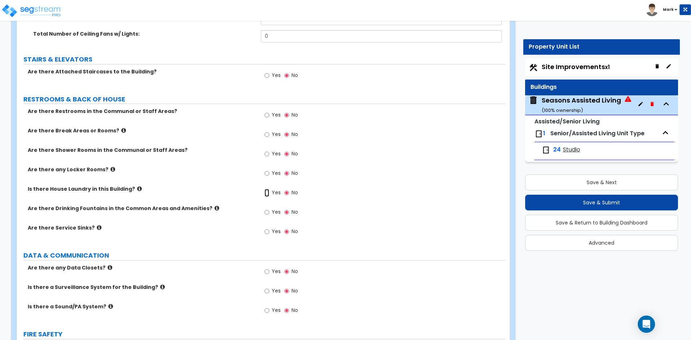
click at [267, 191] on input "Yes" at bounding box center [267, 193] width 5 height 8
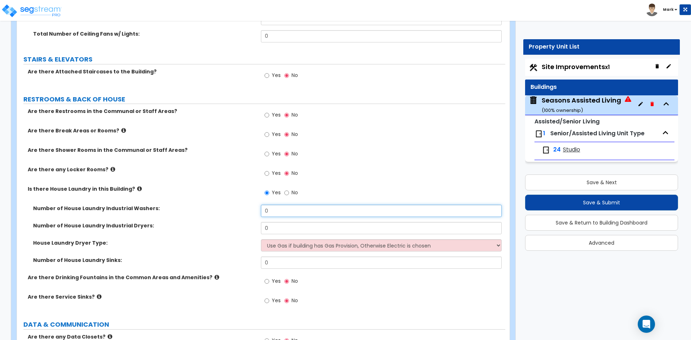
click at [285, 210] on input "0" at bounding box center [381, 211] width 240 height 12
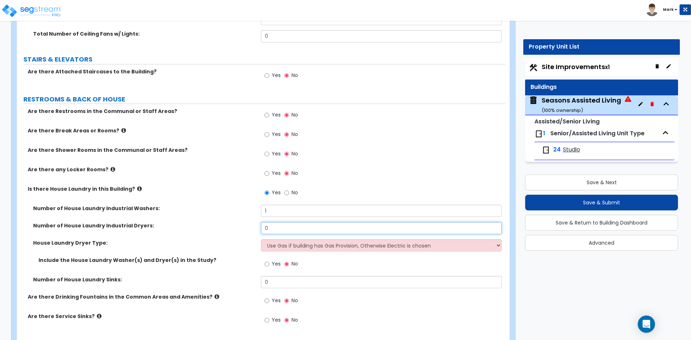
click at [283, 225] on input "0" at bounding box center [381, 228] width 240 height 12
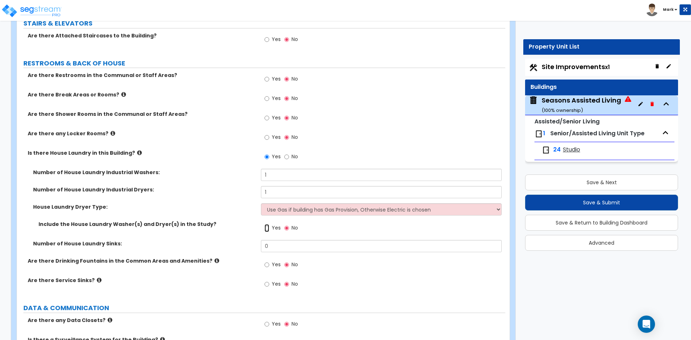
click at [266, 229] on input "Yes" at bounding box center [267, 228] width 5 height 8
click at [272, 247] on input "0" at bounding box center [381, 246] width 240 height 12
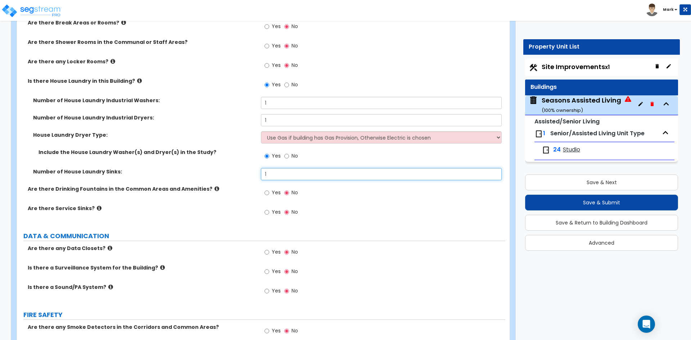
scroll to position [3368, 0]
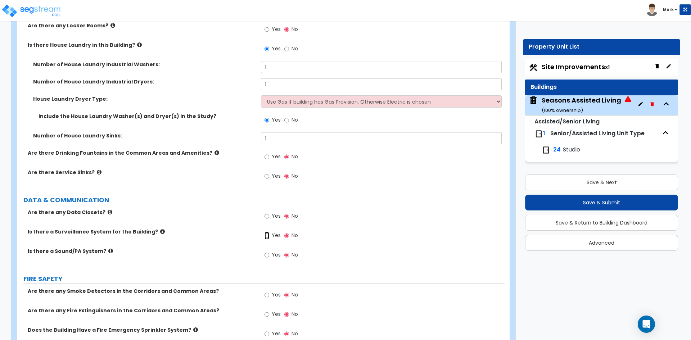
click at [267, 237] on input "Yes" at bounding box center [267, 236] width 5 height 8
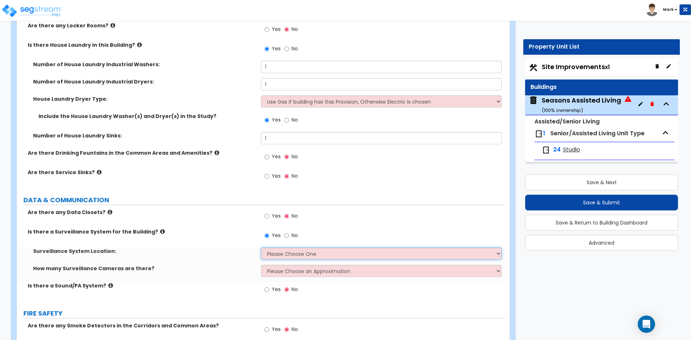
click at [293, 256] on select "Please Choose One Inside the Building Outside the Building Both Inside & Outside" at bounding box center [381, 254] width 240 height 12
click at [261, 248] on select "Please Choose One Inside the Building Outside the Building Both Inside & Outside" at bounding box center [381, 254] width 240 height 12
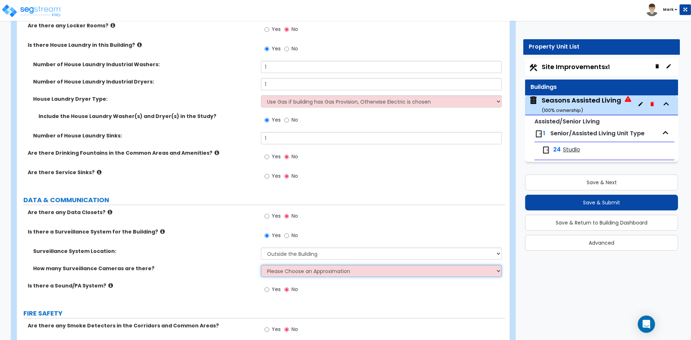
click at [302, 273] on select "Please Choose an Approximation Barely Noticed Any Noticed a Couple Frequently S…" at bounding box center [381, 271] width 240 height 12
click at [261, 265] on select "Please Choose an Approximation Barely Noticed Any Noticed a Couple Frequently S…" at bounding box center [381, 271] width 240 height 12
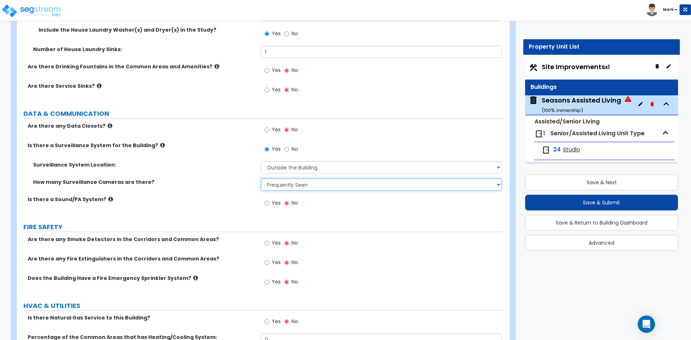
scroll to position [3476, 0]
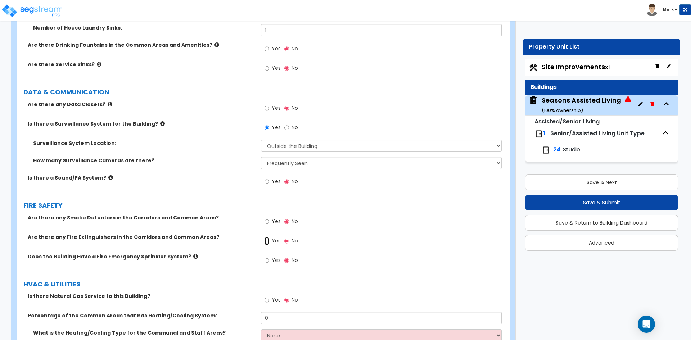
click at [265, 242] on input "Yes" at bounding box center [267, 241] width 5 height 8
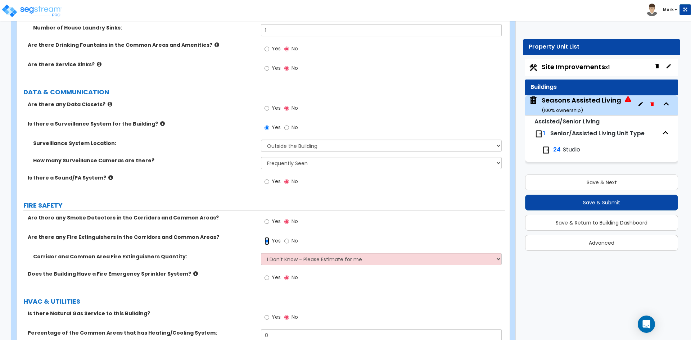
scroll to position [3512, 0]
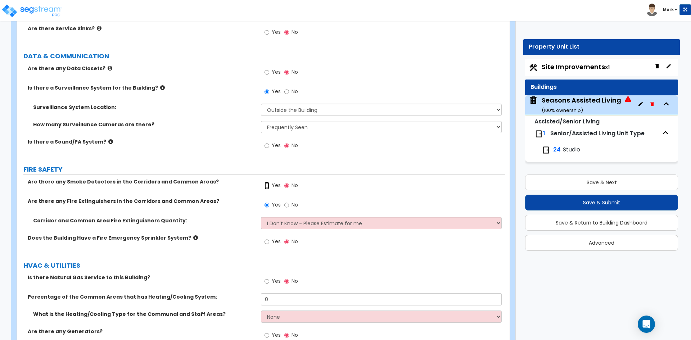
click at [267, 187] on input "Yes" at bounding box center [267, 186] width 5 height 8
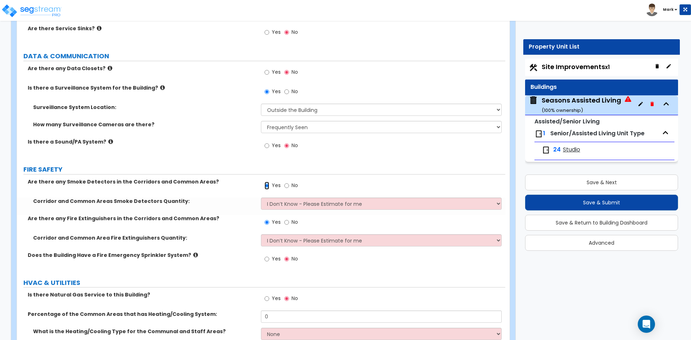
scroll to position [3548, 0]
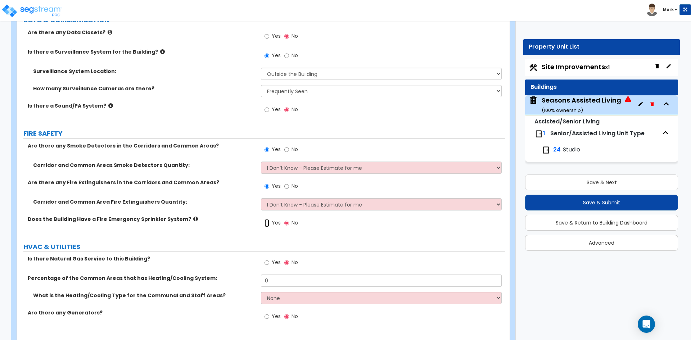
click at [267, 225] on input "Yes" at bounding box center [267, 223] width 5 height 8
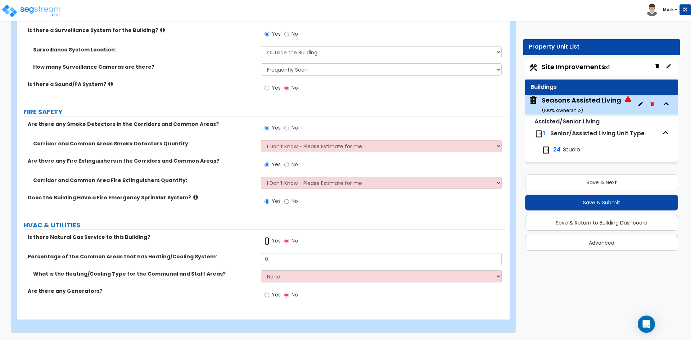
click at [266, 243] on input "Yes" at bounding box center [267, 241] width 5 height 8
click at [274, 260] on input "0" at bounding box center [381, 259] width 240 height 12
click at [297, 272] on select "None Heat Only Centralized Heating & Cooling Thru Wall Air Conditioners Mini Sp…" at bounding box center [381, 276] width 240 height 12
click at [261, 270] on select "None Heat Only Centralized Heating & Cooling Thru Wall Air Conditioners Mini Sp…" at bounding box center [381, 276] width 240 height 12
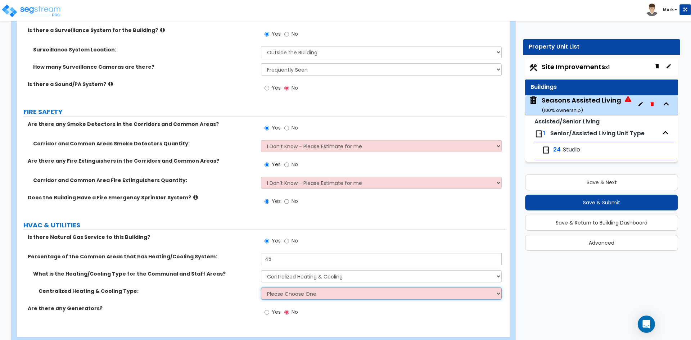
click at [298, 293] on select "Please Choose One Rooftop Unit Furnace-Condenser Forced Air Split Heating/Cooli…" at bounding box center [381, 294] width 240 height 12
click at [261, 288] on select "Please Choose One Rooftop Unit Furnace-Condenser Forced Air Split Heating/Cooli…" at bounding box center [381, 294] width 240 height 12
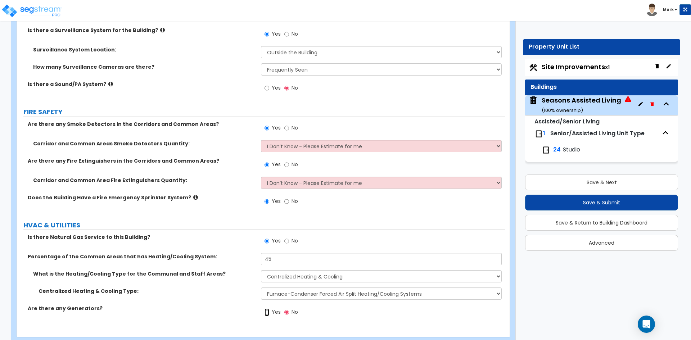
click at [266, 312] on input "Yes" at bounding box center [267, 312] width 5 height 8
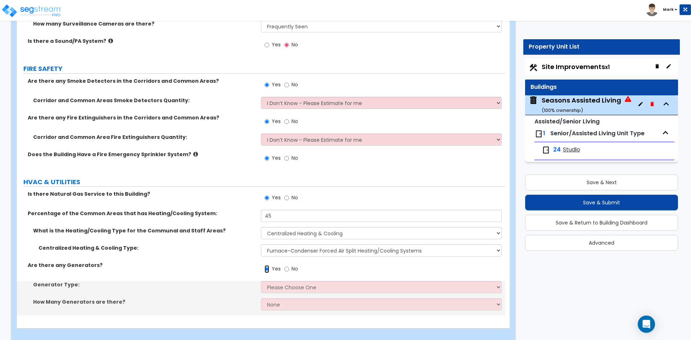
scroll to position [3621, 0]
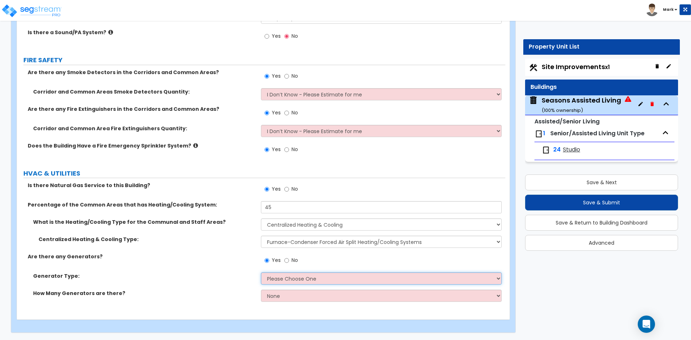
click at [301, 276] on select "Please Choose One Gas Diesel" at bounding box center [381, 278] width 240 height 12
click at [261, 272] on select "Please Choose One Gas Diesel" at bounding box center [381, 278] width 240 height 12
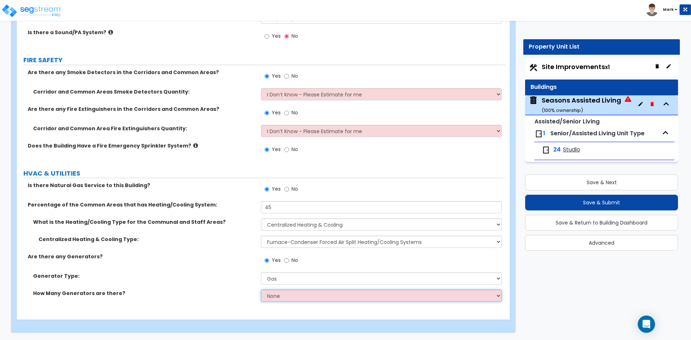
click at [296, 297] on select "None 1 2 3" at bounding box center [381, 296] width 240 height 12
click at [261, 290] on select "None 1 2 3" at bounding box center [381, 296] width 240 height 12
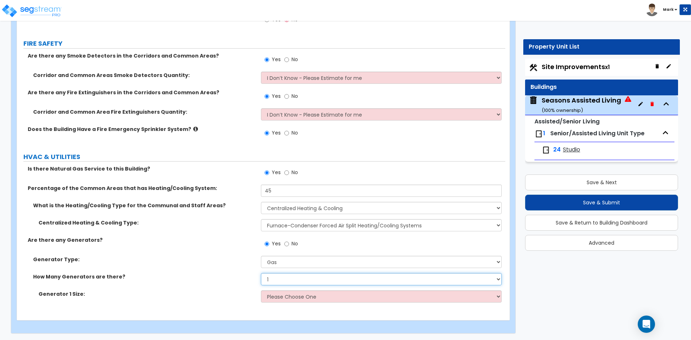
scroll to position [3639, 0]
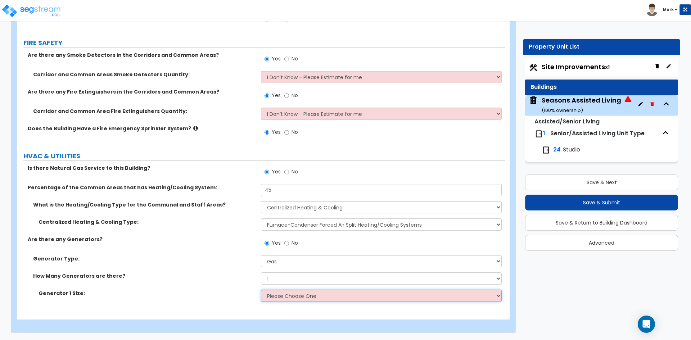
click at [302, 291] on select "Please Choose One 20kW 35 kW 80 kW 100 kW 125 kW 185 kW" at bounding box center [381, 296] width 240 height 12
click at [261, 290] on select "Please Choose One 20kW 35 kW 80 kW 100 kW 125 kW 185 kW" at bounding box center [381, 296] width 240 height 12
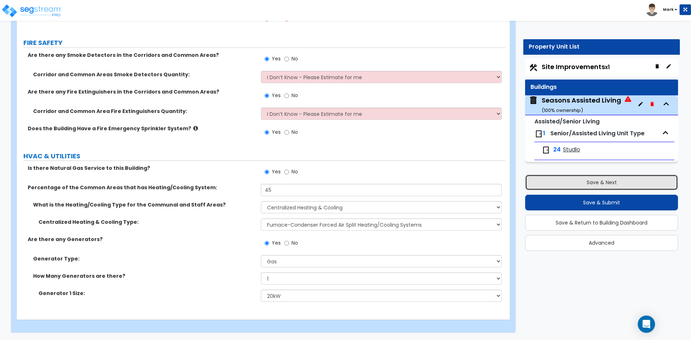
click at [547, 184] on button "Save & Next" at bounding box center [601, 183] width 153 height 16
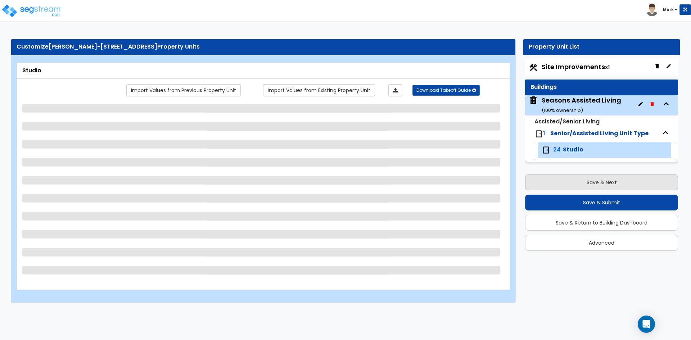
scroll to position [0, 0]
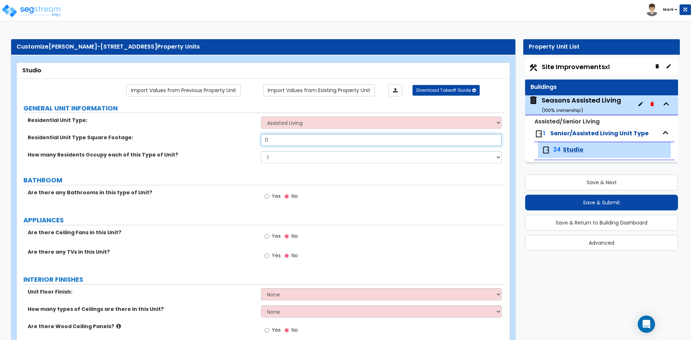
click at [285, 138] on input "0" at bounding box center [381, 140] width 240 height 12
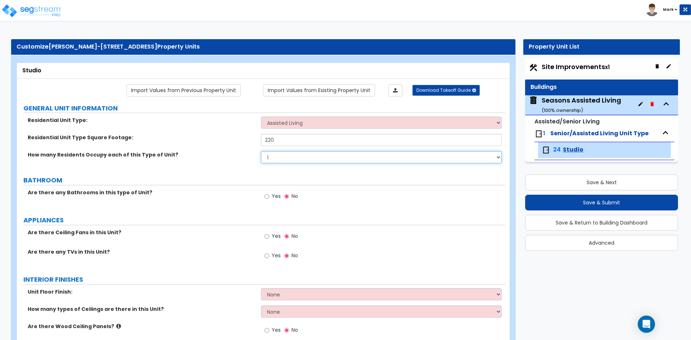
click at [274, 155] on select "1 2 3 4 5" at bounding box center [381, 157] width 240 height 12
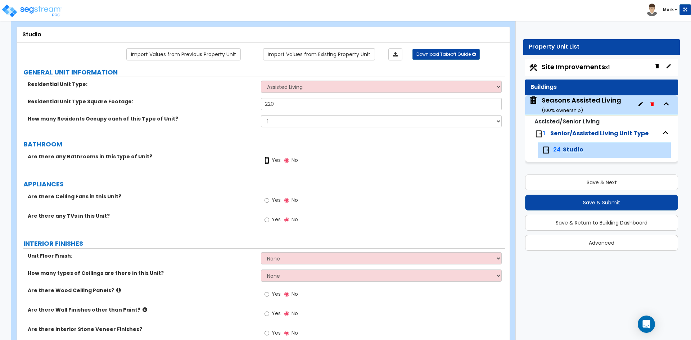
click at [268, 160] on input "Yes" at bounding box center [267, 161] width 5 height 8
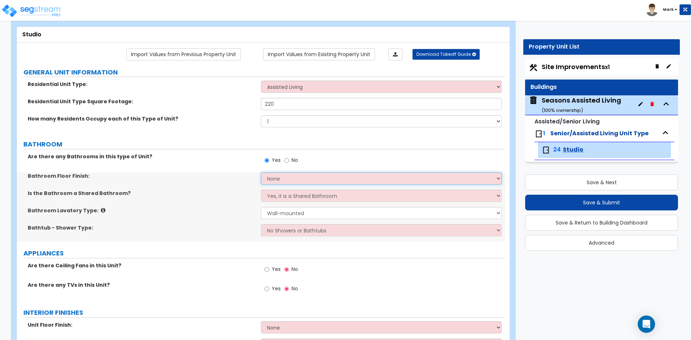
click at [282, 178] on select "None Tile Flooring Hardwood Flooring Resilient Laminate Flooring VCT Flooring S…" at bounding box center [381, 178] width 240 height 12
click at [261, 172] on select "None Tile Flooring Hardwood Flooring Resilient Laminate Flooring VCT Flooring S…" at bounding box center [381, 178] width 240 height 12
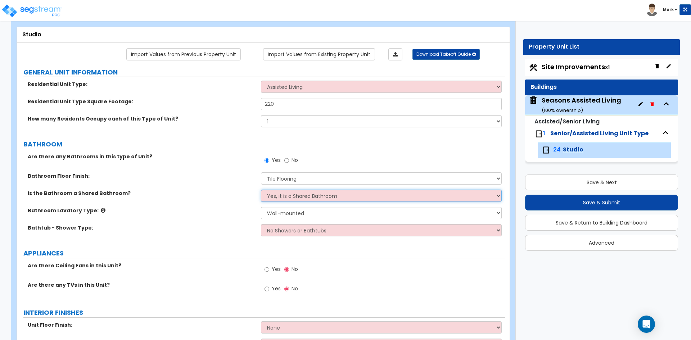
click at [288, 192] on select "Yes, it is a Shared Bathroom No, the Bathrooms are Private Bathrooms" at bounding box center [381, 196] width 240 height 12
click at [261, 190] on select "Yes, it is a Shared Bathroom No, the Bathrooms are Private Bathrooms" at bounding box center [381, 196] width 240 height 12
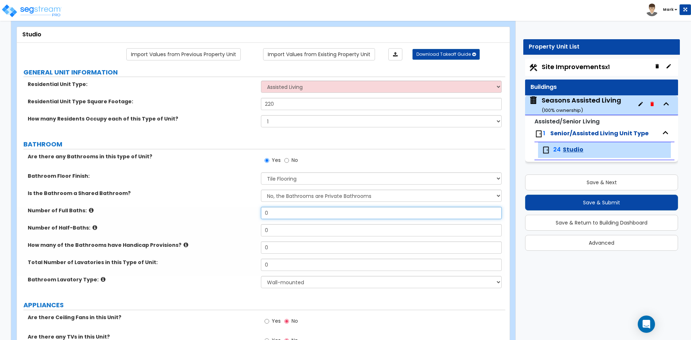
click at [290, 211] on input "0" at bounding box center [381, 213] width 240 height 12
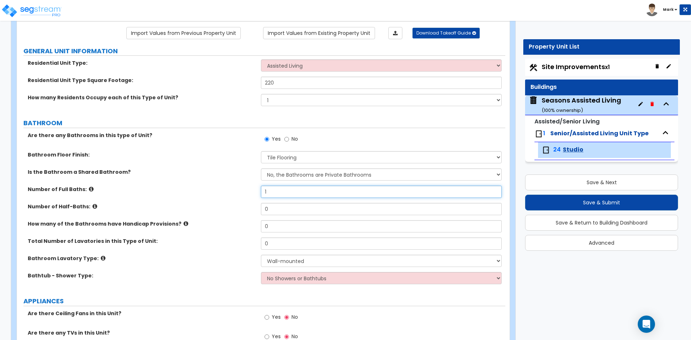
scroll to position [72, 0]
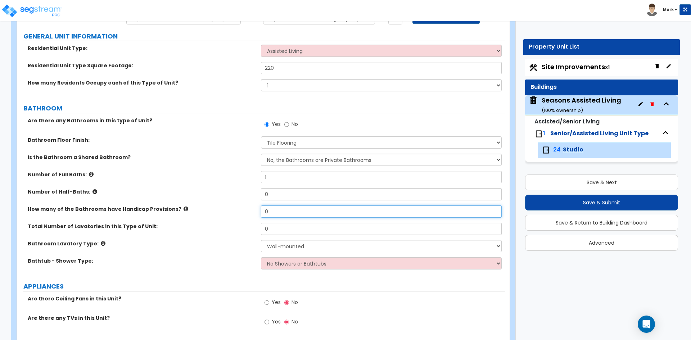
click at [277, 207] on input "0" at bounding box center [381, 212] width 240 height 12
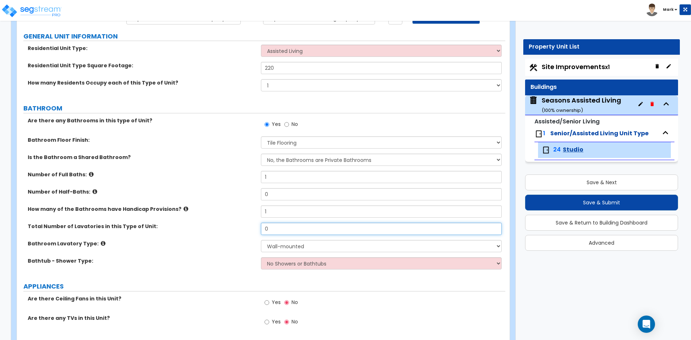
click at [275, 230] on input "0" at bounding box center [381, 229] width 240 height 12
click at [284, 243] on select "Wall-mounted Pedestal-mounted Vanity-mounted" at bounding box center [381, 246] width 240 height 12
click at [261, 240] on select "Wall-mounted Pedestal-mounted Vanity-mounted" at bounding box center [381, 246] width 240 height 12
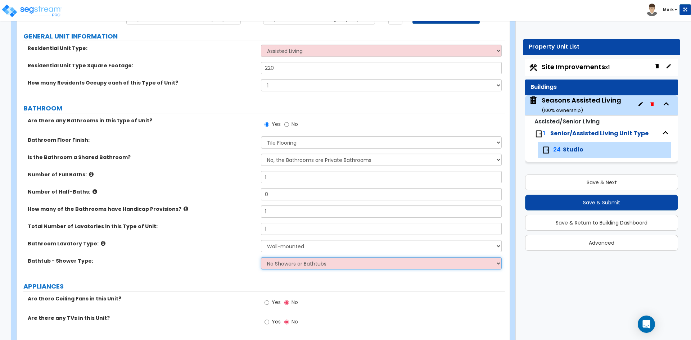
click at [297, 258] on select "No Showers or Bathtubs Shower Only Bathtub Only Shower-and-Bath Combo Dedicated…" at bounding box center [381, 263] width 240 height 12
click at [261, 257] on select "No Showers or Bathtubs Shower Only Bathtub Only Shower-and-Bath Combo Dedicated…" at bounding box center [381, 263] width 240 height 12
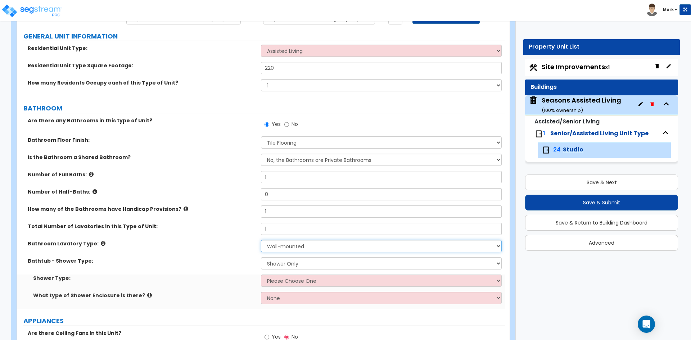
click at [301, 248] on select "Wall-mounted Pedestal-mounted Vanity-mounted" at bounding box center [381, 246] width 240 height 12
click at [261, 240] on select "Wall-mounted Pedestal-mounted Vanity-mounted" at bounding box center [381, 246] width 240 height 12
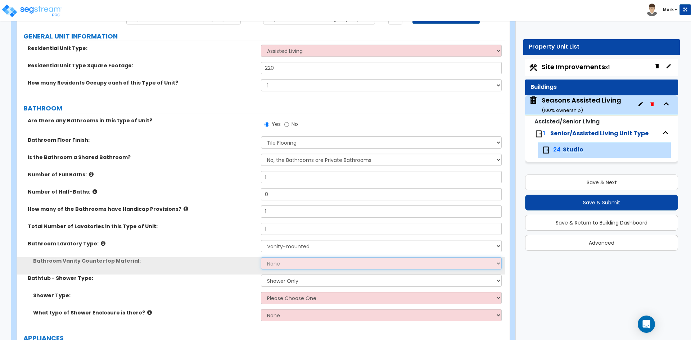
click at [295, 262] on select "None Plastic Laminate Solid Surface Stone Quartz Marble Tile Wood Stainless Ste…" at bounding box center [381, 263] width 240 height 12
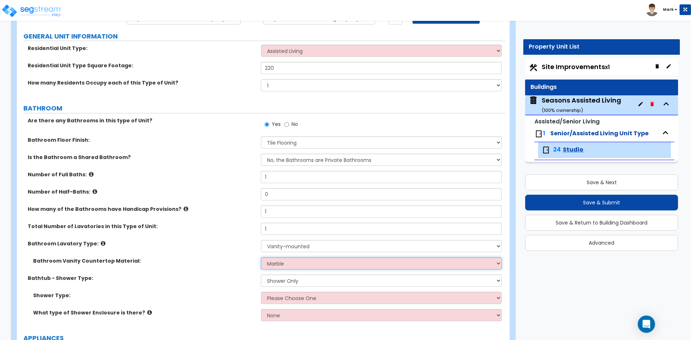
click at [261, 257] on select "None Plastic Laminate Solid Surface Stone Quartz Marble Tile Wood Stainless Ste…" at bounding box center [381, 263] width 240 height 12
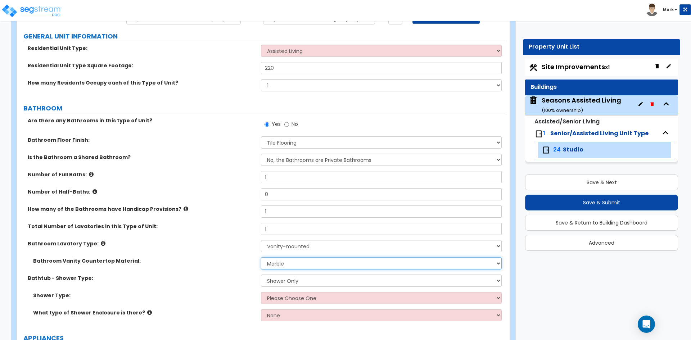
scroll to position [108, 0]
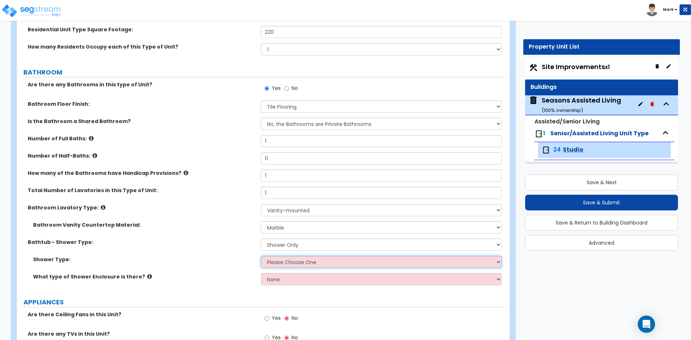
click at [289, 259] on select "Please Choose One Pre-Fabricated Shower Stalls Custom Finish Walk-in Showers" at bounding box center [381, 262] width 240 height 12
click at [261, 256] on select "Please Choose One Pre-Fabricated Shower Stalls Custom Finish Walk-in Showers" at bounding box center [381, 262] width 240 height 12
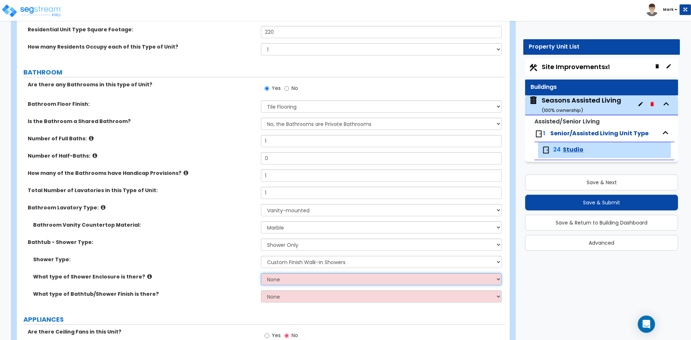
click at [293, 281] on select "None Curtain & Rod Glass Sliding Doors Glass Hinged Doors" at bounding box center [381, 279] width 240 height 12
click at [261, 273] on select "None Curtain & Rod Glass Sliding Doors Glass Hinged Doors" at bounding box center [381, 279] width 240 height 12
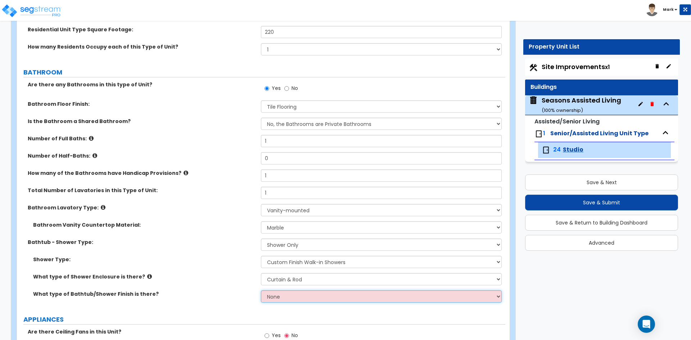
click at [291, 293] on select "None Plastic Tile Stone" at bounding box center [381, 296] width 240 height 12
click at [261, 290] on select "None Plastic Tile Stone" at bounding box center [381, 296] width 240 height 12
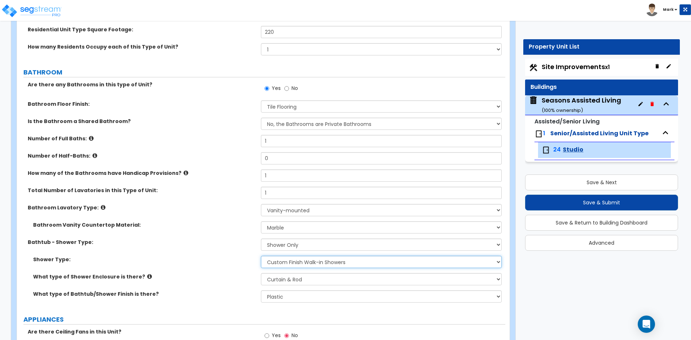
click at [286, 264] on select "Please Choose One Pre-Fabricated Shower Stalls Custom Finish Walk-in Showers" at bounding box center [381, 262] width 240 height 12
click at [261, 256] on select "Please Choose One Pre-Fabricated Shower Stalls Custom Finish Walk-in Showers" at bounding box center [381, 262] width 240 height 12
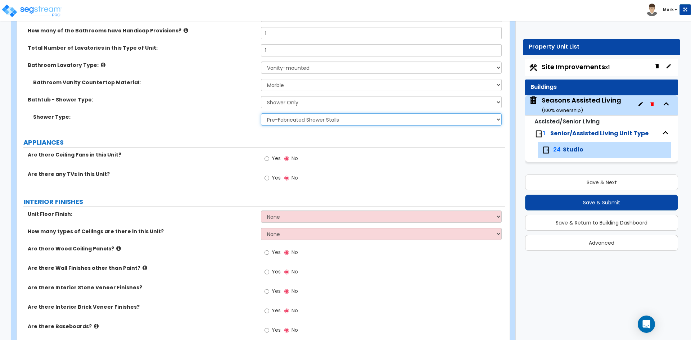
scroll to position [252, 0]
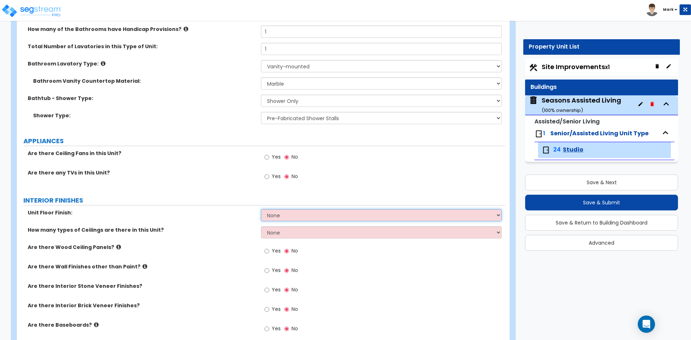
click at [294, 216] on select "None Tile Flooring Hardwood Flooring Resilient Laminate Flooring VCT Flooring S…" at bounding box center [381, 215] width 240 height 12
click at [261, 209] on select "None Tile Flooring Hardwood Flooring Resilient Laminate Flooring VCT Flooring S…" at bounding box center [381, 215] width 240 height 12
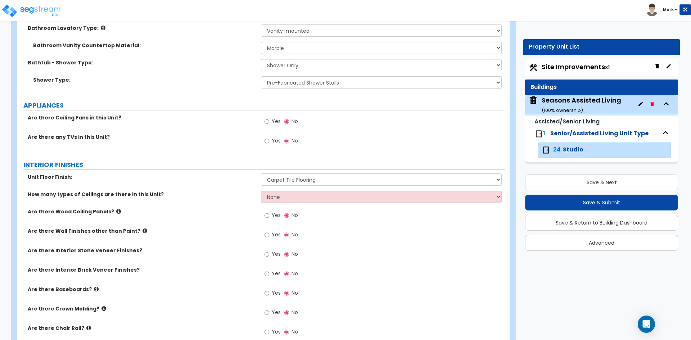
scroll to position [288, 0]
click at [307, 198] on select "None 1 2 3" at bounding box center [381, 196] width 240 height 12
click at [261, 190] on select "None 1 2 3" at bounding box center [381, 196] width 240 height 12
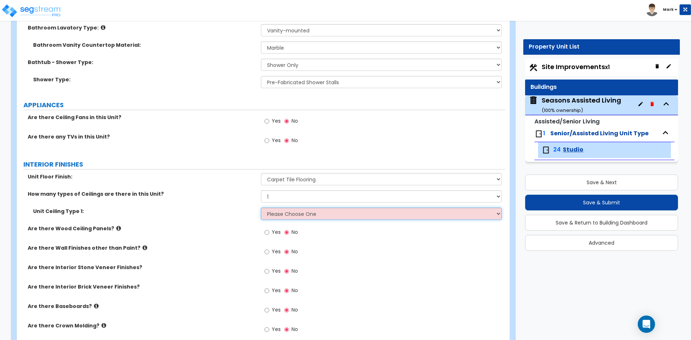
click at [301, 215] on select "Please Choose One Drop Ceiling Drywall Ceiling Open Ceiling" at bounding box center [381, 214] width 240 height 12
click at [261, 208] on select "Please Choose One Drop Ceiling Drywall Ceiling Open Ceiling" at bounding box center [381, 214] width 240 height 12
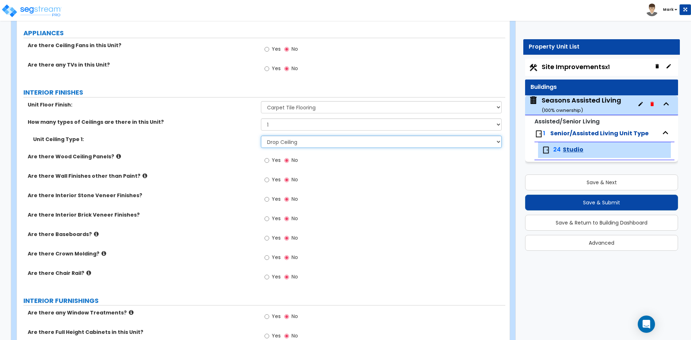
scroll to position [396, 0]
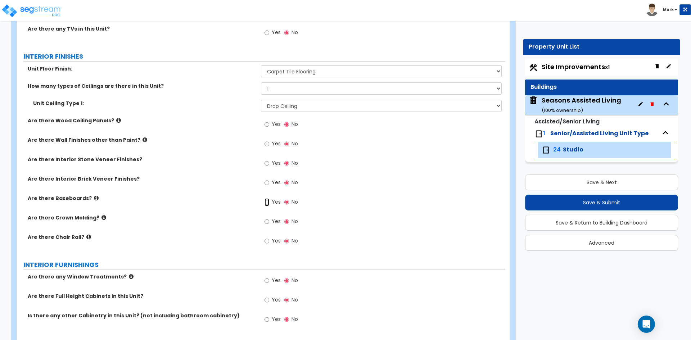
click at [266, 202] on input "Yes" at bounding box center [267, 202] width 5 height 8
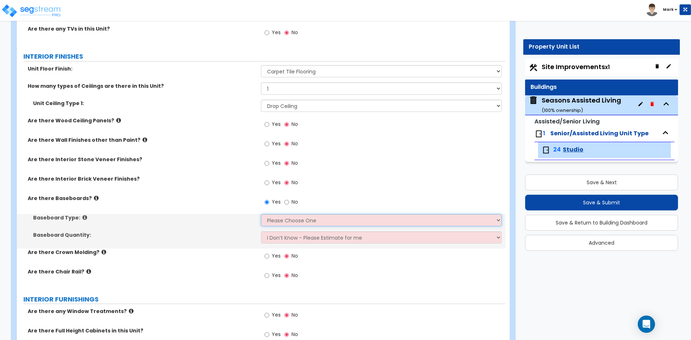
click at [285, 222] on select "Please Choose One Wood Vinyl Carpet Tile" at bounding box center [381, 220] width 240 height 12
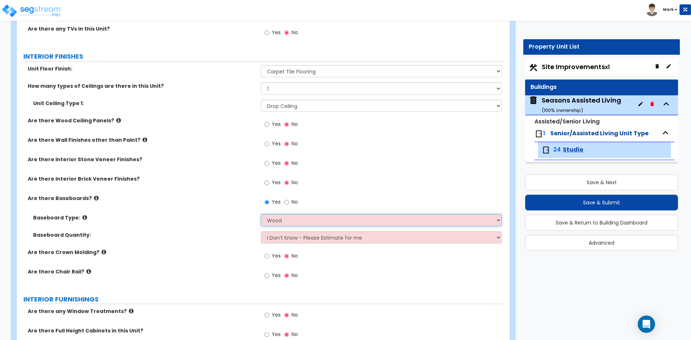
click at [261, 214] on select "Please Choose One Wood Vinyl Carpet Tile" at bounding box center [381, 220] width 240 height 12
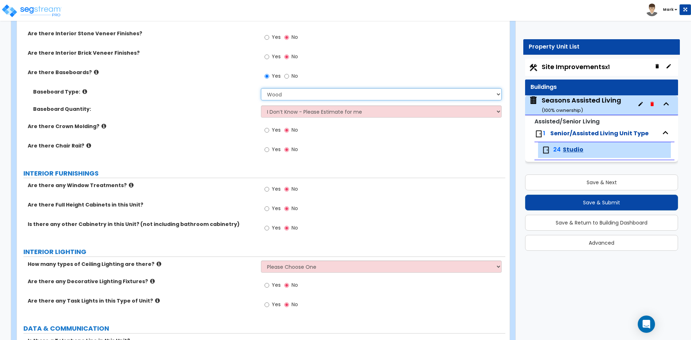
scroll to position [540, 0]
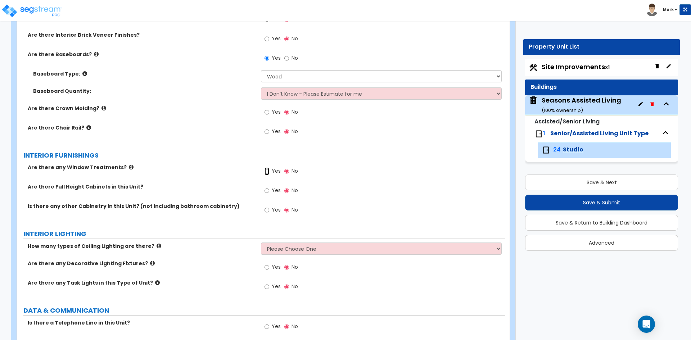
click at [266, 171] on input "Yes" at bounding box center [267, 171] width 5 height 8
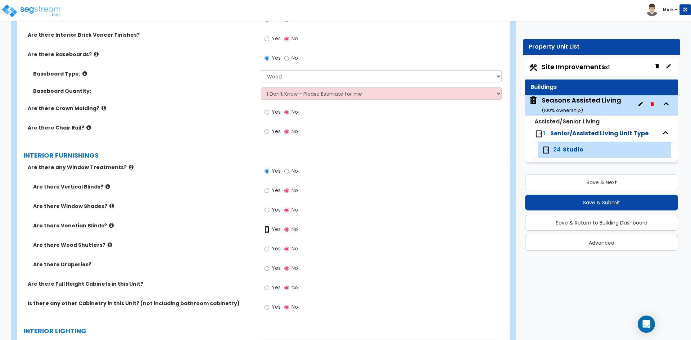
click at [267, 230] on input "Yes" at bounding box center [267, 230] width 5 height 8
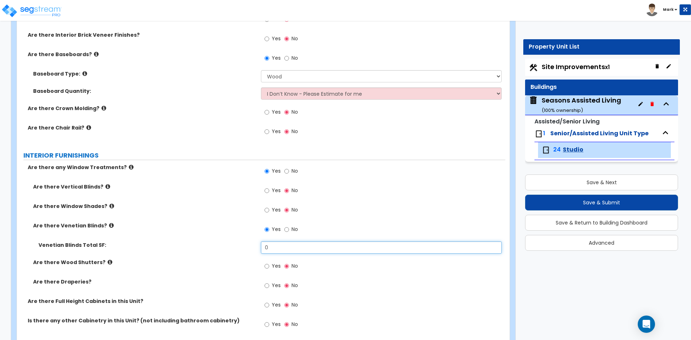
click at [276, 248] on input "0" at bounding box center [381, 247] width 240 height 12
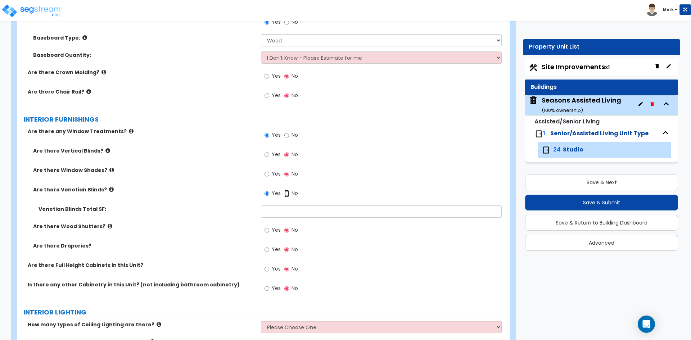
click at [286, 194] on input "No" at bounding box center [286, 194] width 5 height 8
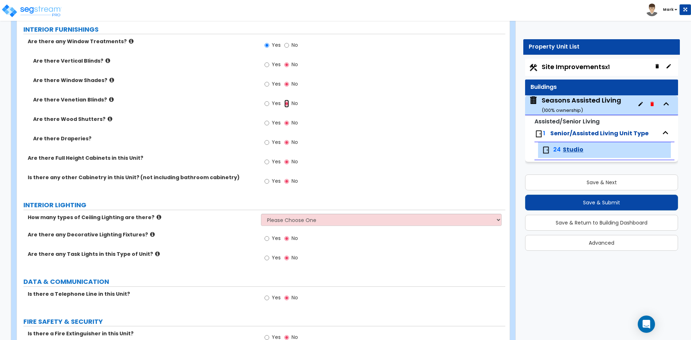
scroll to position [684, 0]
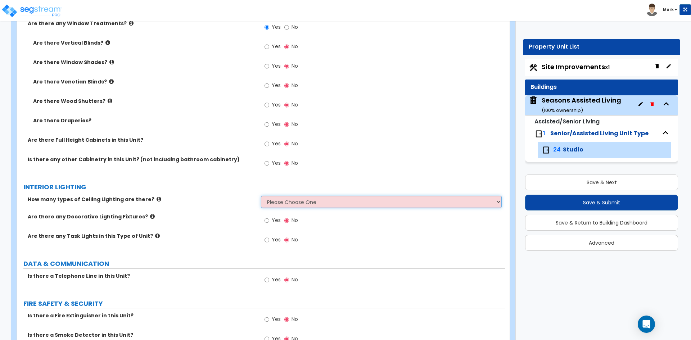
click at [295, 202] on select "Please Choose One 1 2 3" at bounding box center [381, 202] width 240 height 12
click at [261, 196] on select "Please Choose One 1 2 3" at bounding box center [381, 202] width 240 height 12
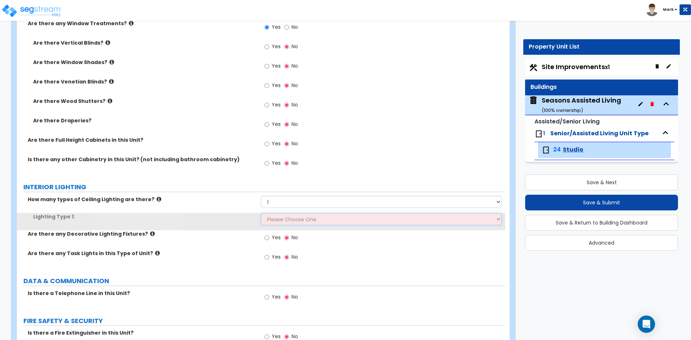
click at [285, 220] on select "Please Choose One LED Surface-Mounted LED Recessed Fluorescent Surface-Mounted …" at bounding box center [381, 219] width 240 height 12
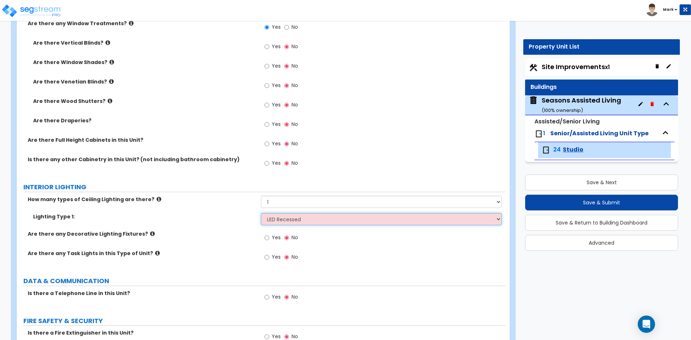
click at [261, 213] on select "Please Choose One LED Surface-Mounted LED Recessed Fluorescent Surface-Mounted …" at bounding box center [381, 219] width 240 height 12
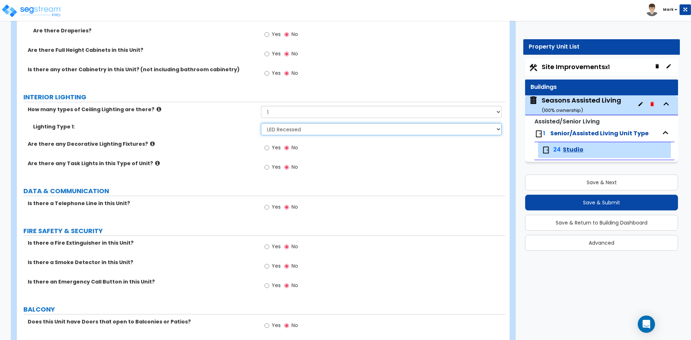
scroll to position [792, 0]
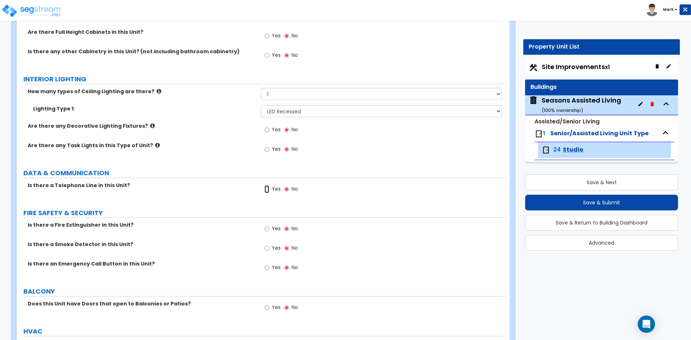
click at [268, 190] on input "Yes" at bounding box center [267, 189] width 5 height 8
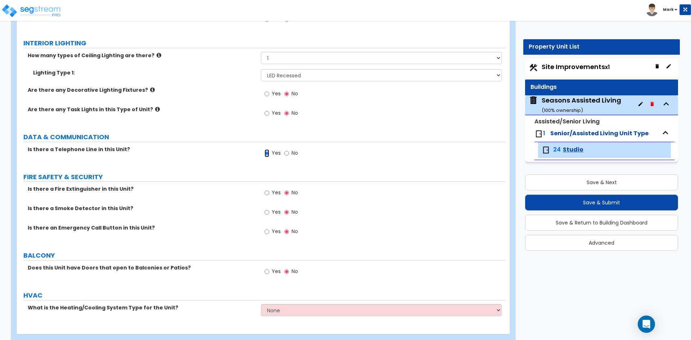
scroll to position [842, 0]
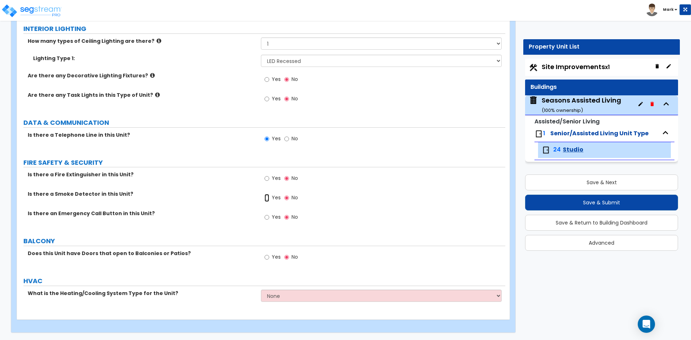
click at [267, 198] on input "Yes" at bounding box center [267, 198] width 5 height 8
click at [265, 217] on input "Yes" at bounding box center [267, 217] width 5 height 8
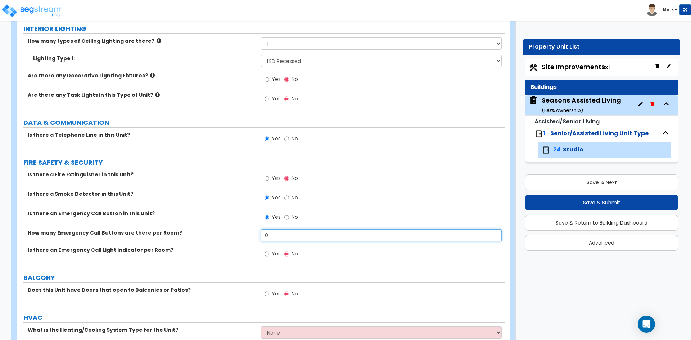
click at [296, 235] on input "0" at bounding box center [381, 235] width 240 height 12
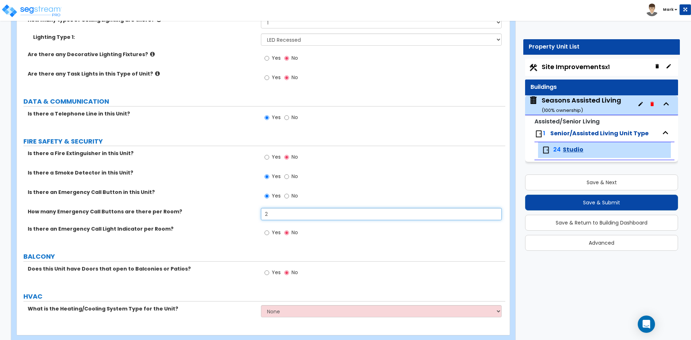
scroll to position [878, 0]
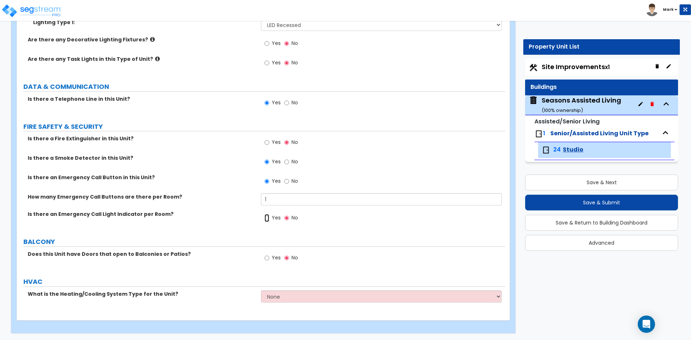
click at [267, 218] on input "Yes" at bounding box center [267, 218] width 5 height 8
click at [276, 298] on select "None Heat Only Centralized Heating & Cooling Thru Wall Air Conditioners Mini Sp…" at bounding box center [381, 296] width 240 height 12
click at [261, 290] on select "None Heat Only Centralized Heating & Cooling Thru Wall Air Conditioners Mini Sp…" at bounding box center [381, 296] width 240 height 12
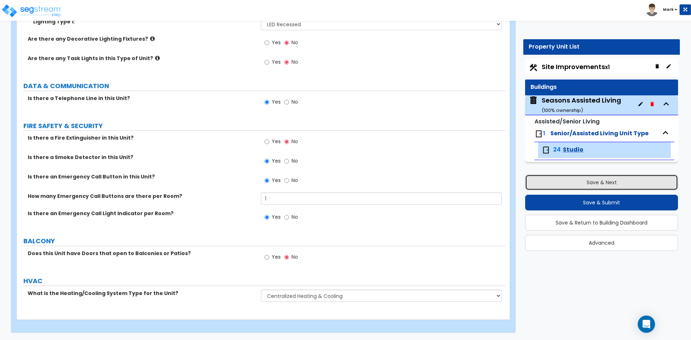
click at [547, 186] on button "Save & Next" at bounding box center [601, 183] width 153 height 16
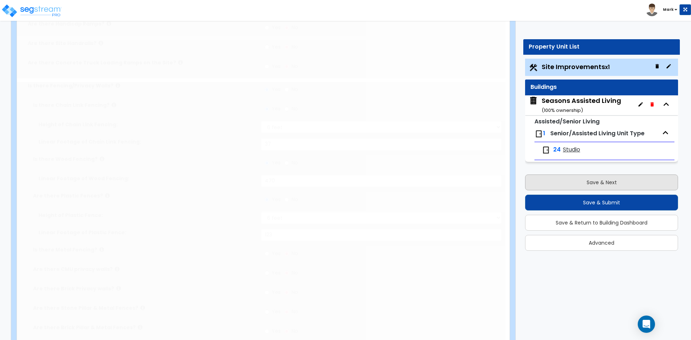
scroll to position [0, 0]
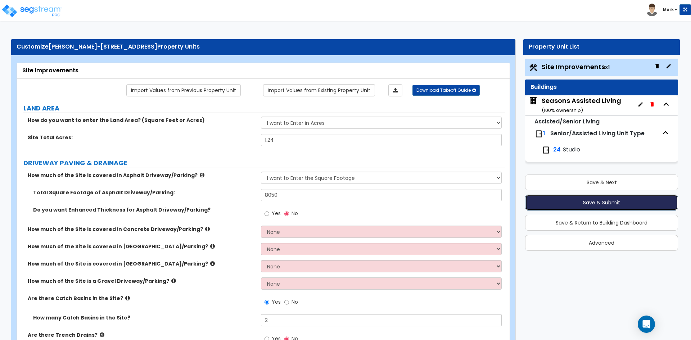
click at [564, 201] on button "Save & Submit" at bounding box center [601, 203] width 153 height 16
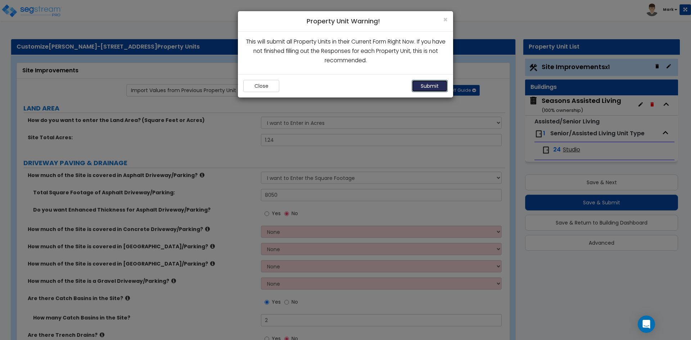
click at [434, 87] on button "Submit" at bounding box center [430, 86] width 36 height 12
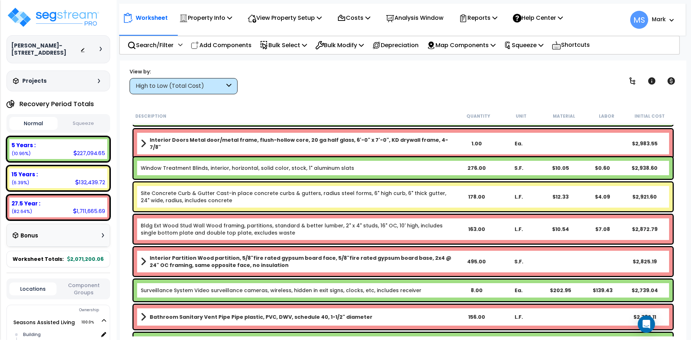
scroll to position [2735, 0]
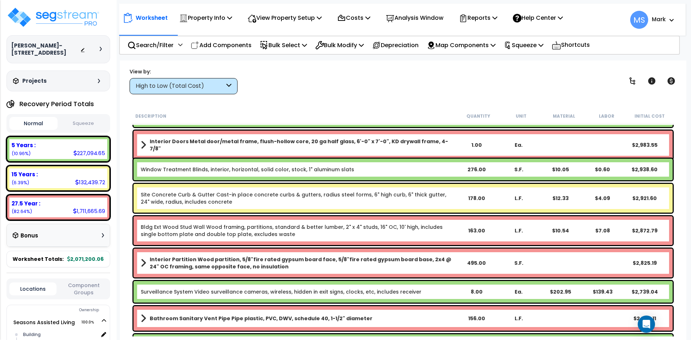
click at [311, 171] on link "Window Treatment Blinds, interior, horizontal, solid color, stock, 1" aluminum …" at bounding box center [247, 169] width 213 height 7
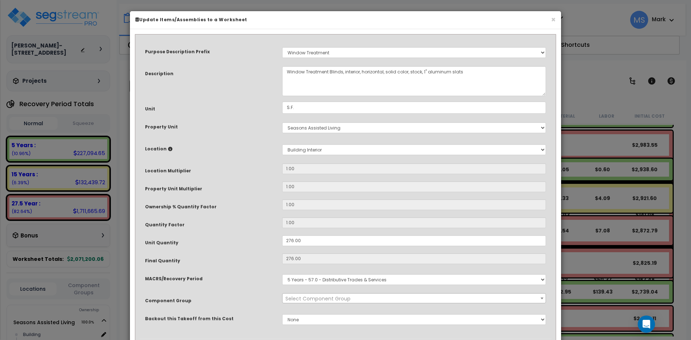
scroll to position [123, 0]
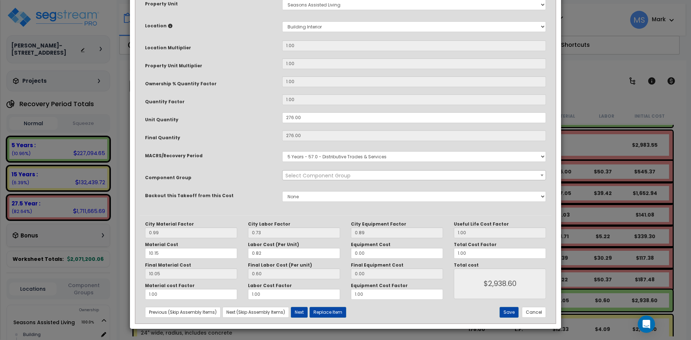
select select "45929"
drag, startPoint x: 293, startPoint y: 117, endPoint x: 281, endPoint y: 117, distance: 12.6
click at [281, 117] on div "276.00" at bounding box center [414, 117] width 275 height 11
type input ".00"
type input "276"
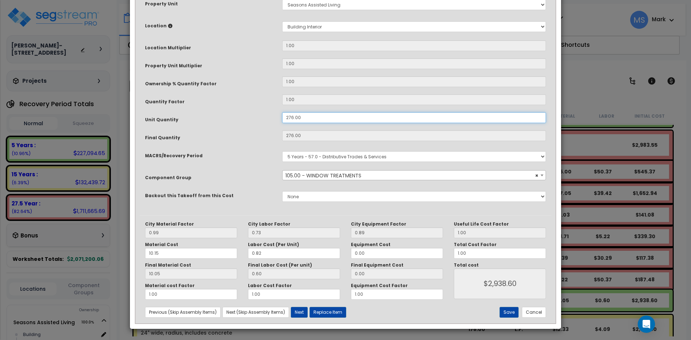
type input "$2,939.40"
type input "0"
type input "$0.00"
type input ".400"
type input "0.4"
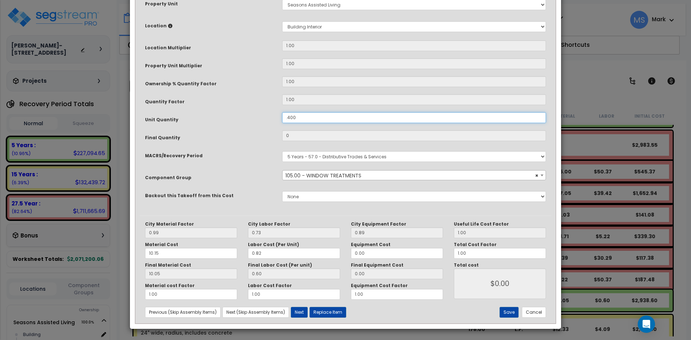
type input "$4.26"
type input ".4600"
type input "0.46"
type input "$4.90"
type input ".46800"
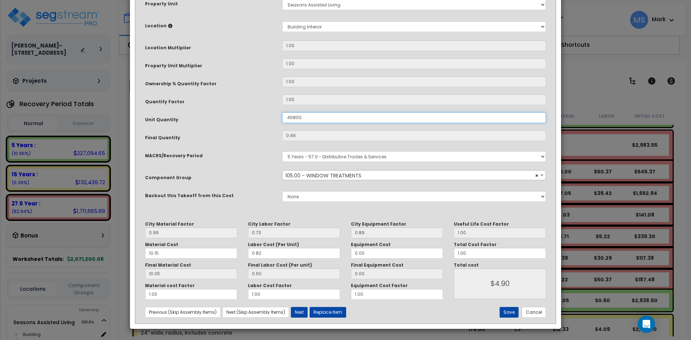
type input "0.468"
type input "$5.01"
type input "468"
type input "$4,984.20"
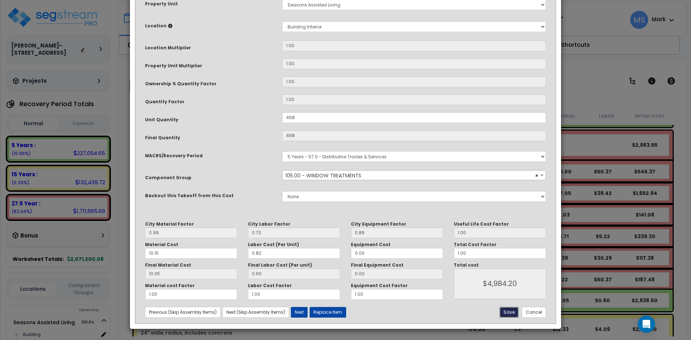
click at [509, 312] on button "Save" at bounding box center [509, 312] width 19 height 11
type input "468.00"
type input "4984.20"
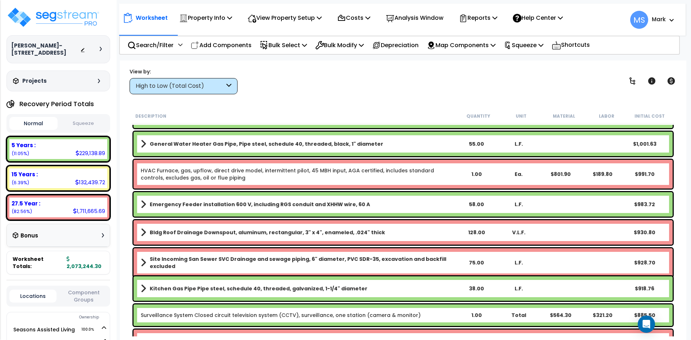
scroll to position [4463, 0]
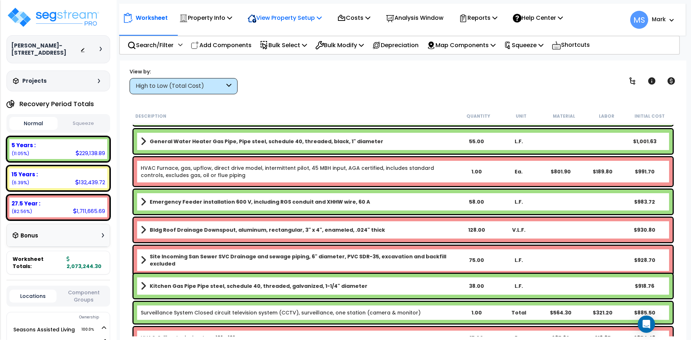
click at [232, 13] on div "View Property Setup" at bounding box center [205, 17] width 53 height 17
click at [285, 48] on link "View Questionnaire" at bounding box center [279, 49] width 71 height 14
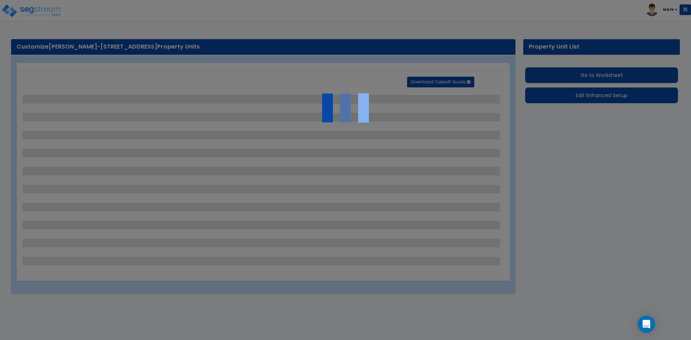
select select "2"
select select "1"
select select "2"
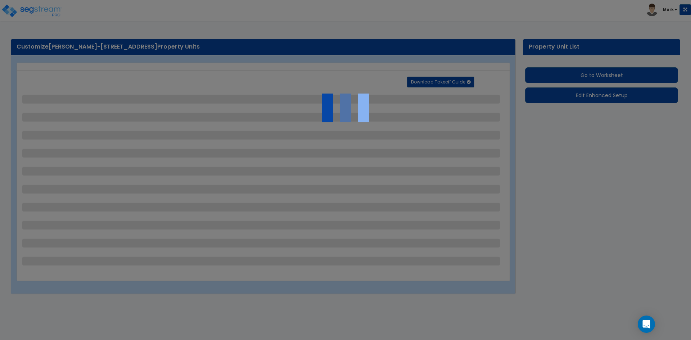
select select "1"
select select "4"
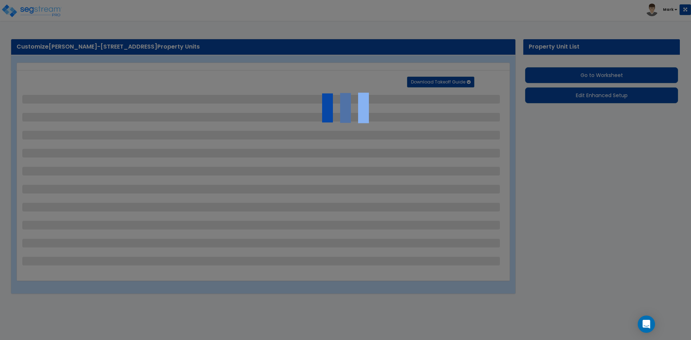
select select "1"
select select "3"
select select "2"
select select "3"
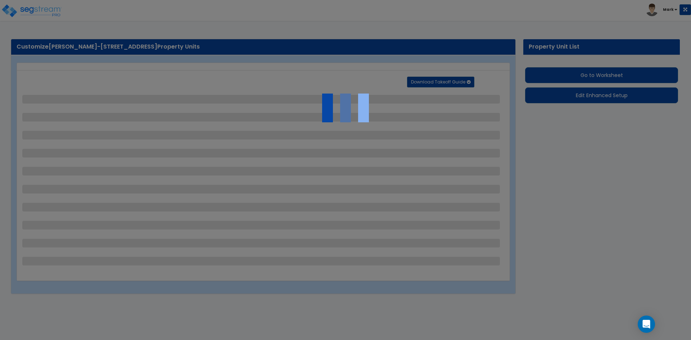
select select "1"
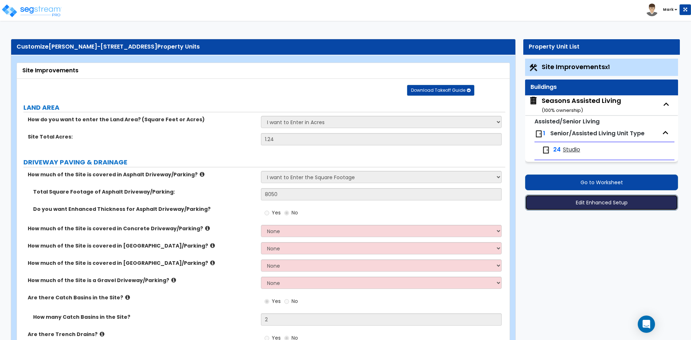
click at [629, 204] on button "Edit Enhanced Setup" at bounding box center [601, 203] width 153 height 16
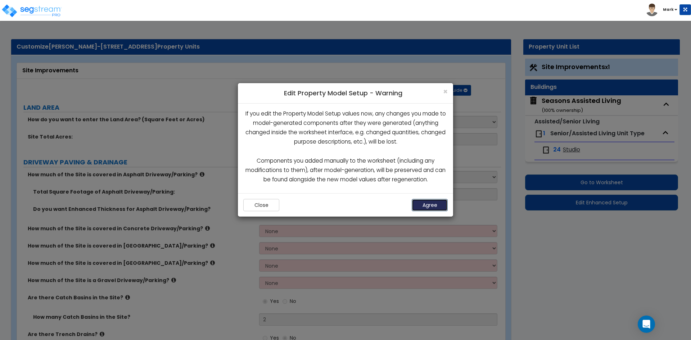
click at [442, 207] on button "Agree" at bounding box center [430, 205] width 36 height 12
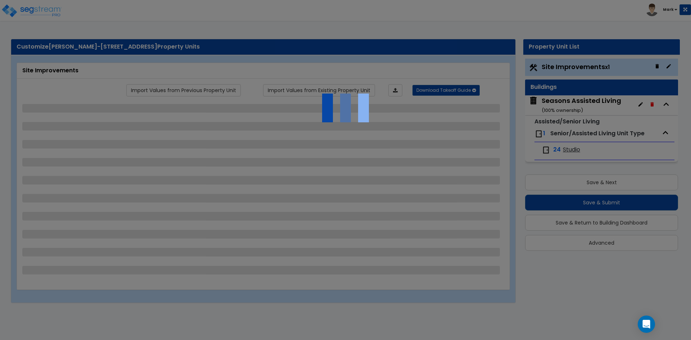
select select "2"
select select "1"
select select "2"
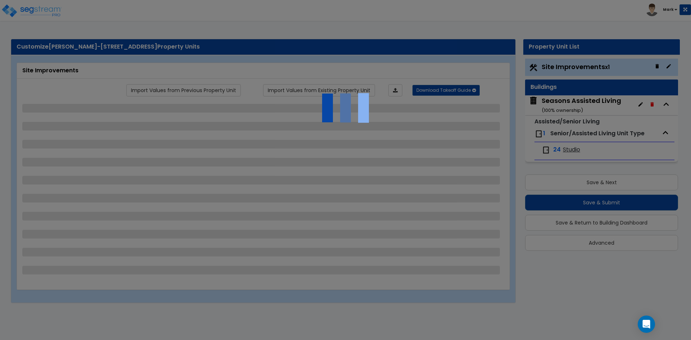
select select "1"
select select "4"
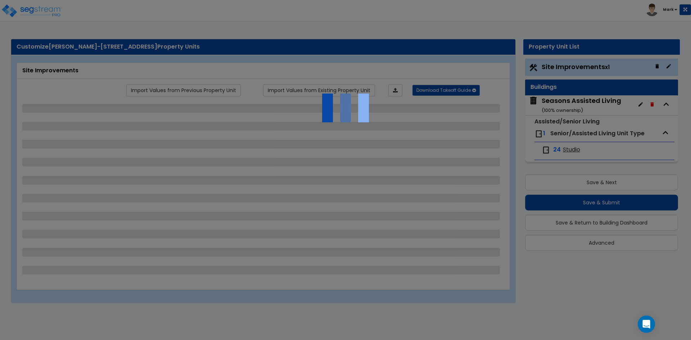
select select "1"
select select "3"
select select "2"
select select "3"
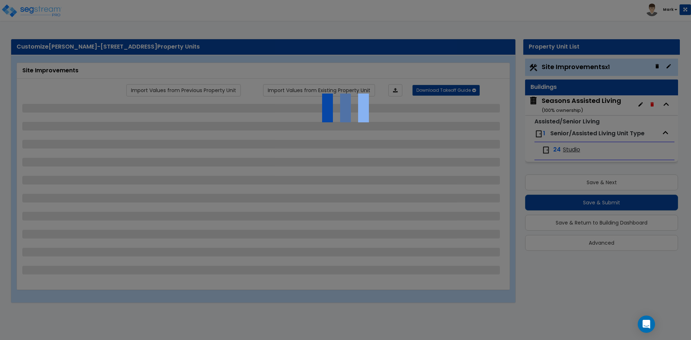
select select "1"
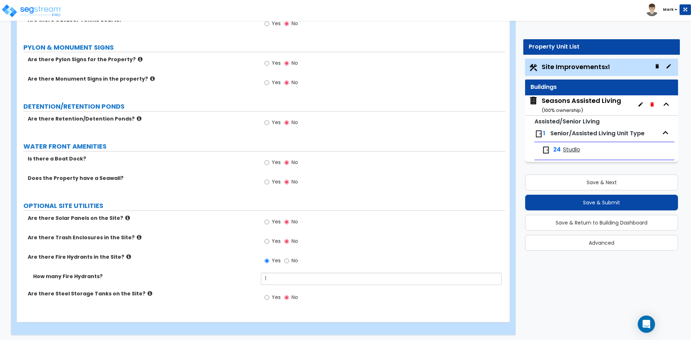
scroll to position [2304, 0]
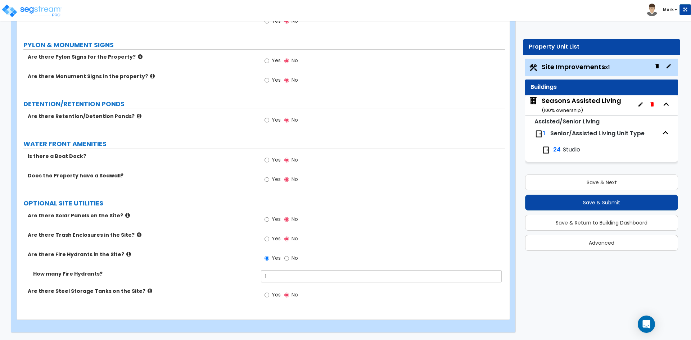
click at [556, 100] on div "Seasons Assisted Living ( 100 % ownership)" at bounding box center [582, 105] width 80 height 18
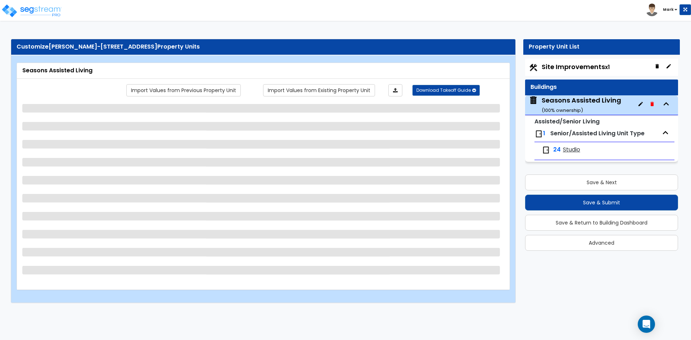
select select "1"
select select "7"
select select "2"
select select "4"
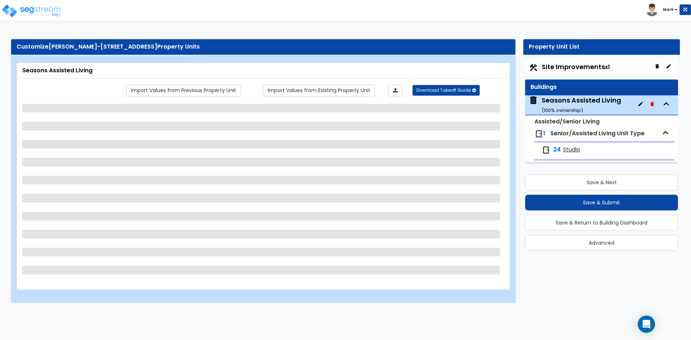
select select "1"
select select "2"
select select "1"
select select "2"
select select "1"
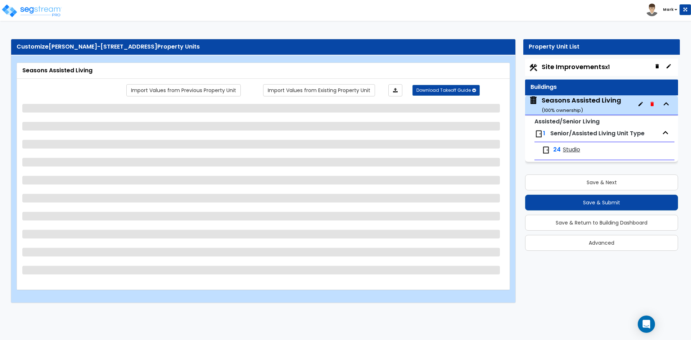
select select "2"
select select "7"
select select "1"
select select "2"
select select "3"
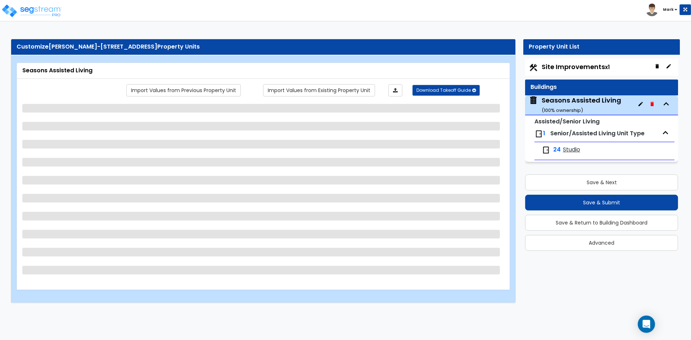
select select "5"
select select "1"
select select "5"
select select "1"
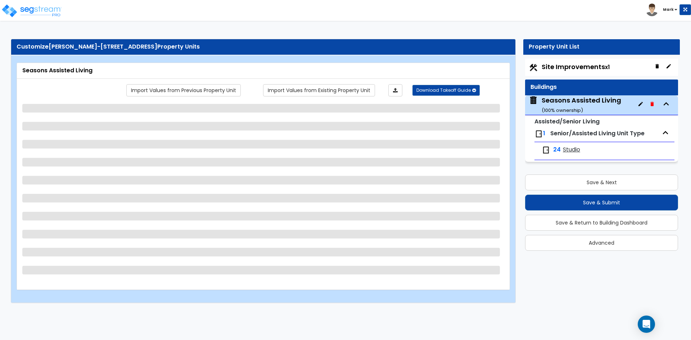
select select "1"
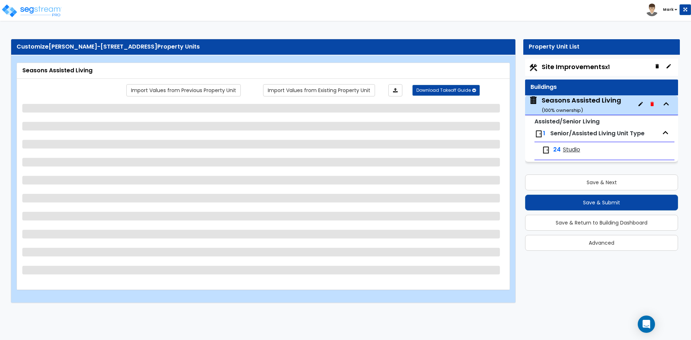
select select "5"
select select "1"
select select "4"
select select "2"
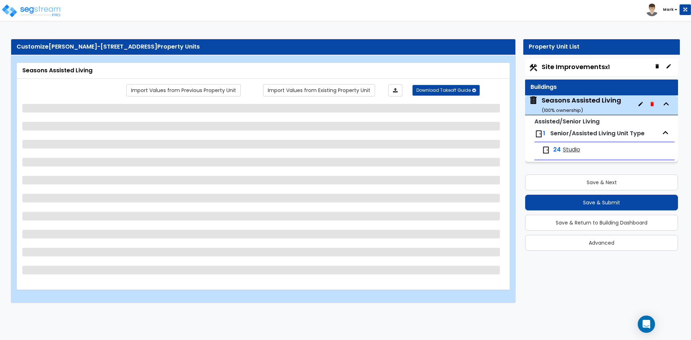
select select "5"
select select "2"
select select "3"
select select "2"
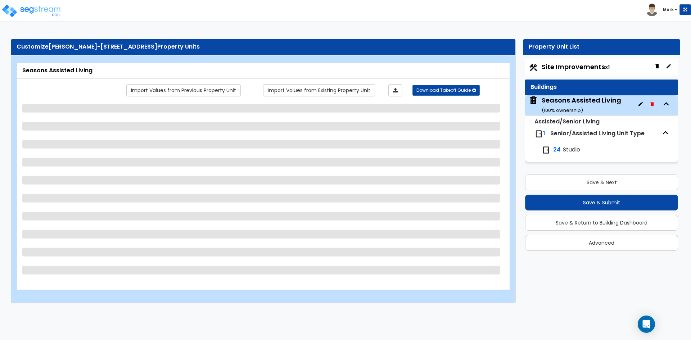
select select "1"
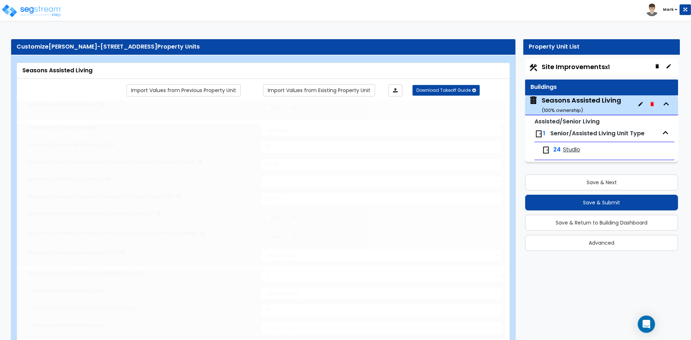
radio input "true"
select select "2"
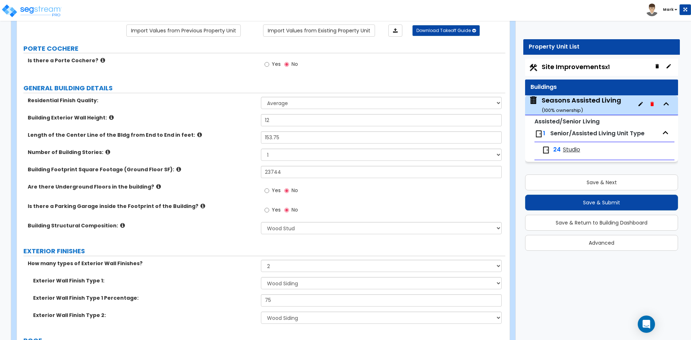
scroll to position [72, 0]
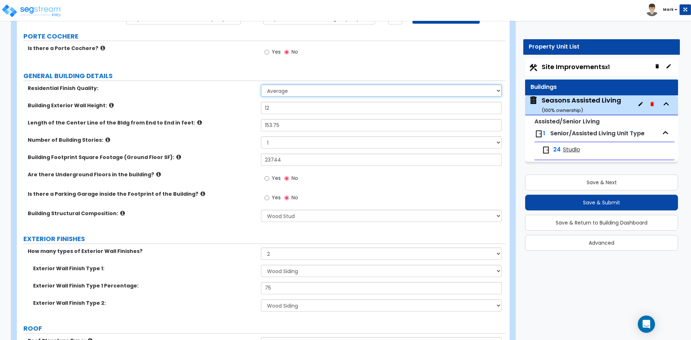
click at [325, 91] on select "Low Average High" at bounding box center [381, 91] width 240 height 12
select select "2"
click at [261, 85] on select "Low Average High" at bounding box center [381, 91] width 240 height 12
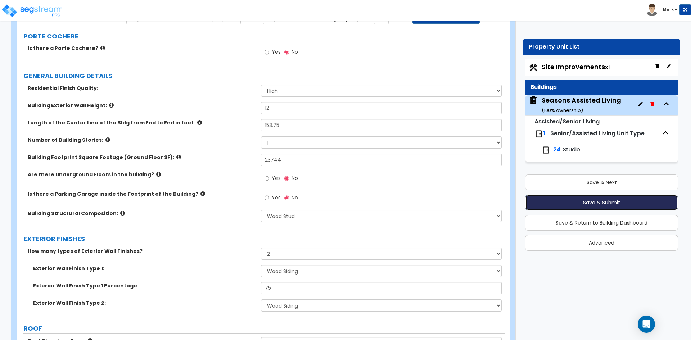
click at [566, 203] on button "Save & Submit" at bounding box center [601, 203] width 153 height 16
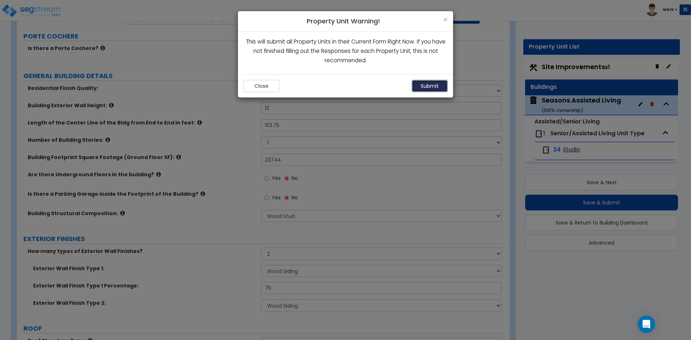
click at [431, 81] on button "Submit" at bounding box center [430, 86] width 36 height 12
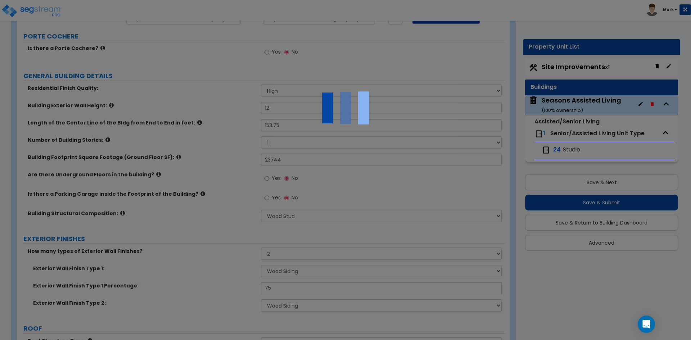
scroll to position [369, 0]
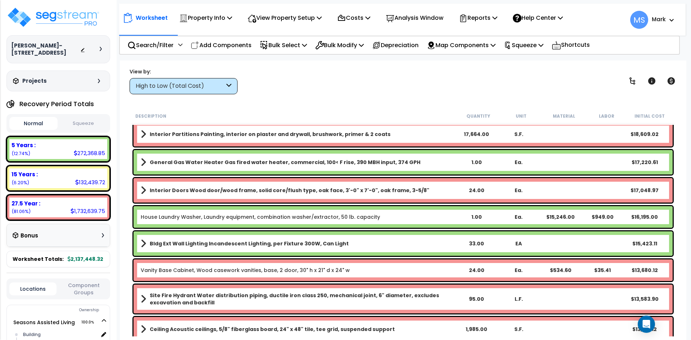
scroll to position [792, 0]
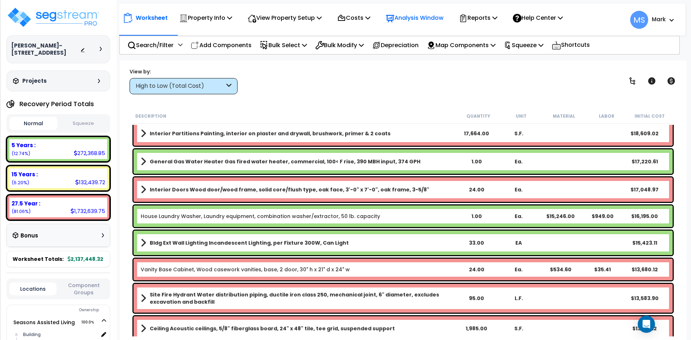
click at [412, 19] on p "Analysis Window" at bounding box center [415, 18] width 58 height 10
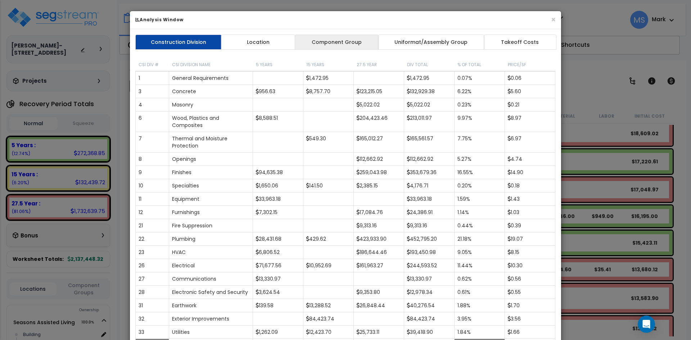
click at [322, 39] on link "Component Group" at bounding box center [336, 42] width 83 height 15
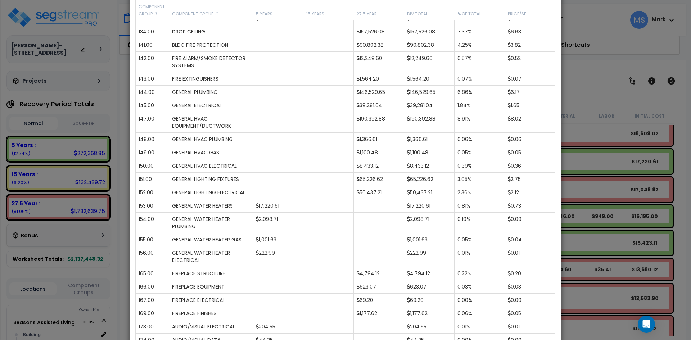
scroll to position [360, 0]
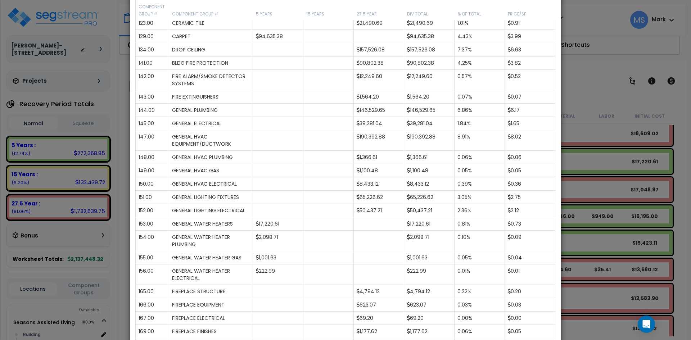
click at [602, 98] on div "× Analysis Window Construction Division Location Component Group Uniformat/Asse…" at bounding box center [345, 170] width 691 height 340
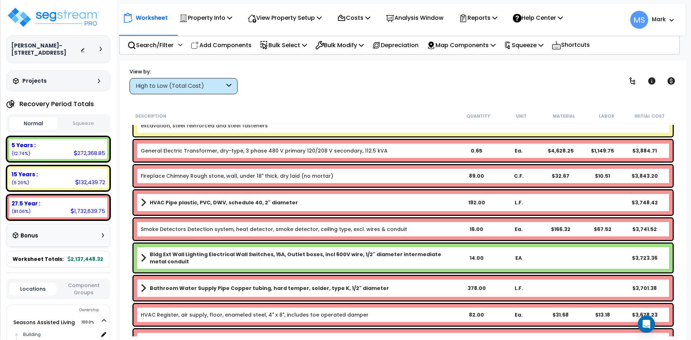
scroll to position [2483, 0]
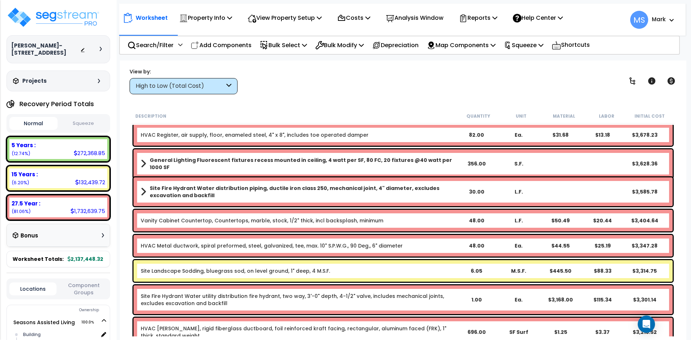
click at [89, 125] on button "Squeeze" at bounding box center [83, 123] width 48 height 13
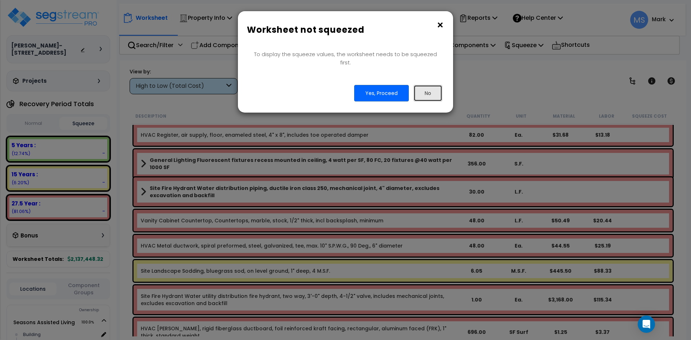
click at [437, 85] on button "No" at bounding box center [428, 93] width 29 height 17
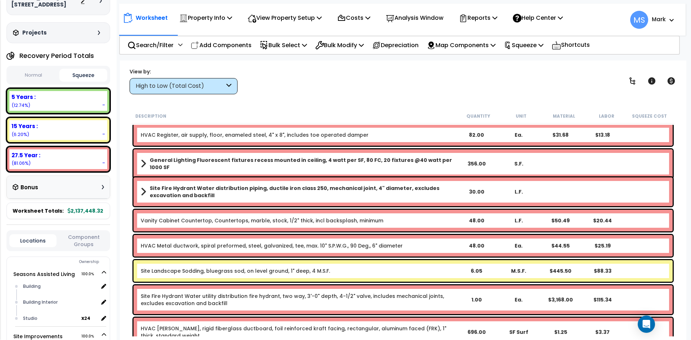
scroll to position [12, 0]
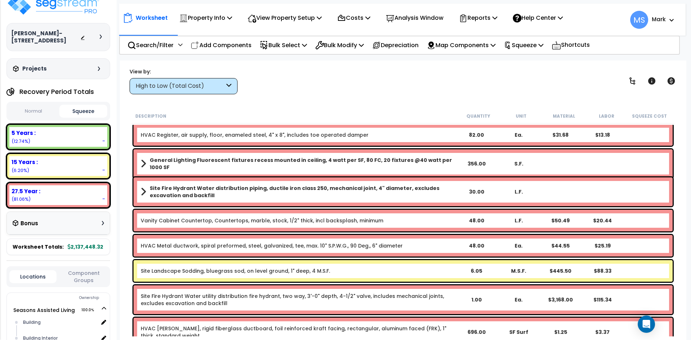
click at [89, 110] on button "Squeeze" at bounding box center [83, 111] width 48 height 13
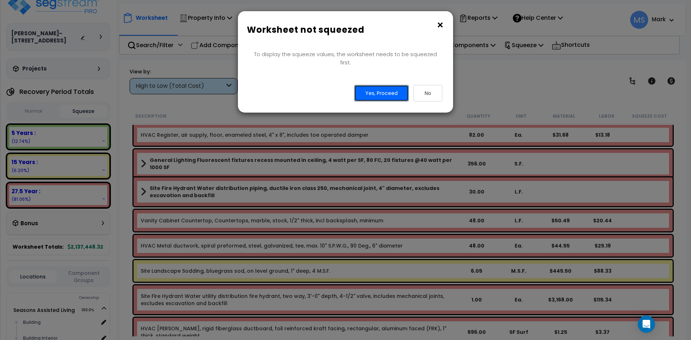
click at [400, 85] on button "Yes, Proceed" at bounding box center [381, 93] width 55 height 17
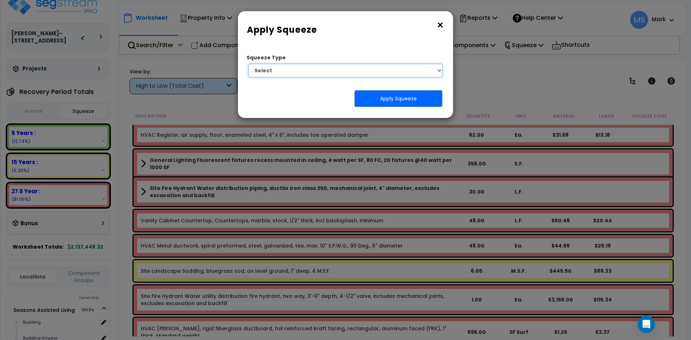
click at [397, 70] on select "Select 1. Squeeze Entire Worksheet 2. Squeeze by Takeoff Cost 3. Squeeze by Uni…" at bounding box center [345, 71] width 194 height 14
select select "squeeze_entire_takeoffsheet"
click at [248, 64] on select "Select 1. Squeeze Entire Worksheet 2. Squeeze by Takeoff Cost 3. Squeeze by Uni…" at bounding box center [345, 71] width 194 height 14
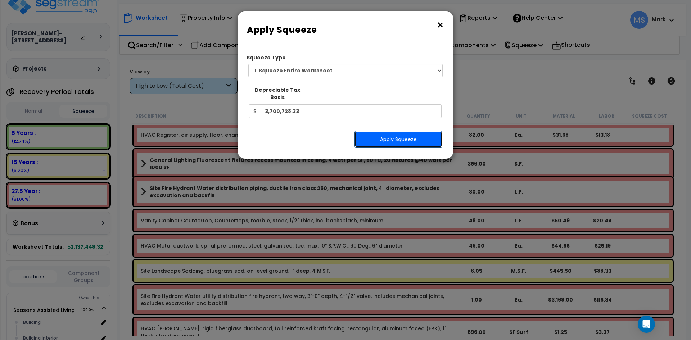
click at [403, 134] on button "Apply Squeeze" at bounding box center [398, 139] width 88 height 17
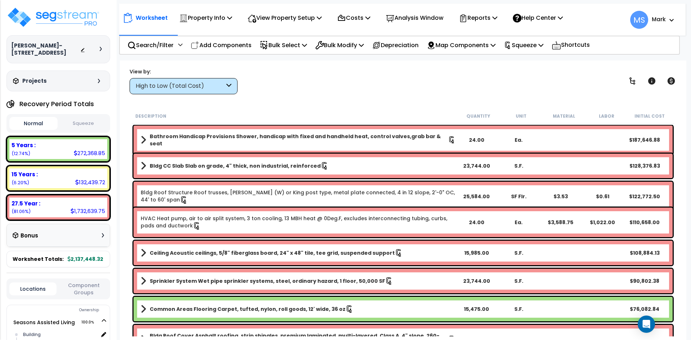
click at [101, 119] on button "Squeeze" at bounding box center [83, 123] width 48 height 13
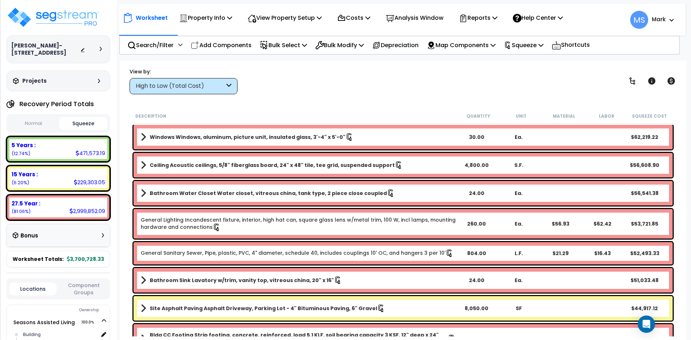
scroll to position [360, 0]
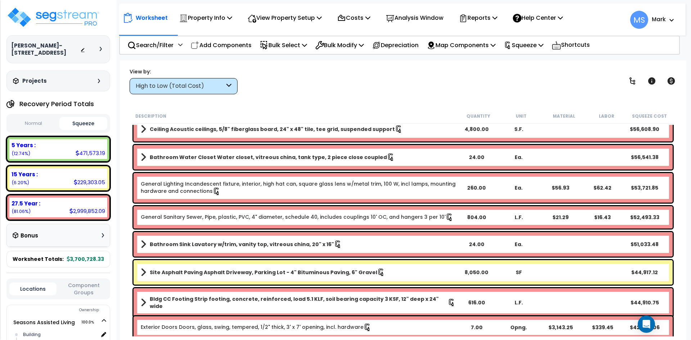
click at [200, 77] on div "View by: High to Low (Total Cost) High to Low (Total Cost)" at bounding box center [184, 81] width 108 height 26
click at [204, 85] on div "High to Low (Total Cost)" at bounding box center [180, 86] width 89 height 8
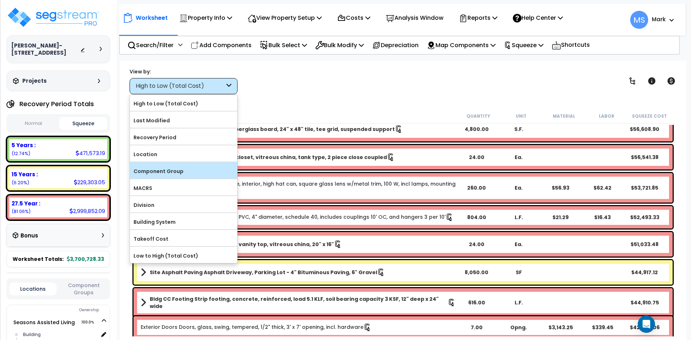
click at [171, 167] on label "Component Group" at bounding box center [183, 171] width 107 height 11
click at [0, 0] on input "Component Group" at bounding box center [0, 0] width 0 height 0
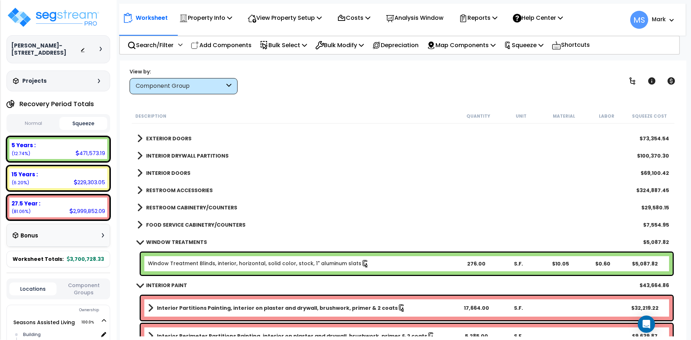
scroll to position [216, 0]
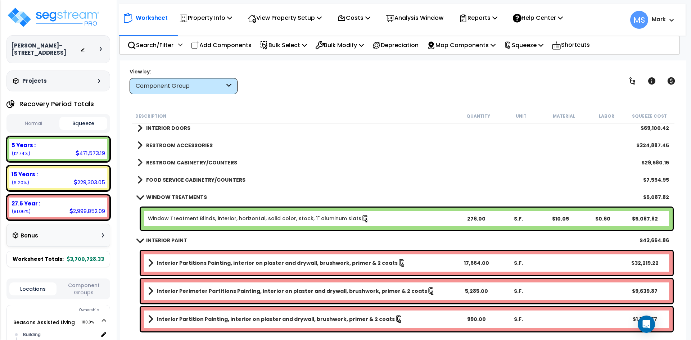
click at [182, 146] on b "RESTROOM ACCESSORIES" at bounding box center [179, 145] width 67 height 7
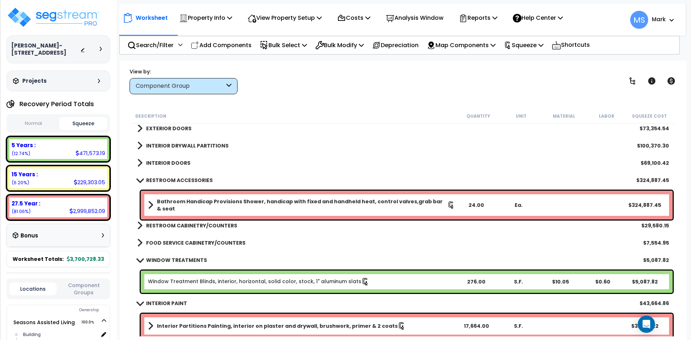
scroll to position [180, 0]
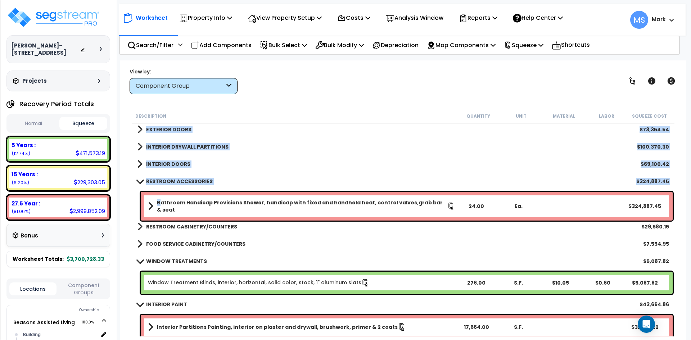
click at [159, 205] on b "Bathroom Handicap Provisions Shower, handicap with fixed and handheld heat, con…" at bounding box center [302, 206] width 290 height 14
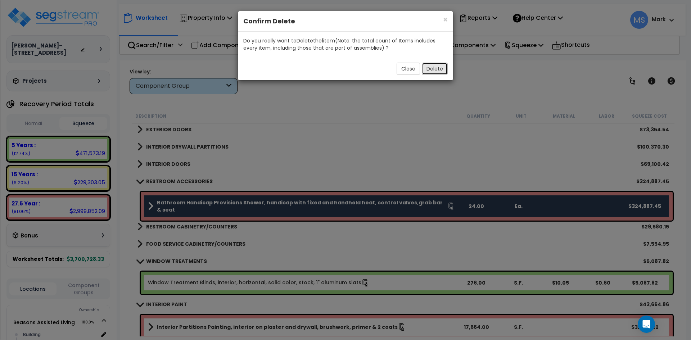
click at [431, 68] on button "Delete" at bounding box center [435, 69] width 26 height 12
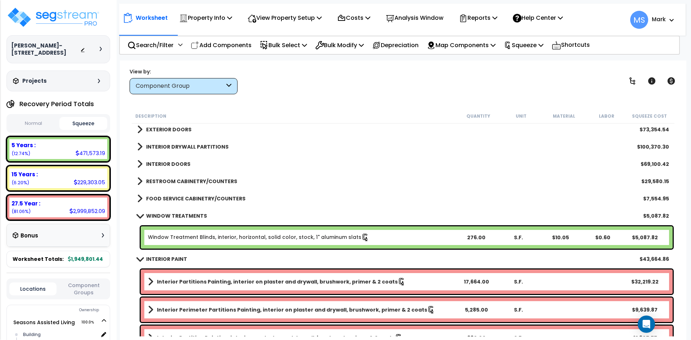
scroll to position [144, 0]
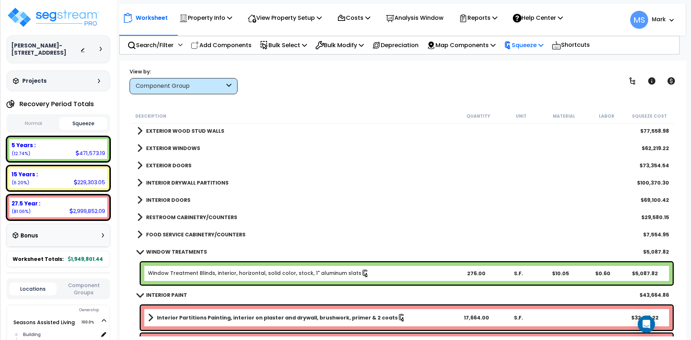
click at [537, 45] on p "Squeeze" at bounding box center [524, 45] width 40 height 10
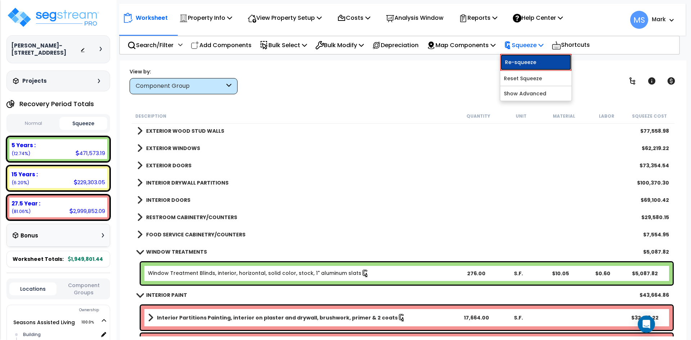
click at [530, 62] on link "Re-squeeze" at bounding box center [535, 62] width 71 height 17
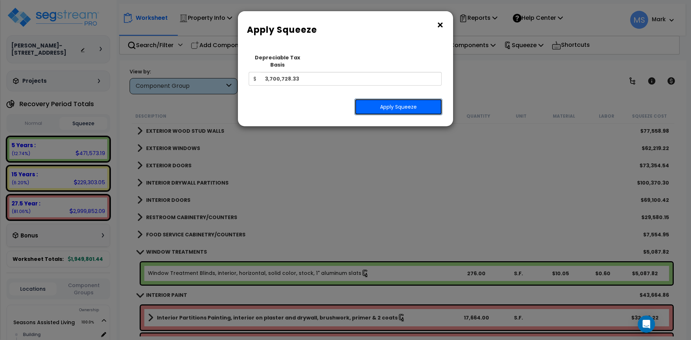
click at [409, 103] on button "Apply Squeeze" at bounding box center [398, 107] width 88 height 17
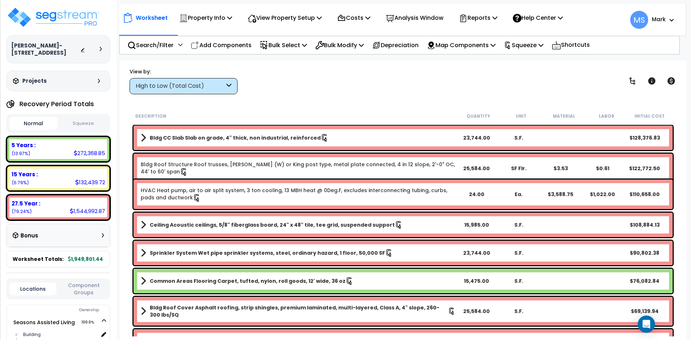
click at [90, 126] on button "Squeeze" at bounding box center [83, 123] width 48 height 13
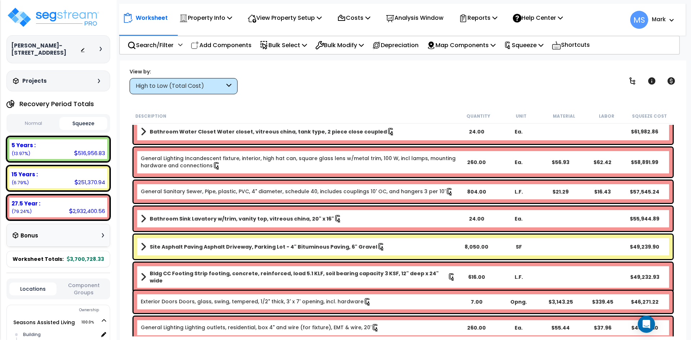
scroll to position [360, 0]
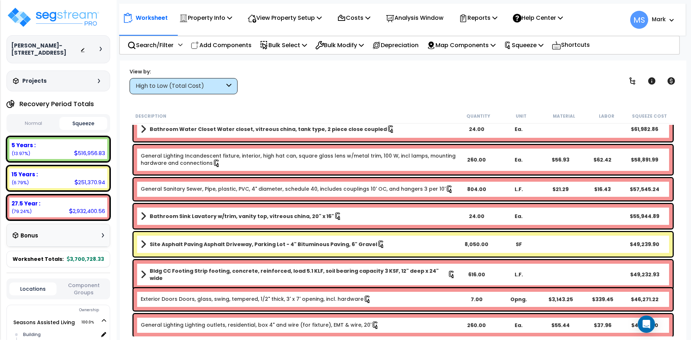
click at [267, 159] on link "General Lighting Incandescent fixture, interior, high hat can, square glass len…" at bounding box center [298, 159] width 315 height 15
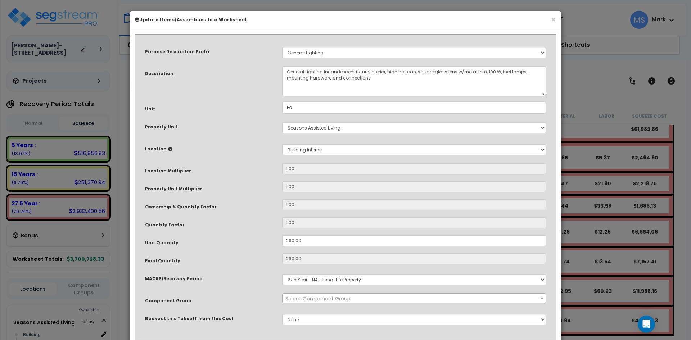
select select "45970"
drag, startPoint x: 294, startPoint y: 240, endPoint x: 288, endPoint y: 239, distance: 6.1
click at [288, 239] on input "260.00" at bounding box center [414, 240] width 264 height 11
type input "2.00"
type input "260"
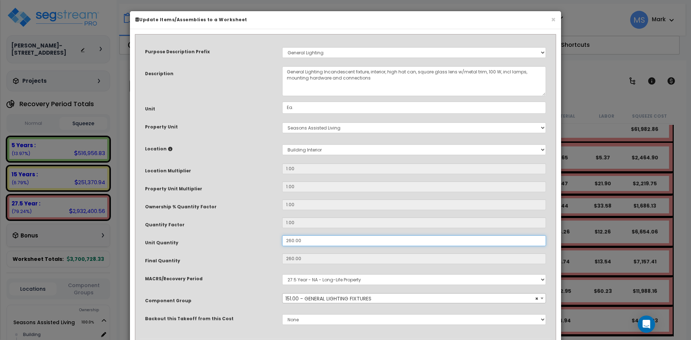
type input "56.92"
type input "62.41"
type input "$31,025.80"
type input "2"
type input "$238.66"
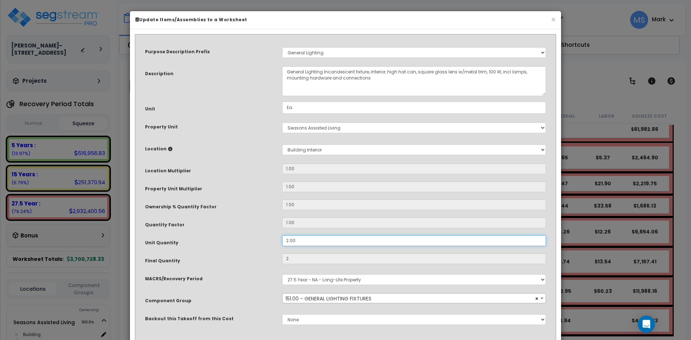
type input ".00"
type input "0"
type input "$0.00"
type input ".500"
type input "0.5"
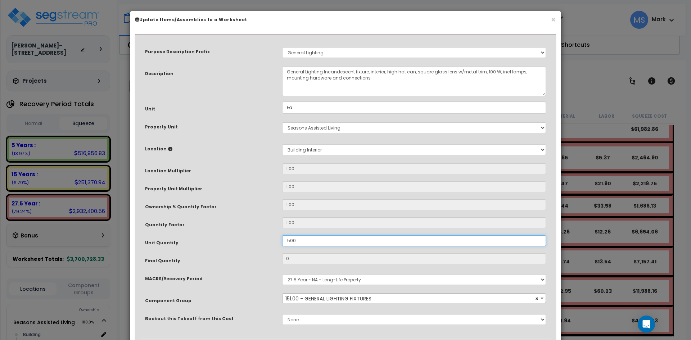
type input "$59.66"
type input ".5800"
type input "0.58"
type input "$69.21"
type input ".500"
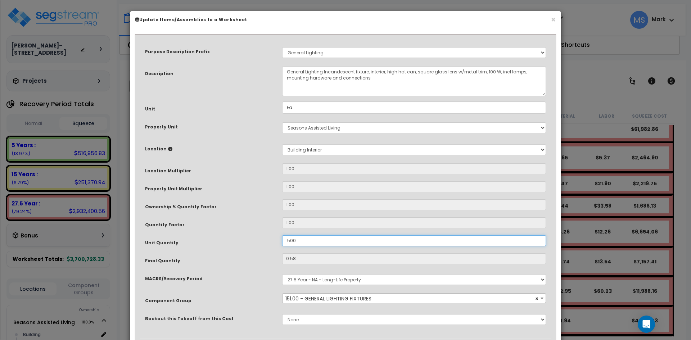
type input "0.5"
type input "$59.66"
type input ".00"
type input "0"
type input "$0.00"
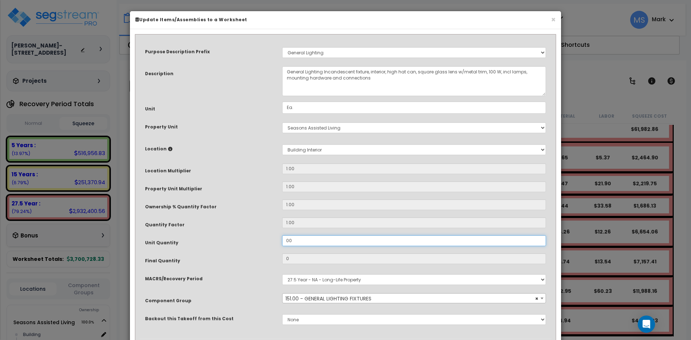
type input "500"
type input "$59,665.00"
type input "5,800"
type input "$59,665.00"
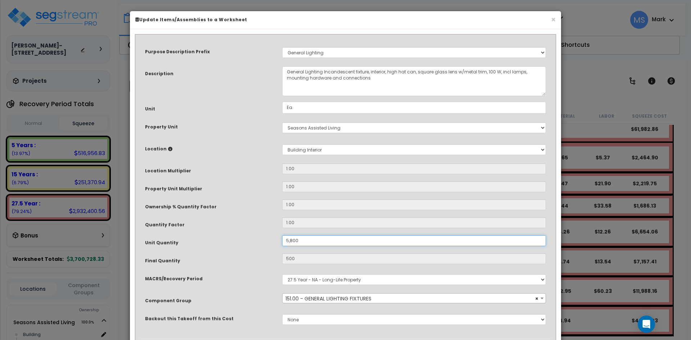
type input "5,800"
type input "$692,114.00"
type input "58.00"
type input "5,800"
type input "$692,114.00"
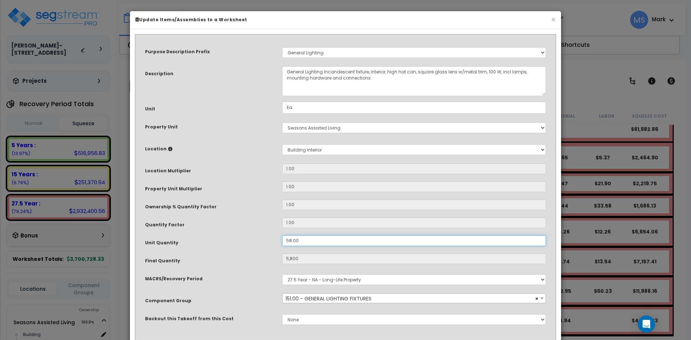
type input "58"
type input "$6,921.14"
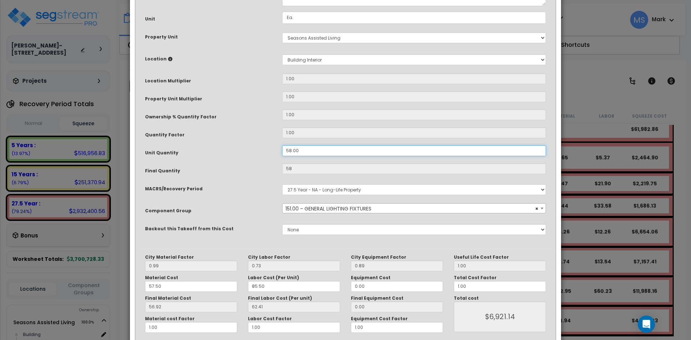
scroll to position [123, 0]
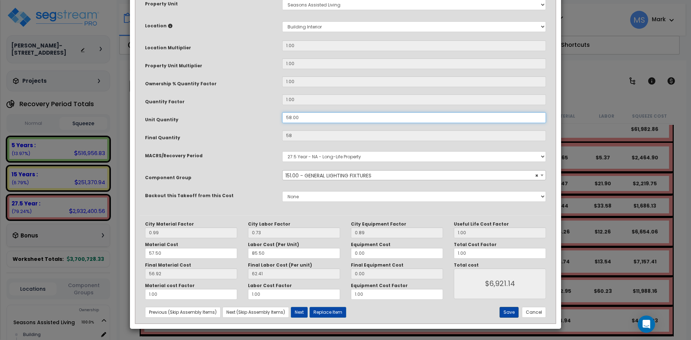
type input "58.00"
click at [507, 312] on button "Save" at bounding box center [509, 312] width 19 height 11
type input "58.00"
type input "6921.14"
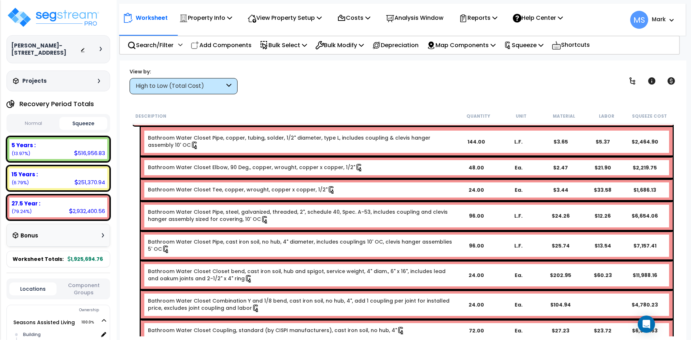
scroll to position [396, 0]
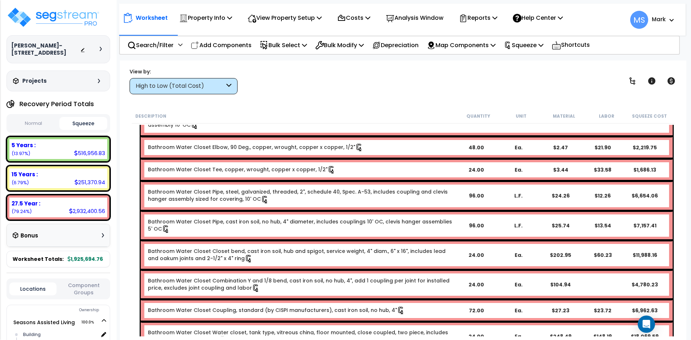
click at [226, 85] on div "High to Low (Total Cost)" at bounding box center [184, 86] width 108 height 16
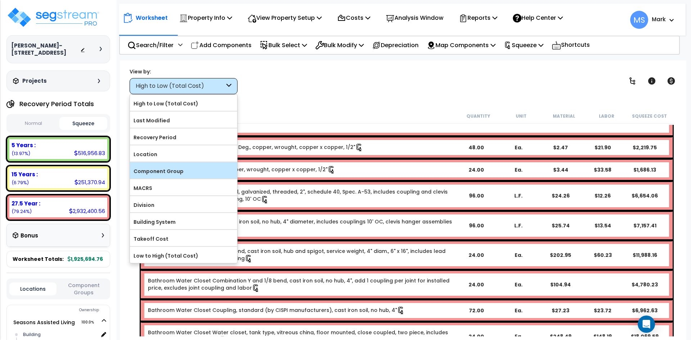
click at [156, 170] on label "Component Group" at bounding box center [183, 171] width 107 height 11
click at [0, 0] on input "Component Group" at bounding box center [0, 0] width 0 height 0
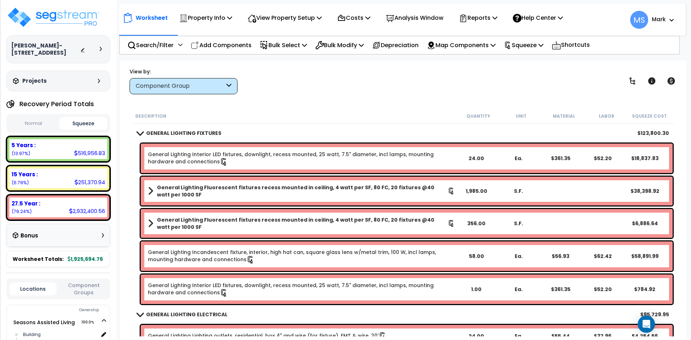
scroll to position [2015, 0]
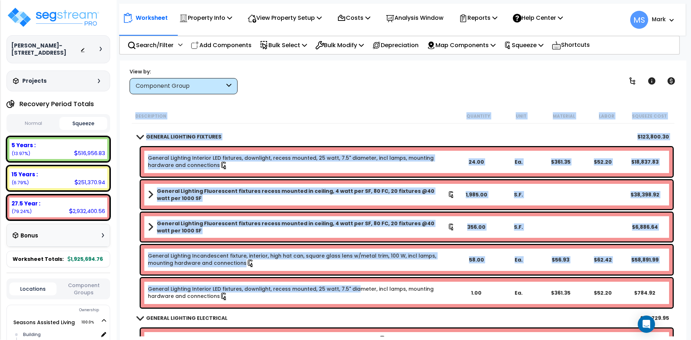
click at [351, 292] on link "General Lighting Interior LED fixtures, downlight, recess mounted, 25 watt, 7.5…" at bounding box center [301, 292] width 307 height 15
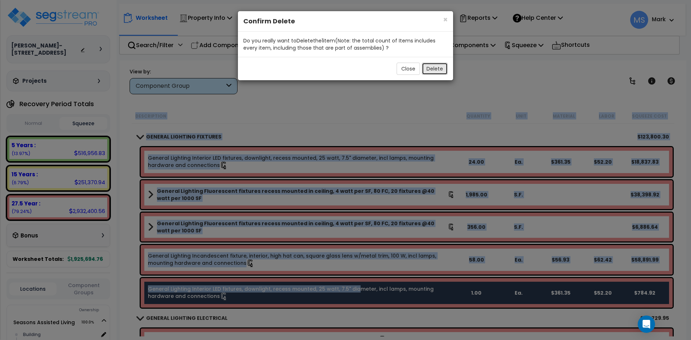
click at [438, 67] on button "Delete" at bounding box center [435, 69] width 26 height 12
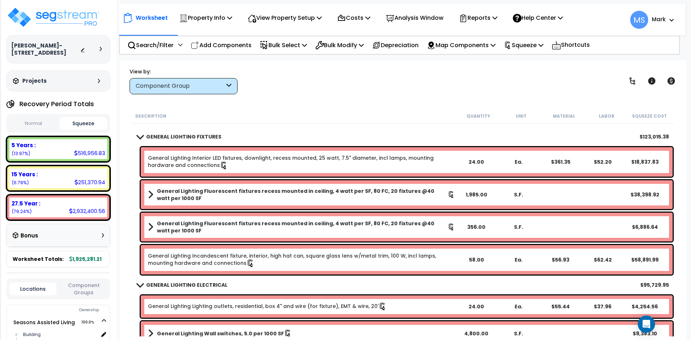
click at [371, 276] on div "GENERAL LIGHTING ELECTRICAL $95,729.95" at bounding box center [403, 284] width 539 height 17
click at [254, 231] on b "General Lighting Fluorescent fixtures recess mounted in ceiling, 4 watt per SF,…" at bounding box center [302, 227] width 291 height 14
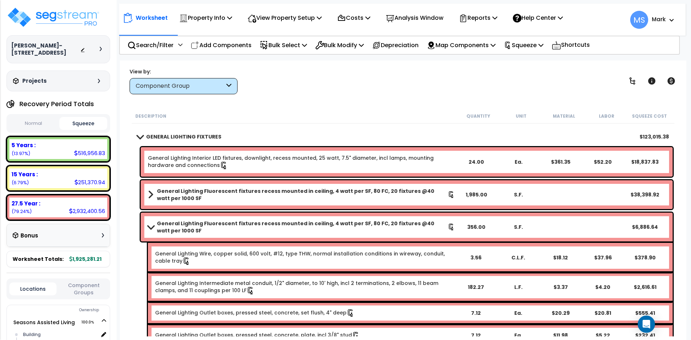
click at [224, 230] on b "General Lighting Fluorescent fixtures recess mounted in ceiling, 4 watt per SF,…" at bounding box center [302, 227] width 291 height 14
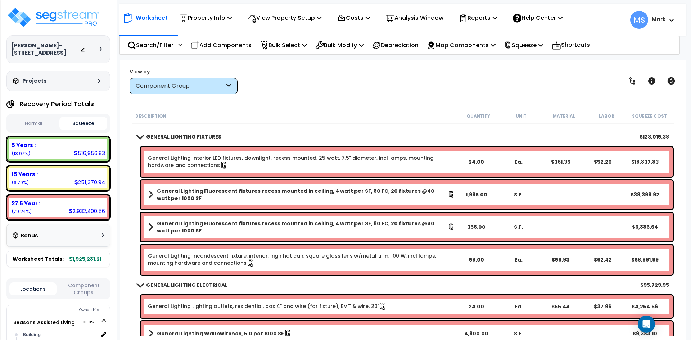
click at [256, 227] on b "General Lighting Fluorescent fixtures recess mounted in ceiling, 4 watt per SF,…" at bounding box center [302, 227] width 291 height 14
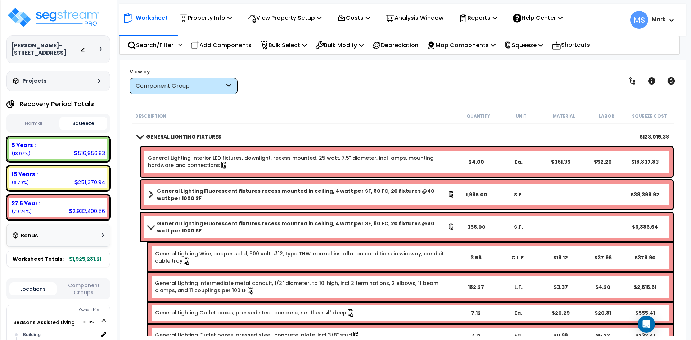
click at [256, 227] on b "General Lighting Fluorescent fixtures recess mounted in ceiling, 4 watt per SF,…" at bounding box center [302, 227] width 291 height 14
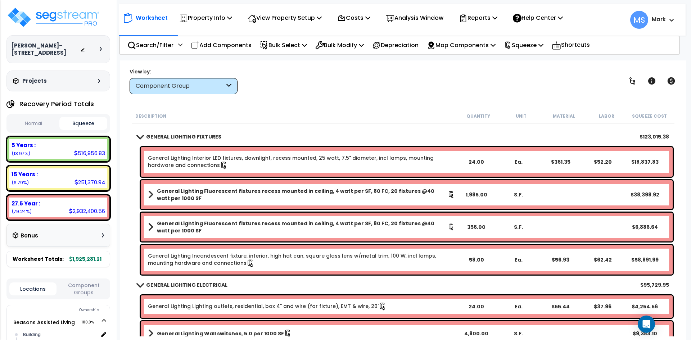
click at [256, 227] on b "General Lighting Fluorescent fixtures recess mounted in ceiling, 4 watt per SF,…" at bounding box center [302, 227] width 291 height 14
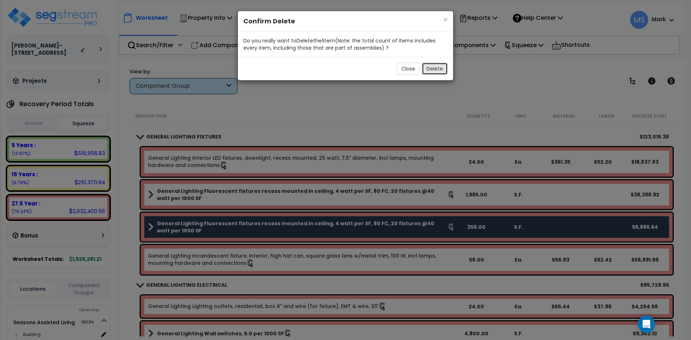
click at [435, 64] on button "Delete" at bounding box center [435, 69] width 26 height 12
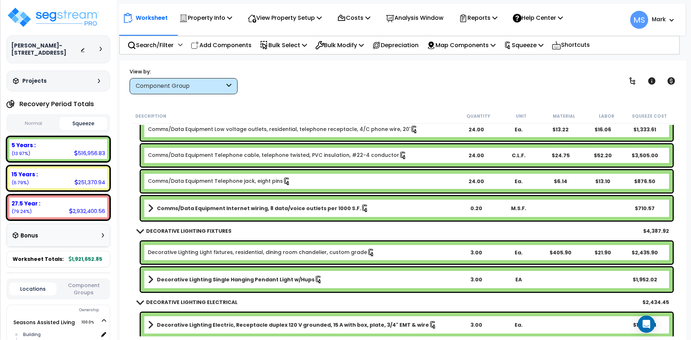
scroll to position [2879, 0]
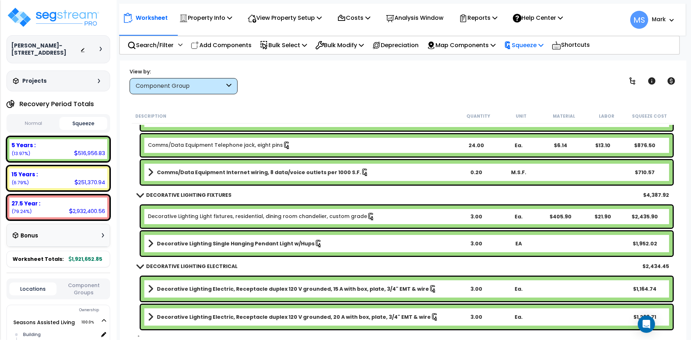
click at [522, 45] on p "Squeeze" at bounding box center [524, 45] width 40 height 10
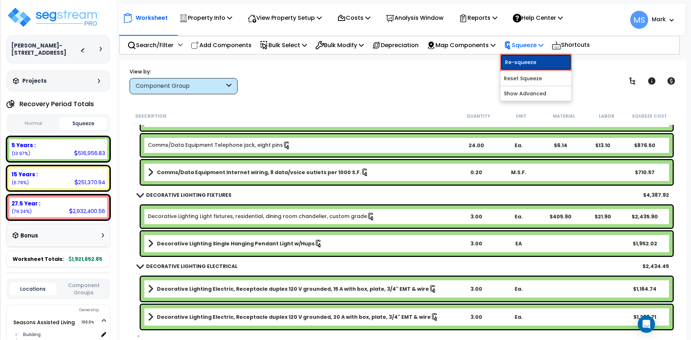
click at [532, 67] on link "Re-squeeze" at bounding box center [535, 62] width 71 height 17
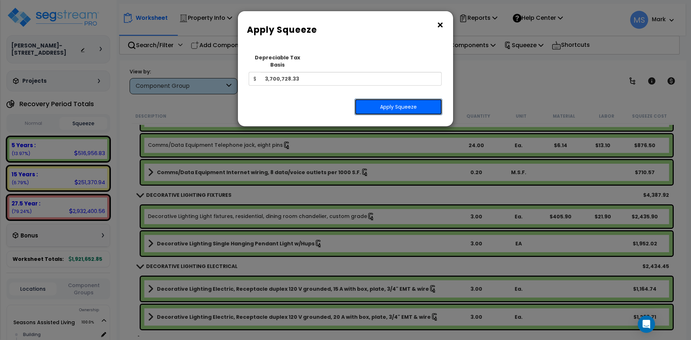
click at [400, 101] on button "Apply Squeeze" at bounding box center [398, 107] width 88 height 17
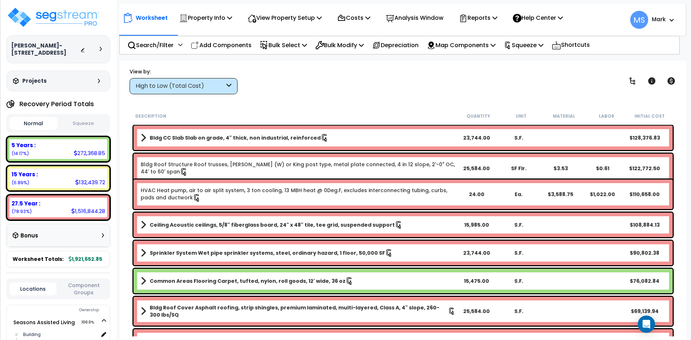
click at [93, 126] on button "Squeeze" at bounding box center [83, 123] width 48 height 13
click at [672, 82] on icon at bounding box center [671, 81] width 9 height 9
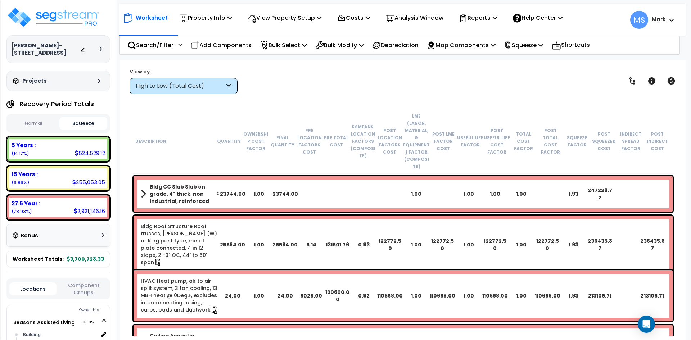
drag, startPoint x: 32, startPoint y: 116, endPoint x: 40, endPoint y: 119, distance: 9.2
click at [32, 116] on div "Normal Squeeze" at bounding box center [58, 123] width 104 height 19
click at [44, 120] on button "Normal" at bounding box center [33, 123] width 48 height 13
click at [85, 123] on button "Squeeze" at bounding box center [83, 123] width 48 height 13
click at [672, 79] on icon at bounding box center [671, 81] width 9 height 9
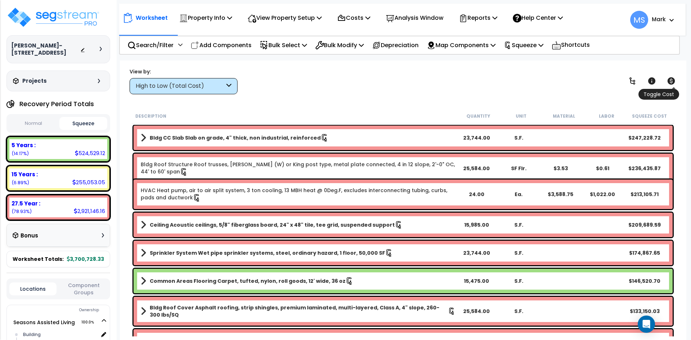
click at [670, 77] on icon at bounding box center [672, 80] width 8 height 7
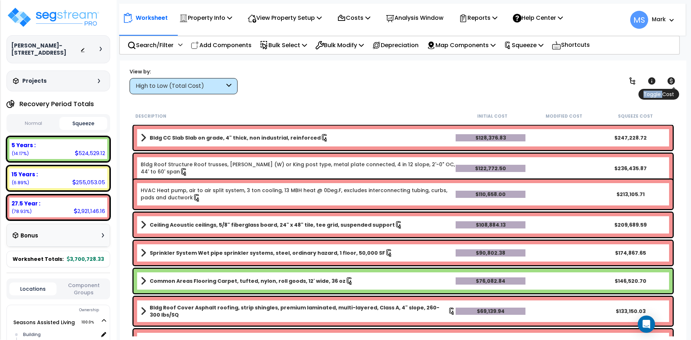
click at [670, 77] on icon at bounding box center [672, 80] width 8 height 7
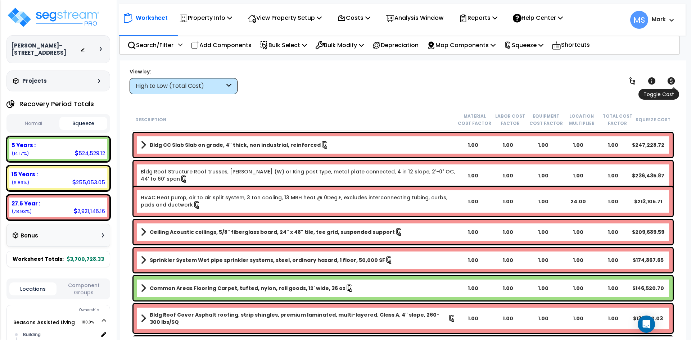
click at [670, 77] on icon at bounding box center [672, 80] width 8 height 7
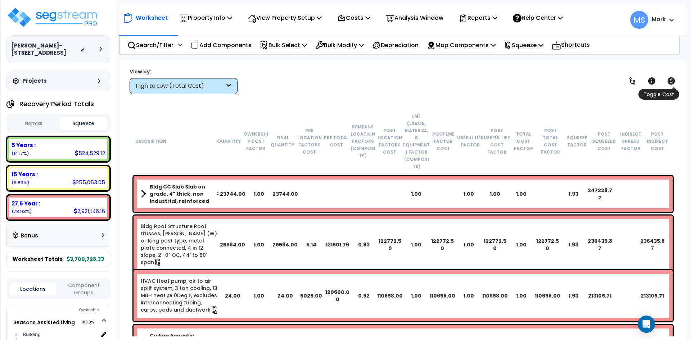
click at [669, 82] on icon at bounding box center [672, 80] width 8 height 7
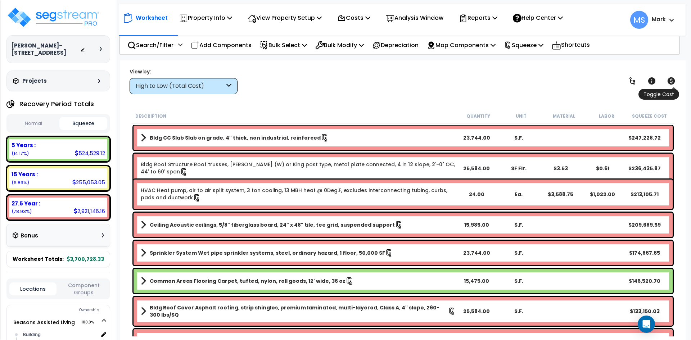
click at [669, 82] on icon at bounding box center [672, 80] width 8 height 7
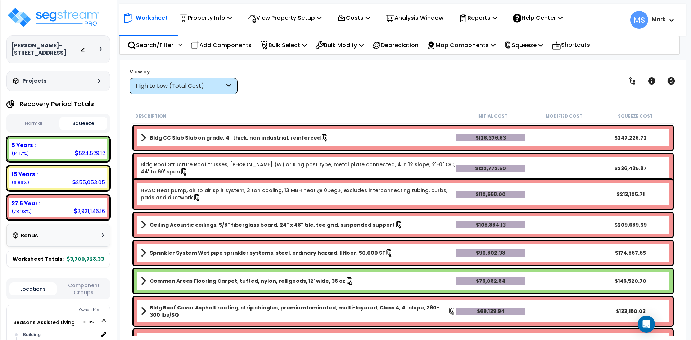
click at [161, 83] on div "High to Low (Total Cost)" at bounding box center [180, 86] width 89 height 8
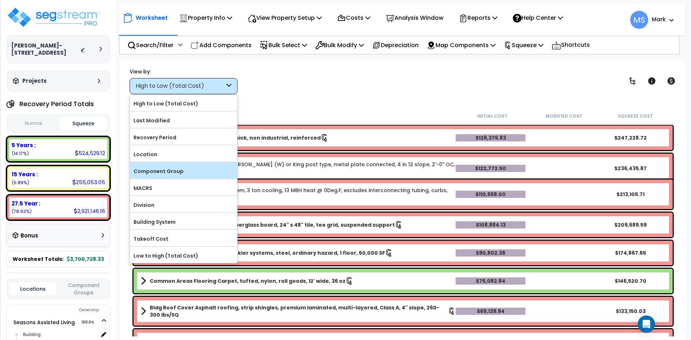
click at [158, 174] on label "Component Group" at bounding box center [183, 171] width 107 height 11
click at [0, 0] on input "Component Group" at bounding box center [0, 0] width 0 height 0
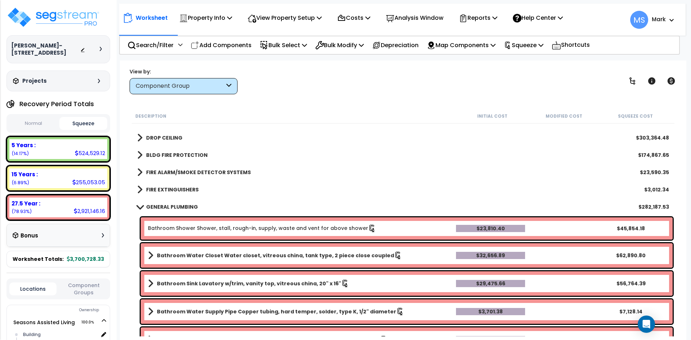
scroll to position [576, 0]
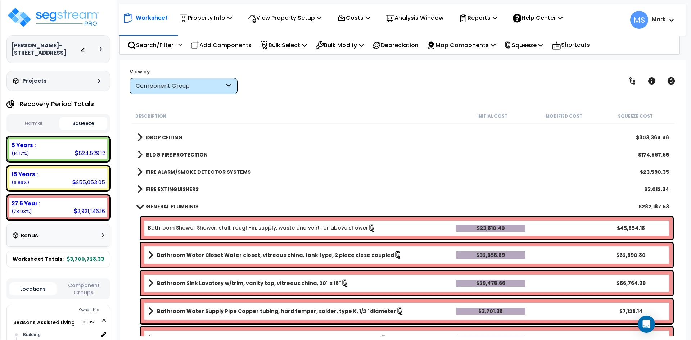
click at [172, 135] on b "DROP CEILING" at bounding box center [164, 137] width 36 height 7
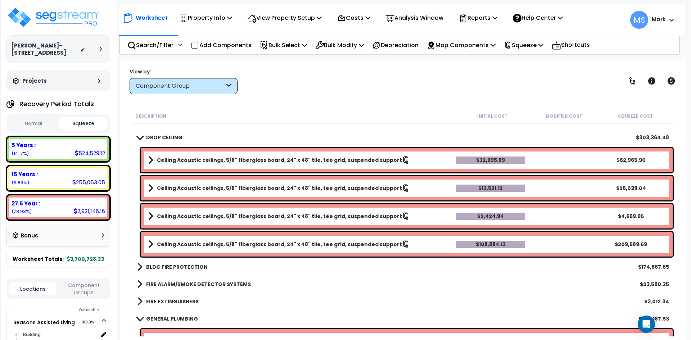
click at [172, 135] on b "DROP CEILING" at bounding box center [164, 137] width 36 height 7
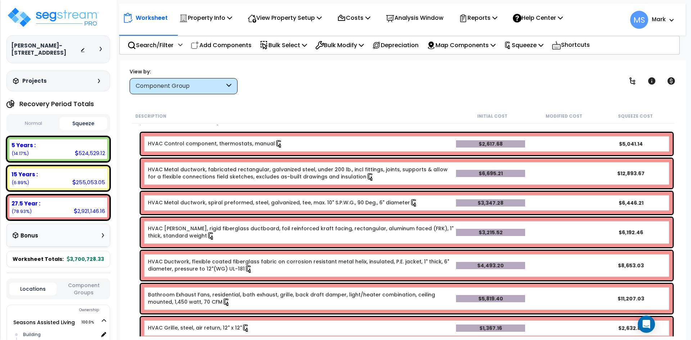
scroll to position [1224, 0]
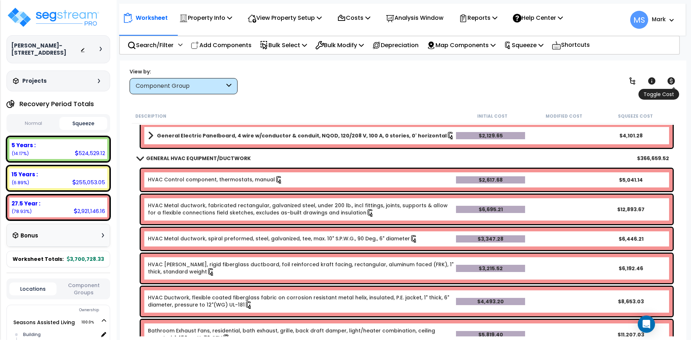
click at [671, 82] on icon at bounding box center [672, 80] width 8 height 7
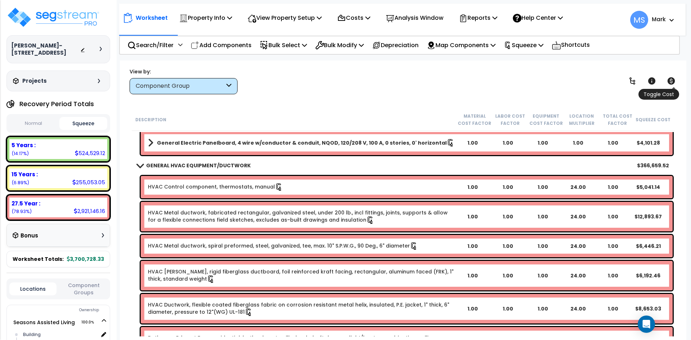
click at [671, 82] on icon at bounding box center [672, 80] width 8 height 7
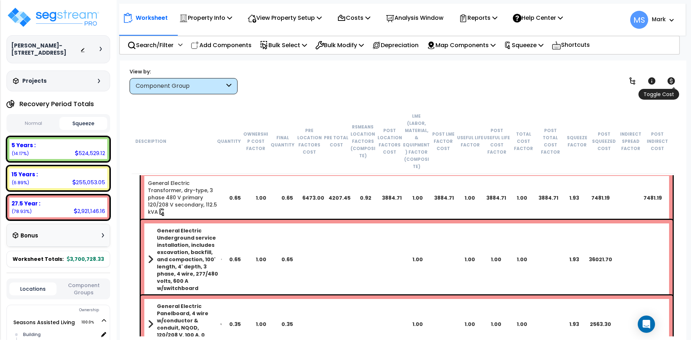
click at [673, 83] on icon at bounding box center [672, 80] width 8 height 7
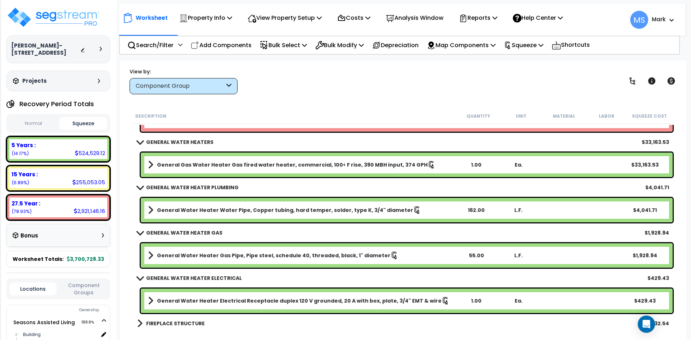
scroll to position [2195, 0]
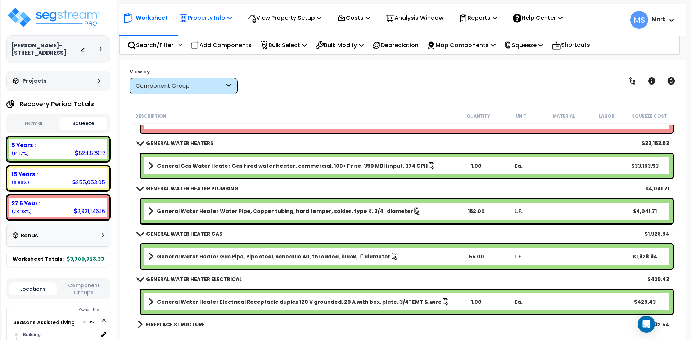
click at [210, 17] on p "Property Info" at bounding box center [205, 18] width 53 height 10
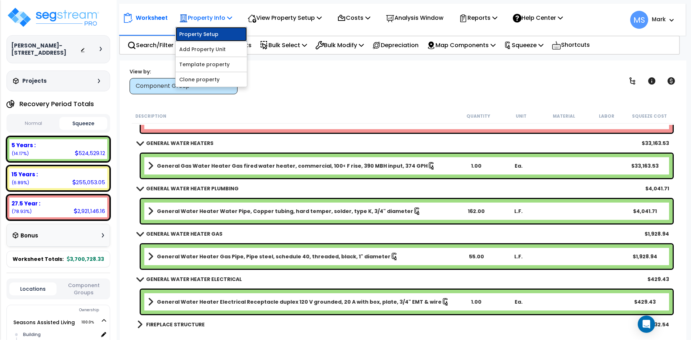
click at [211, 35] on link "Property Setup" at bounding box center [211, 34] width 71 height 14
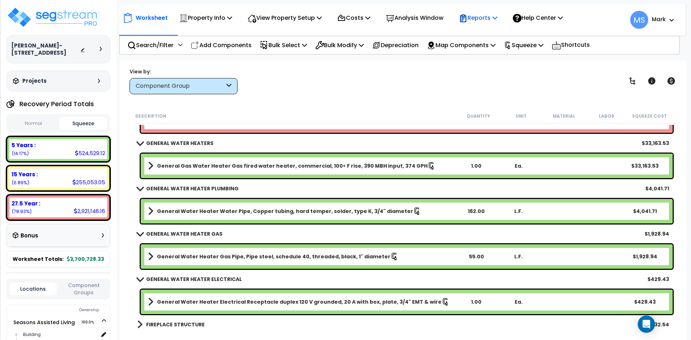
click at [488, 14] on p "Reports" at bounding box center [478, 18] width 39 height 10
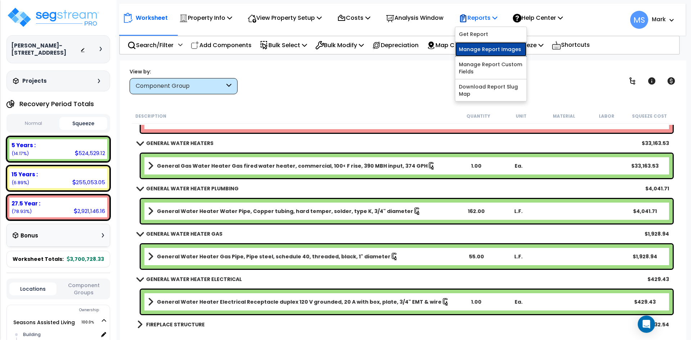
click at [496, 49] on link "Manage Report Images" at bounding box center [490, 49] width 71 height 14
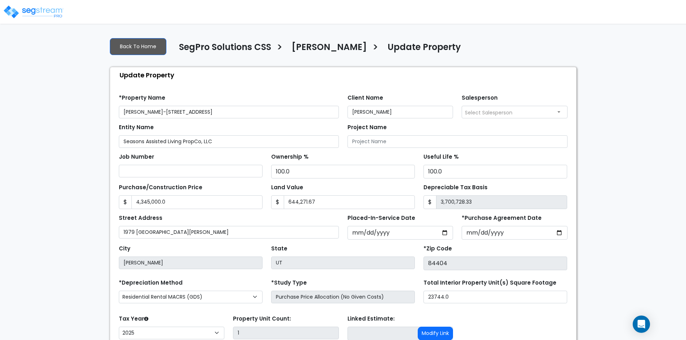
select select "2025"
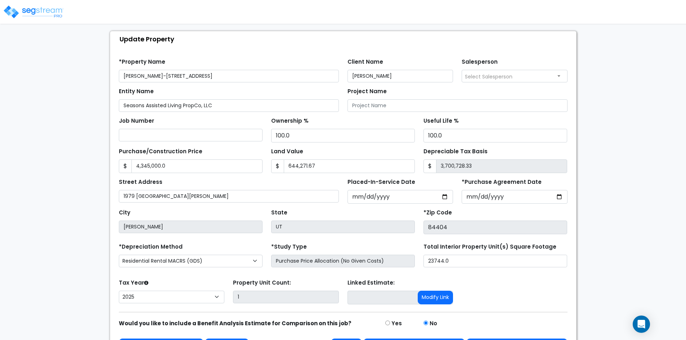
scroll to position [59, 0]
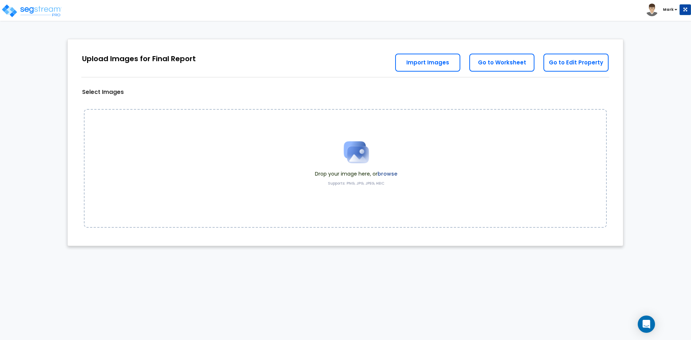
click at [392, 176] on label "browse" at bounding box center [388, 173] width 20 height 7
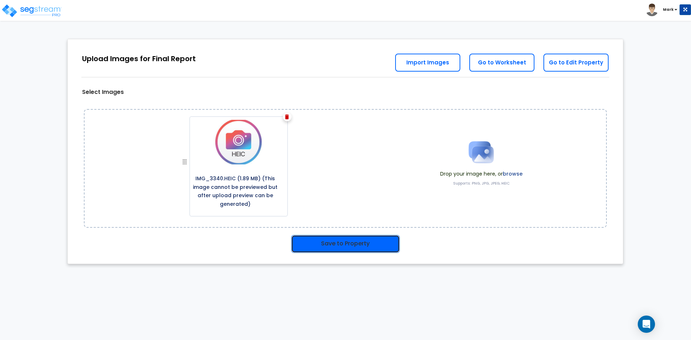
click at [340, 245] on button "Save to Property" at bounding box center [345, 244] width 109 height 18
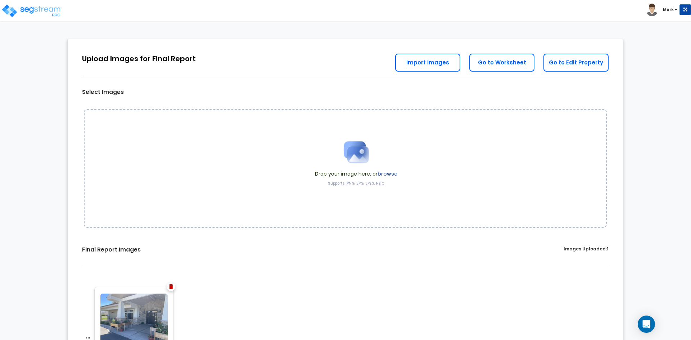
click at [393, 172] on label "browse" at bounding box center [388, 173] width 20 height 7
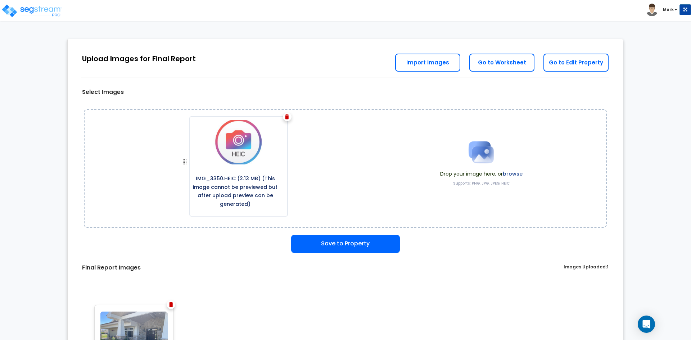
click at [516, 172] on label "browse" at bounding box center [513, 173] width 20 height 7
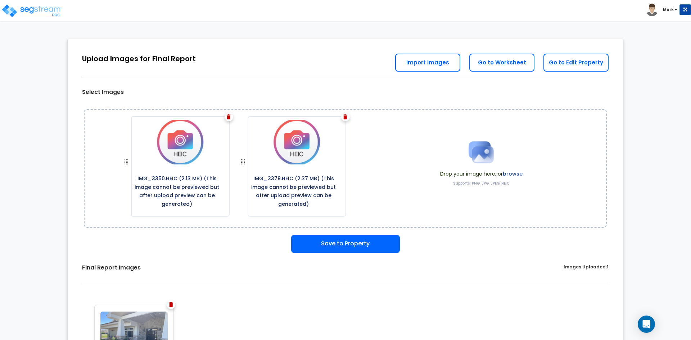
click at [512, 173] on label "browse" at bounding box center [513, 173] width 20 height 7
click at [362, 240] on button "Save to Property" at bounding box center [345, 244] width 109 height 18
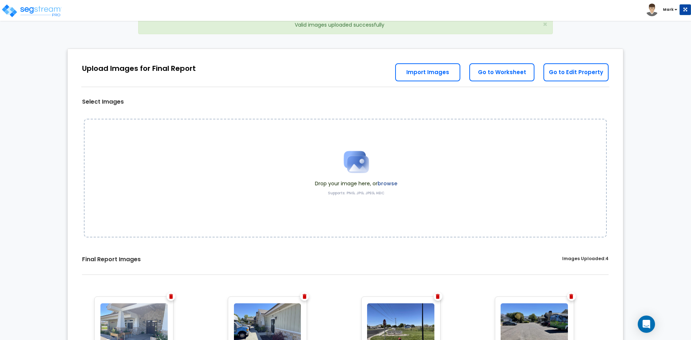
scroll to position [10, 0]
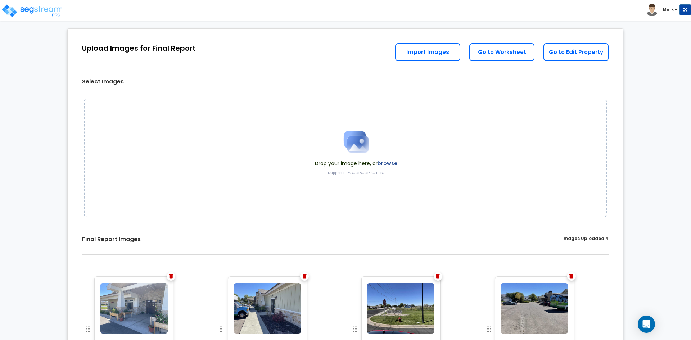
click at [390, 160] on label "browse" at bounding box center [388, 163] width 20 height 7
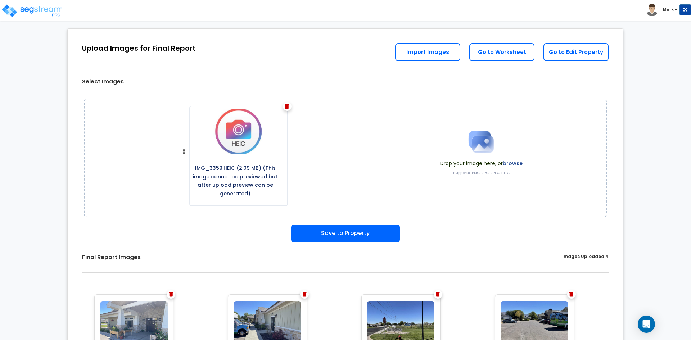
click at [519, 163] on label "browse" at bounding box center [513, 163] width 20 height 7
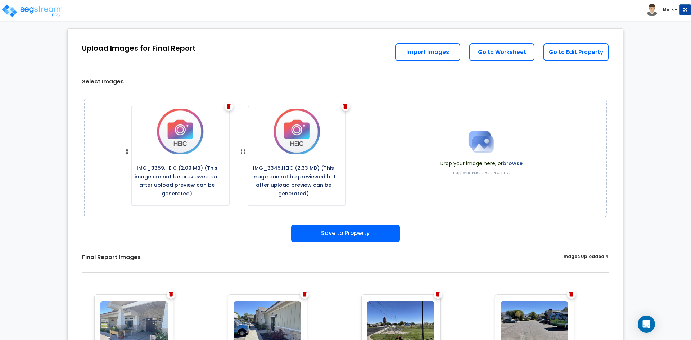
click at [511, 163] on label "browse" at bounding box center [513, 163] width 20 height 7
click at [516, 161] on label "browse" at bounding box center [513, 163] width 20 height 7
click at [512, 164] on label "browse" at bounding box center [513, 163] width 20 height 7
click at [514, 161] on label "browse" at bounding box center [513, 163] width 20 height 7
click at [359, 236] on button "Save to Property" at bounding box center [345, 234] width 109 height 18
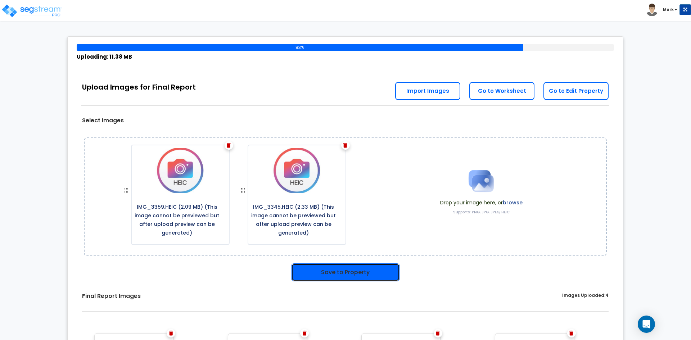
scroll to position [0, 0]
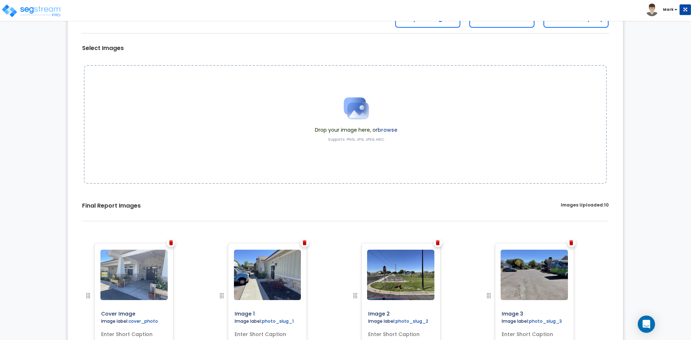
scroll to position [46, 0]
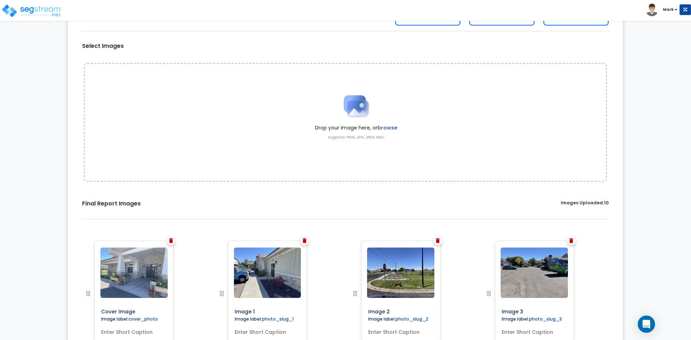
click at [392, 127] on label "browse" at bounding box center [388, 127] width 20 height 7
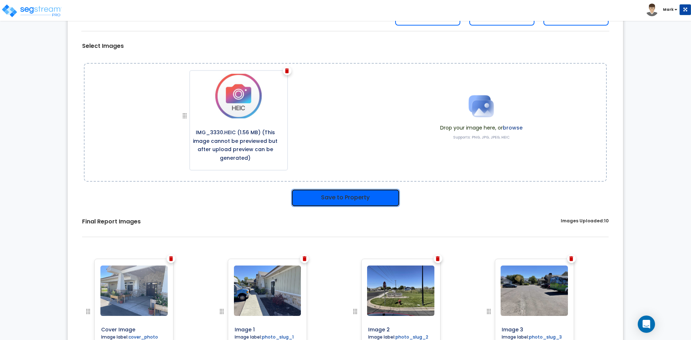
click at [356, 203] on button "Save to Property" at bounding box center [345, 198] width 109 height 18
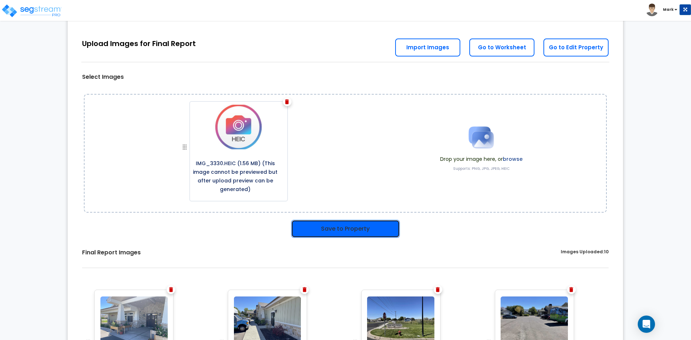
scroll to position [77, 0]
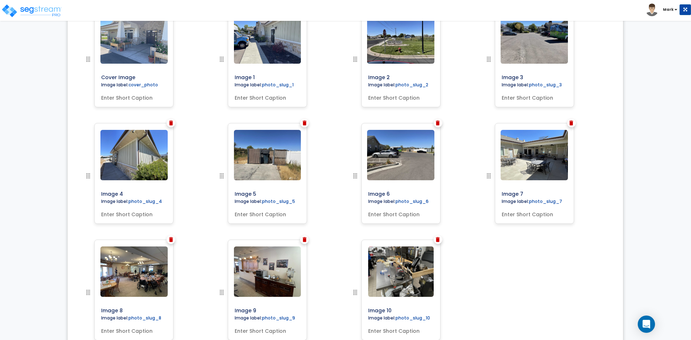
scroll to position [298, 0]
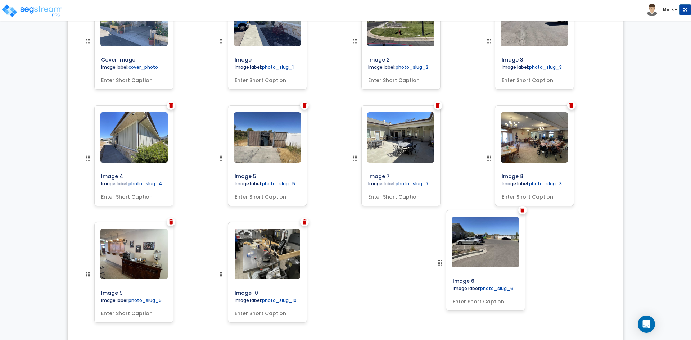
drag, startPoint x: 356, startPoint y: 159, endPoint x: 441, endPoint y: 264, distance: 134.6
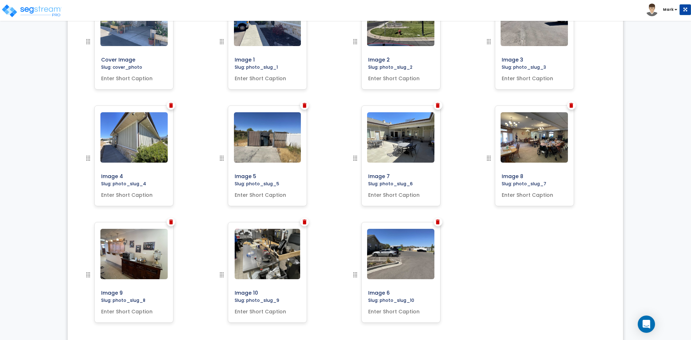
scroll to position [262, 0]
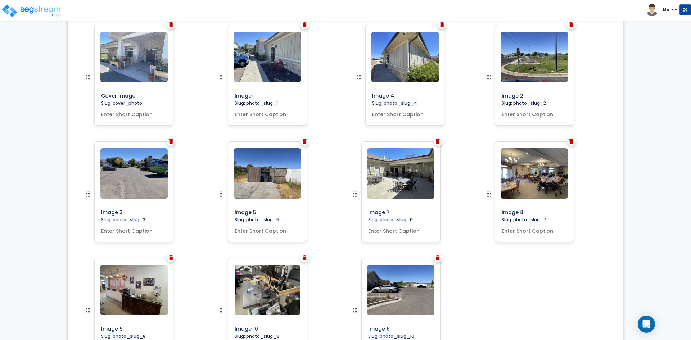
drag, startPoint x: 87, startPoint y: 193, endPoint x: 358, endPoint y: 76, distance: 295.2
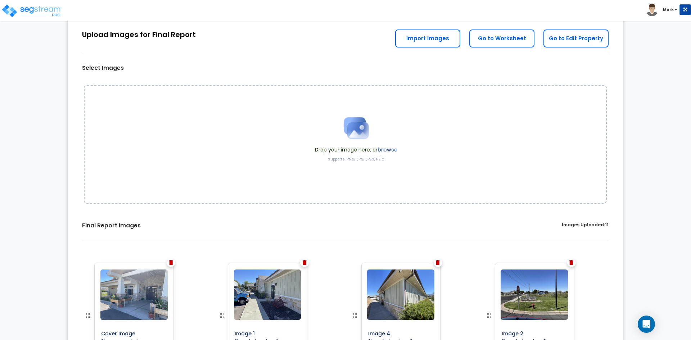
scroll to position [0, 0]
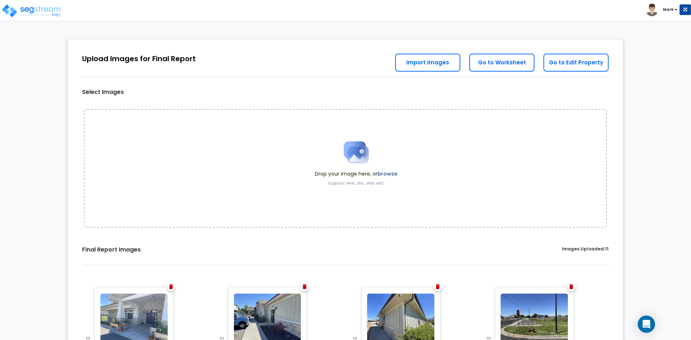
click at [385, 173] on label "browse" at bounding box center [388, 173] width 20 height 7
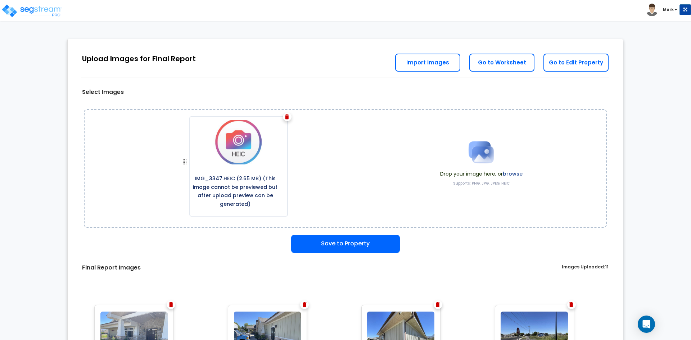
click at [515, 172] on label "browse" at bounding box center [513, 173] width 20 height 7
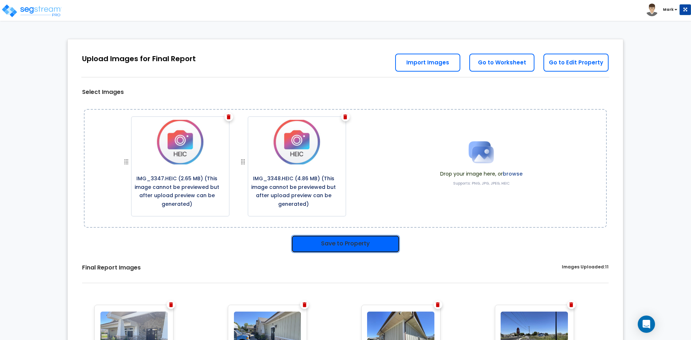
click at [366, 242] on button "Save to Property" at bounding box center [345, 244] width 109 height 18
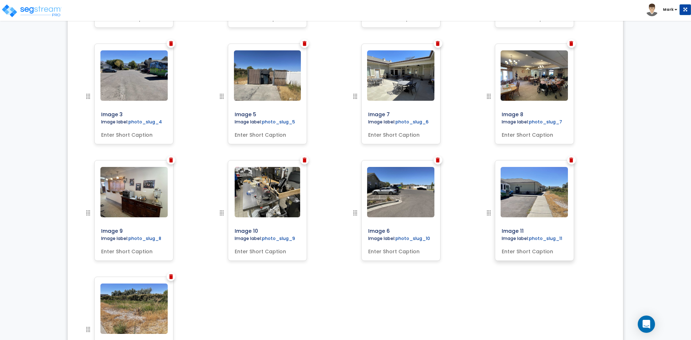
scroll to position [333, 0]
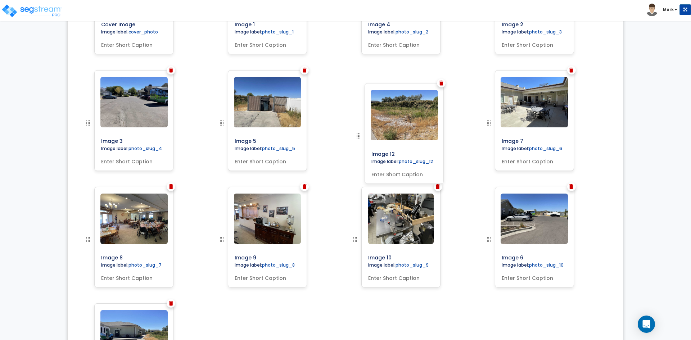
drag, startPoint x: 88, startPoint y: 330, endPoint x: 358, endPoint y: 136, distance: 332.5
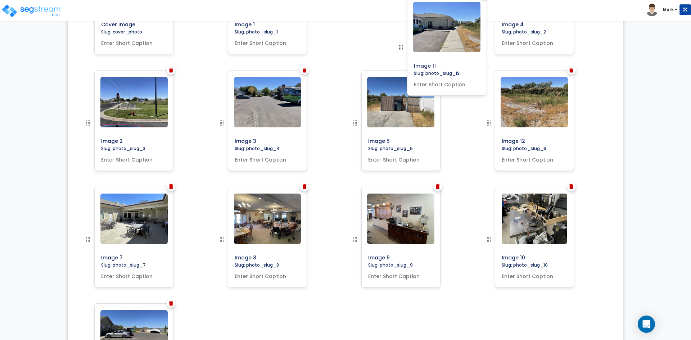
drag, startPoint x: 88, startPoint y: 319, endPoint x: 401, endPoint y: 47, distance: 414.8
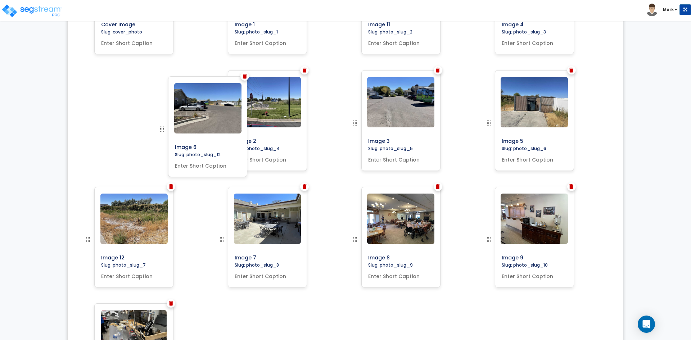
drag, startPoint x: 87, startPoint y: 320, endPoint x: 161, endPoint y: 128, distance: 204.9
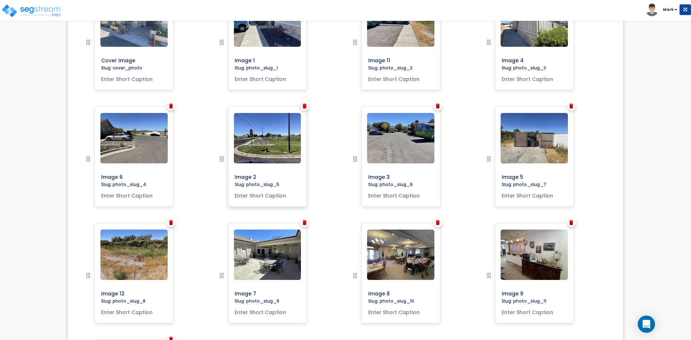
scroll to position [261, 0]
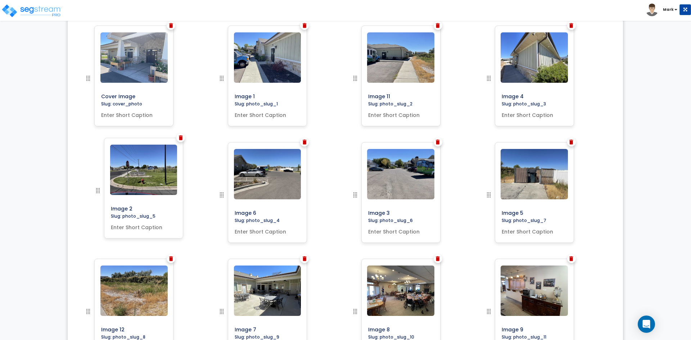
drag, startPoint x: 223, startPoint y: 195, endPoint x: 99, endPoint y: 191, distance: 123.9
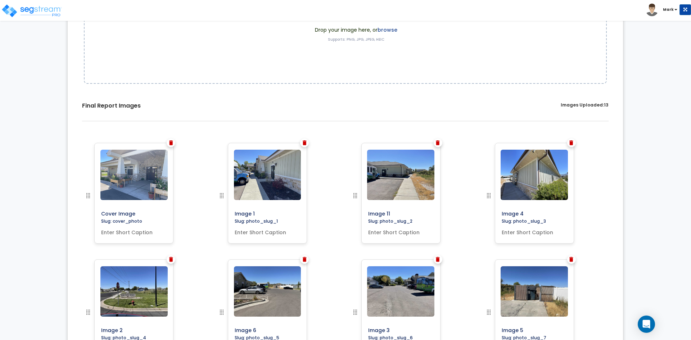
scroll to position [0, 0]
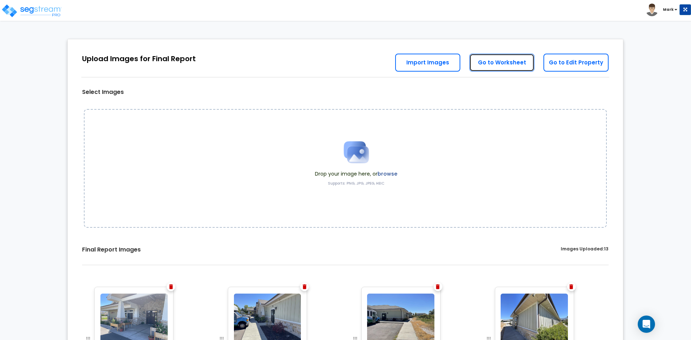
click at [501, 64] on link "Go to Worksheet" at bounding box center [501, 63] width 65 height 18
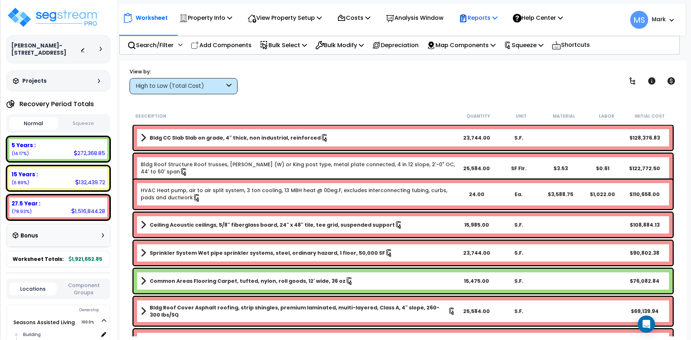
click at [497, 19] on p "Reports" at bounding box center [478, 18] width 39 height 10
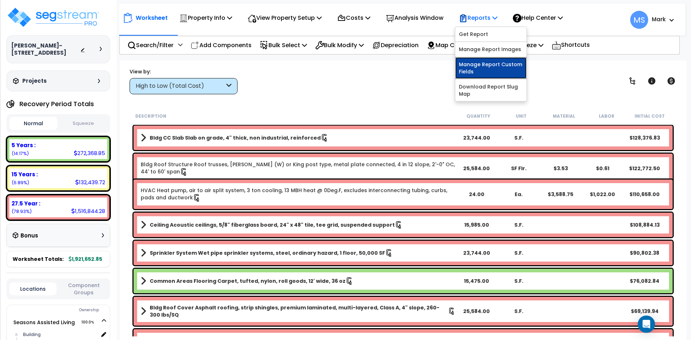
click at [506, 65] on link "Manage Report Custom Fields" at bounding box center [490, 68] width 71 height 22
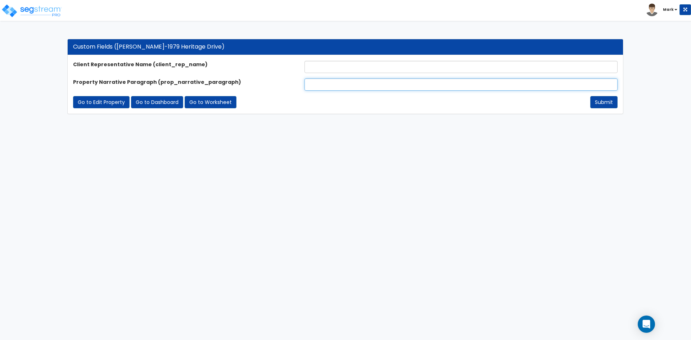
click at [340, 80] on input "text" at bounding box center [460, 84] width 313 height 12
click at [320, 81] on input "text" at bounding box center [460, 84] width 313 height 12
paste input "Seasons Assisted Living, located in [PERSON_NAME][GEOGRAPHIC_DATA], [US_STATE],…"
type input "Seasons Assisted Living, located in [PERSON_NAME][GEOGRAPHIC_DATA], [US_STATE],…"
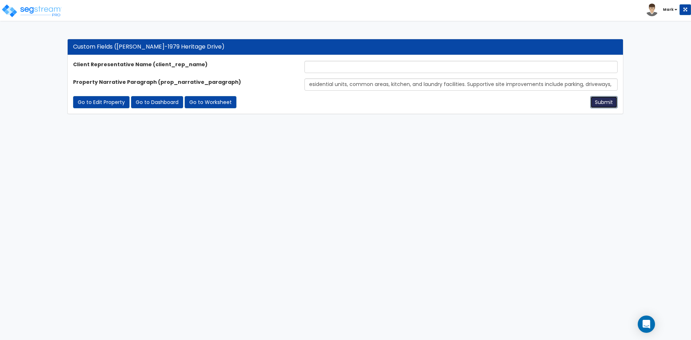
scroll to position [0, 0]
click at [604, 104] on button "Submit" at bounding box center [603, 102] width 27 height 12
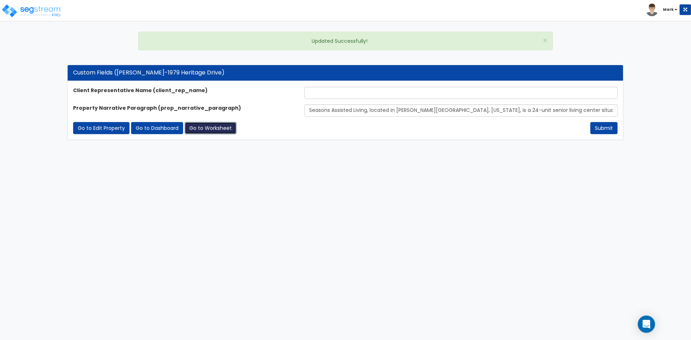
click at [223, 129] on link "Go to Worksheet" at bounding box center [211, 128] width 52 height 12
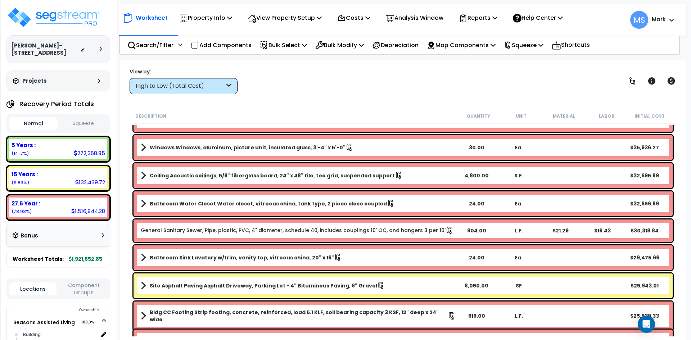
scroll to position [288, 0]
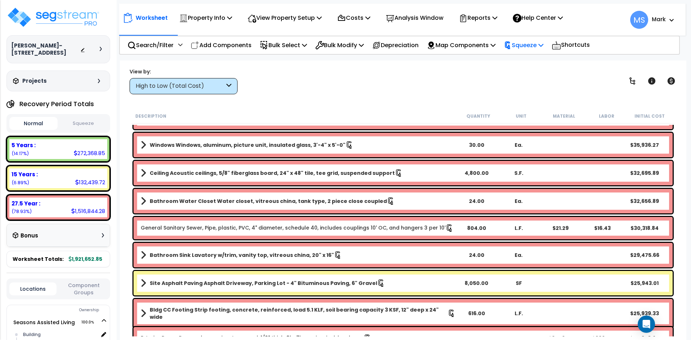
click at [543, 46] on p "Squeeze" at bounding box center [524, 45] width 40 height 10
click at [553, 62] on link "Re-squeeze" at bounding box center [535, 61] width 71 height 14
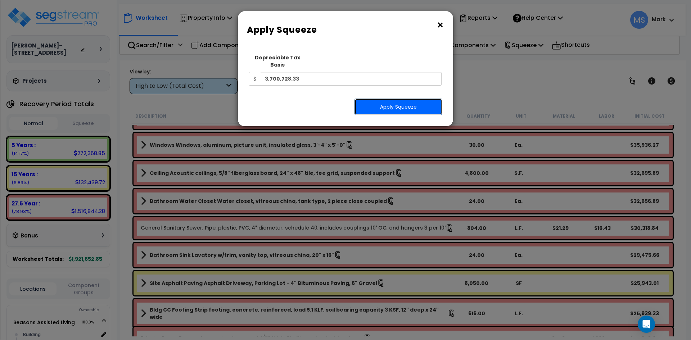
click at [387, 101] on button "Apply Squeeze" at bounding box center [398, 107] width 88 height 17
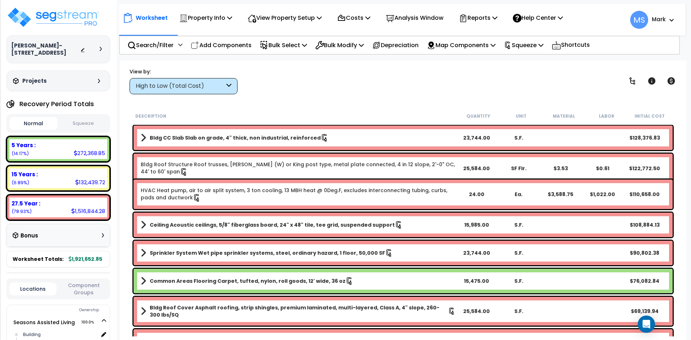
click at [96, 123] on button "Squeeze" at bounding box center [83, 123] width 48 height 13
